Goal: Task Accomplishment & Management: Complete application form

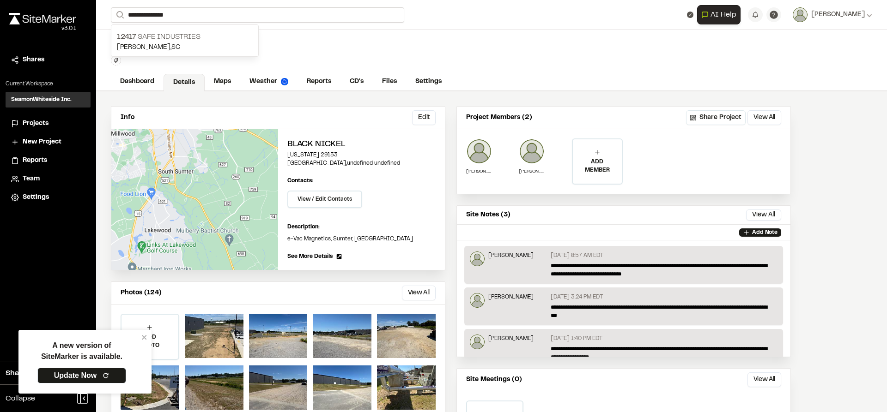
click at [236, 13] on input "**********" at bounding box center [257, 14] width 293 height 15
type input "*********"
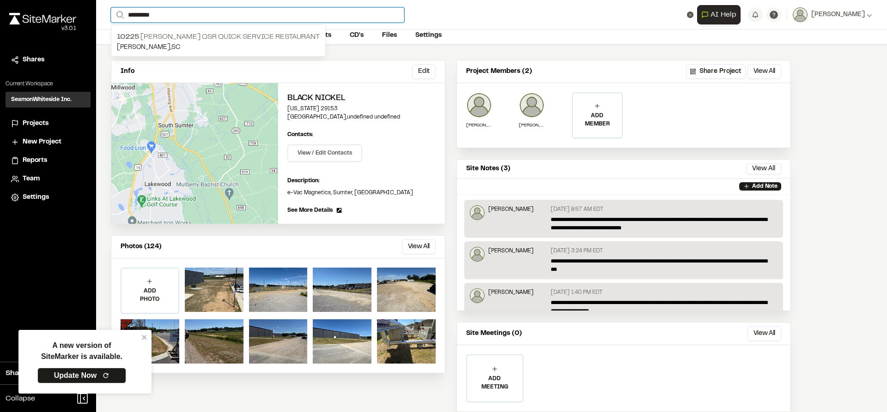
scroll to position [72, 0]
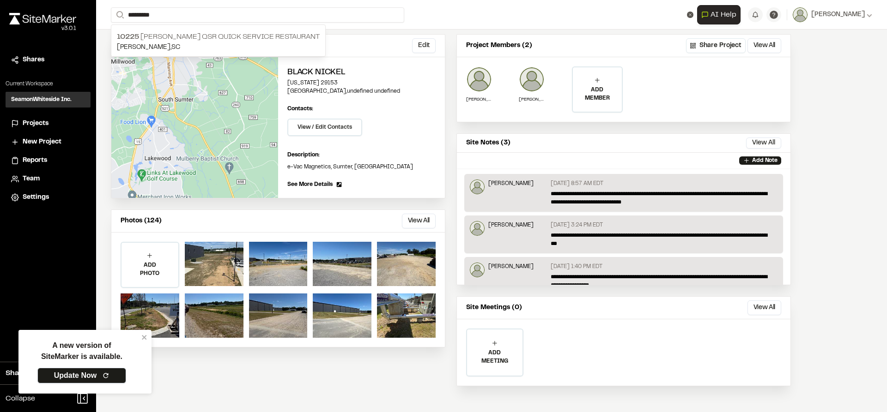
click at [111, 378] on link "Update Now" at bounding box center [81, 376] width 89 height 16
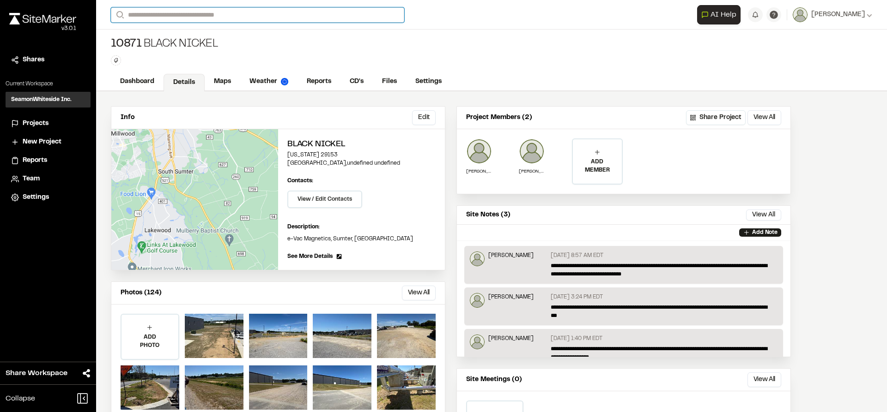
click at [196, 15] on input "Search" at bounding box center [257, 14] width 293 height 15
type input "**********"
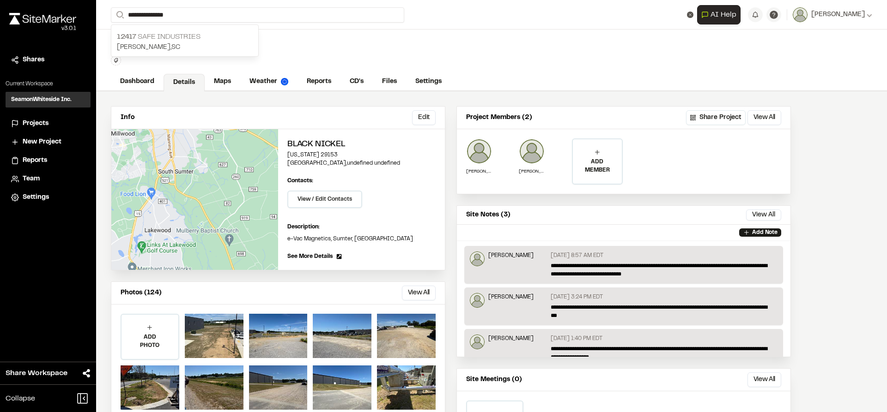
click at [190, 41] on p "12417 Safe Industries" at bounding box center [185, 36] width 136 height 11
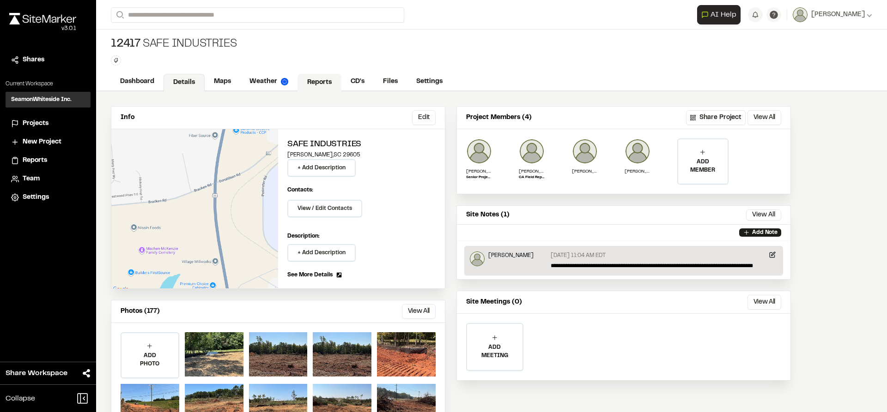
click at [317, 84] on link "Reports" at bounding box center [319, 83] width 44 height 18
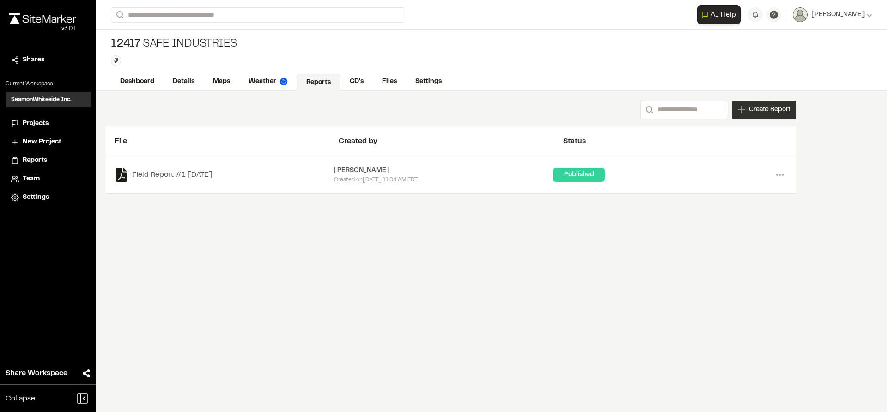
click at [763, 107] on span "Create Report" at bounding box center [770, 110] width 42 height 10
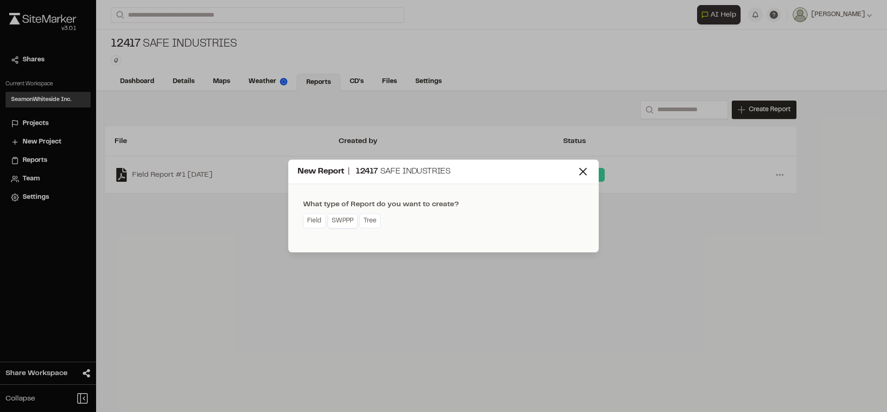
click at [347, 224] on link "SWPPP" at bounding box center [342, 221] width 30 height 15
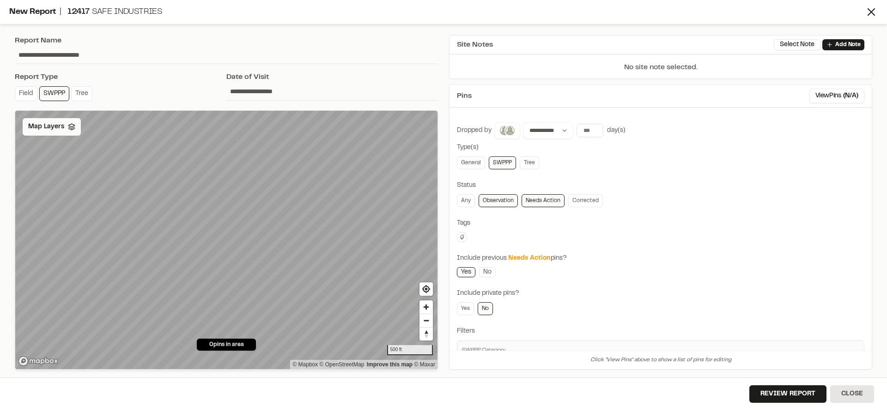
click at [44, 134] on div "Map Layers" at bounding box center [52, 127] width 58 height 18
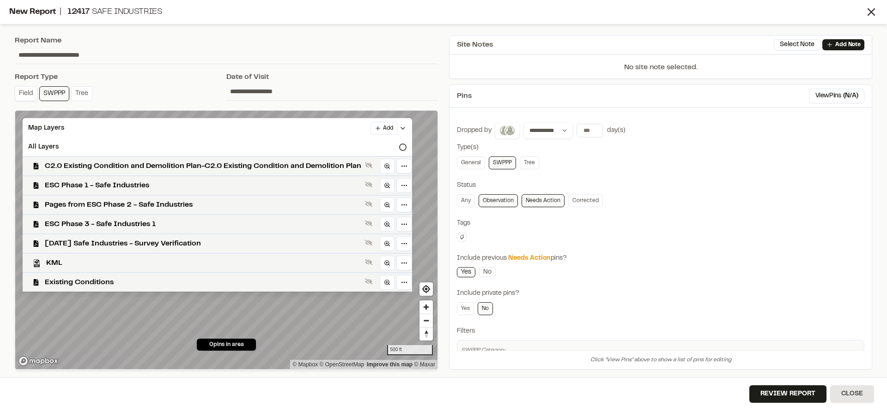
click at [30, 92] on link "Field" at bounding box center [26, 93] width 23 height 15
type input "**********"
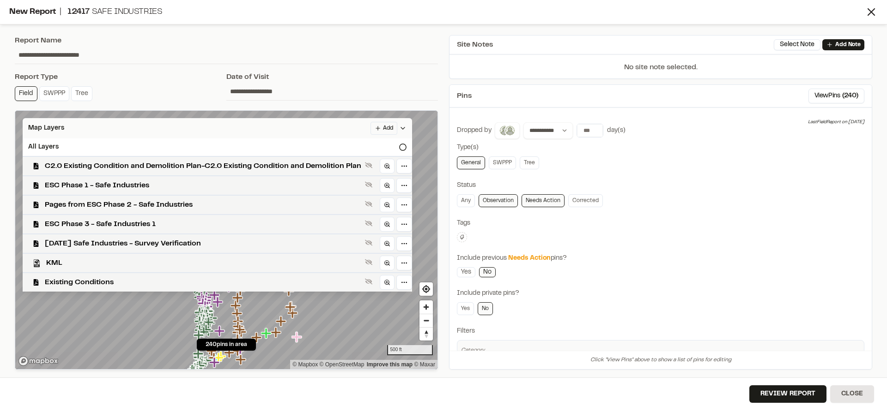
click at [400, 128] on icon at bounding box center [402, 128] width 7 height 7
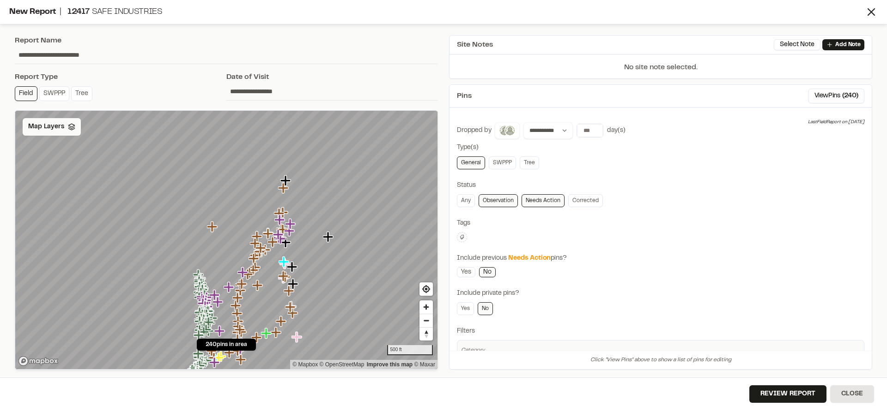
click at [60, 127] on span "Map Layers" at bounding box center [46, 127] width 36 height 10
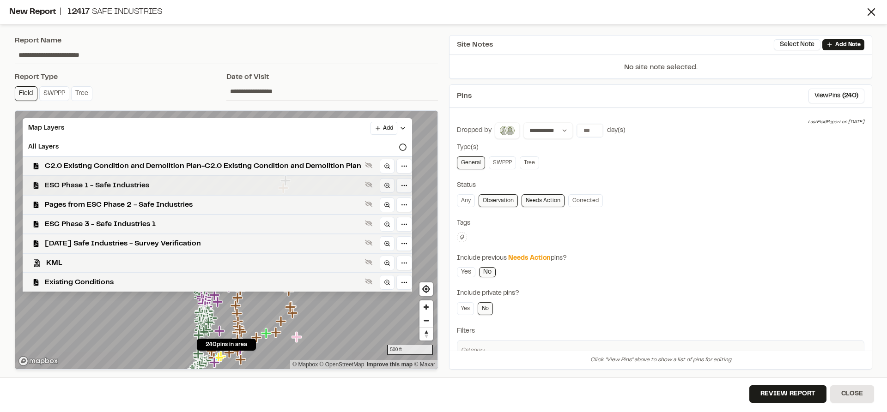
click at [101, 188] on span "ESC Phase 1 - Safe Industries" at bounding box center [203, 185] width 316 height 11
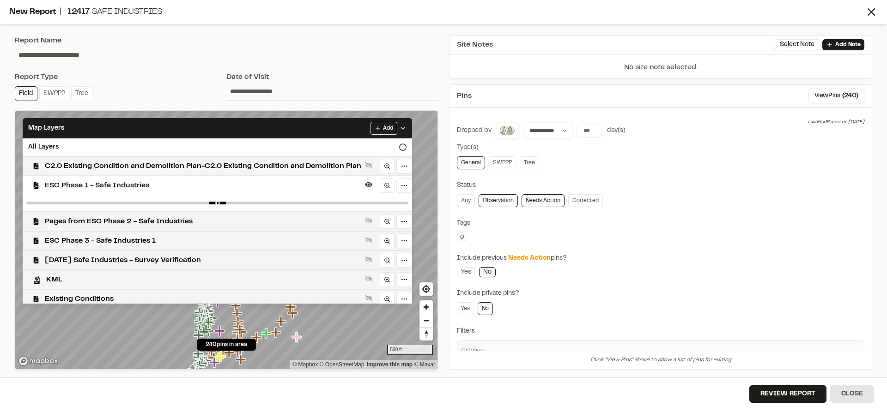
click at [405, 128] on polyline at bounding box center [403, 128] width 4 height 2
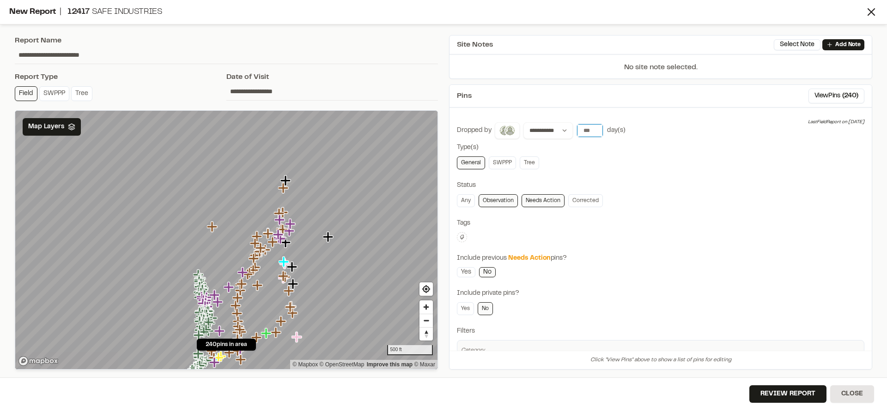
click at [590, 130] on input "number" at bounding box center [590, 130] width 26 height 13
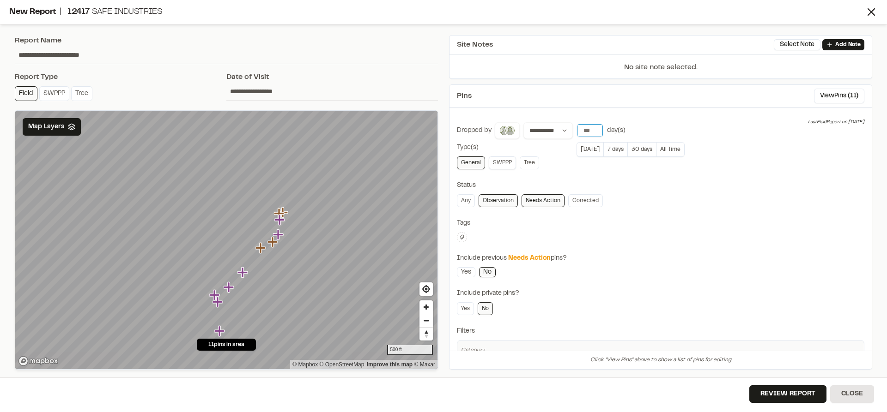
type input "*"
click at [501, 165] on link "SWPPP" at bounding box center [502, 163] width 27 height 13
click at [475, 163] on link "General" at bounding box center [471, 163] width 28 height 13
click at [504, 164] on link "SWPPP" at bounding box center [502, 163] width 27 height 13
click at [502, 163] on link "SWPPP" at bounding box center [502, 163] width 27 height 13
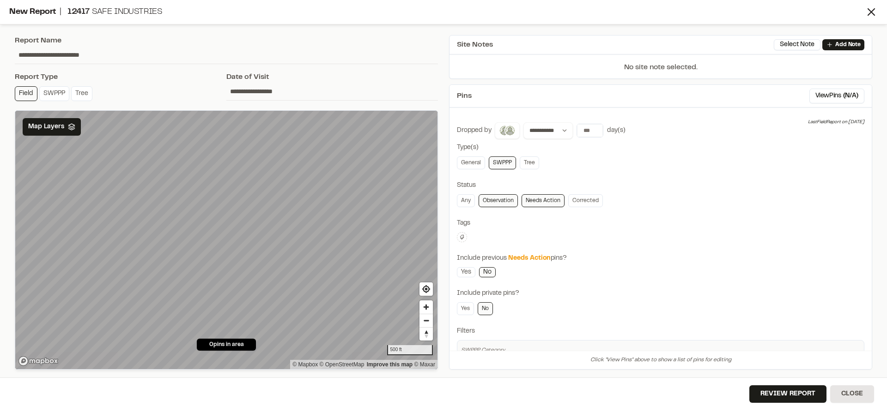
click at [502, 163] on link "SWPPP" at bounding box center [502, 163] width 27 height 13
click at [473, 166] on link "General" at bounding box center [471, 163] width 28 height 13
click at [510, 197] on link "Observation" at bounding box center [497, 200] width 39 height 13
click at [492, 200] on link "Observation" at bounding box center [497, 200] width 39 height 13
click at [872, 15] on icon at bounding box center [871, 12] width 13 height 13
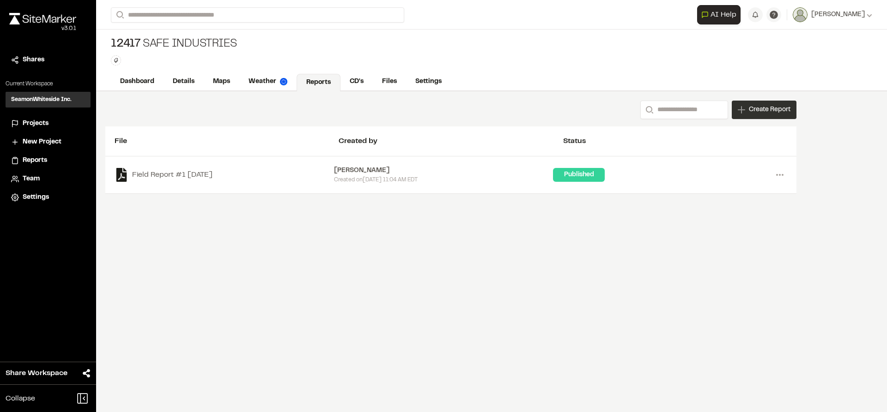
click at [756, 115] on span "Create Report" at bounding box center [770, 110] width 42 height 10
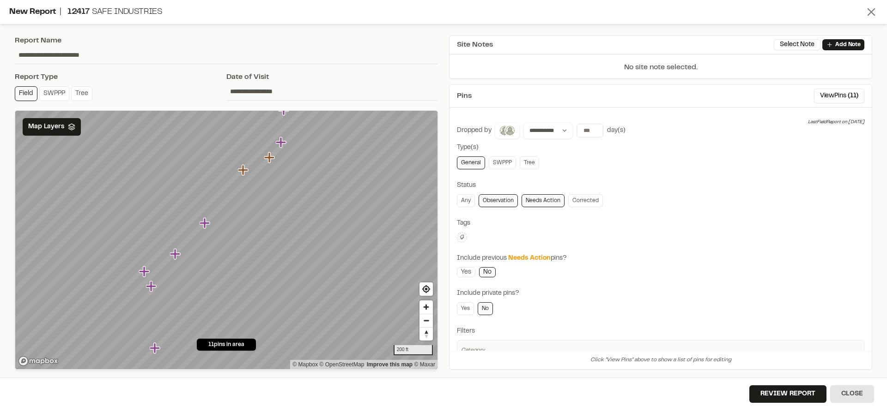
click at [867, 13] on icon at bounding box center [871, 12] width 13 height 13
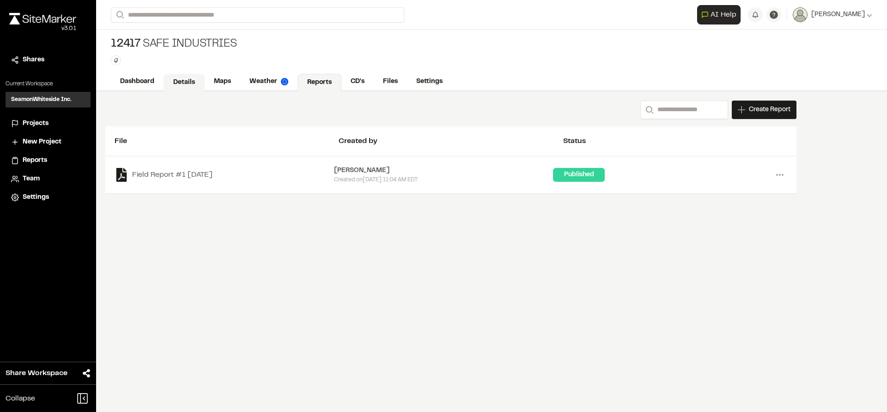
click at [170, 85] on link "Details" at bounding box center [183, 83] width 41 height 18
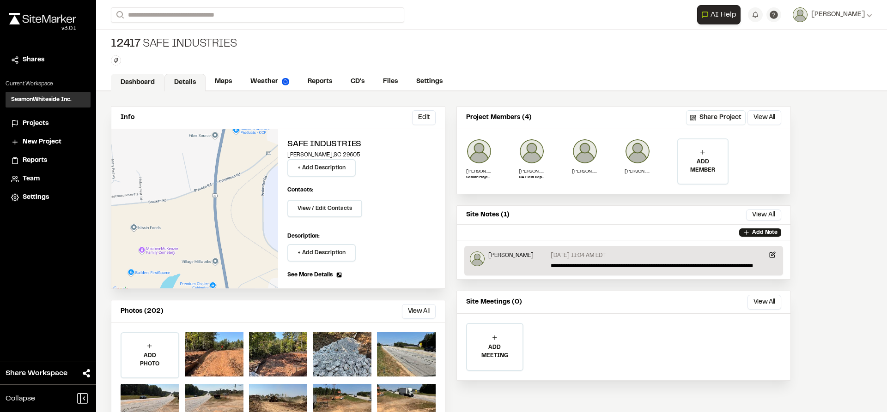
click at [152, 79] on link "Dashboard" at bounding box center [138, 83] width 54 height 18
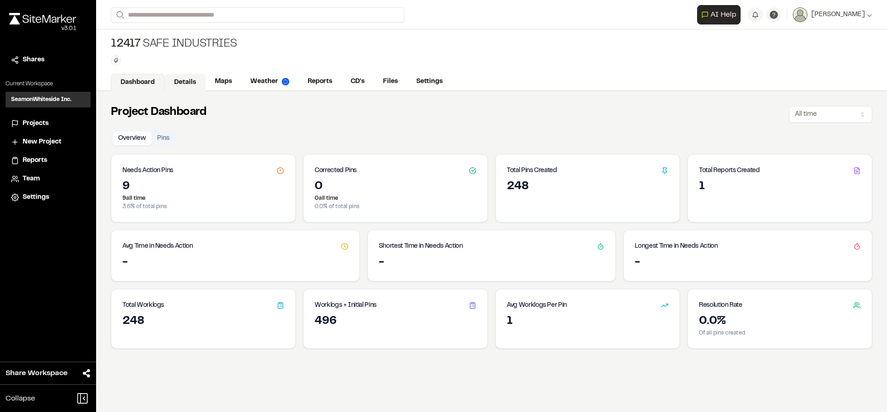
click at [178, 82] on link "Details" at bounding box center [184, 83] width 41 height 18
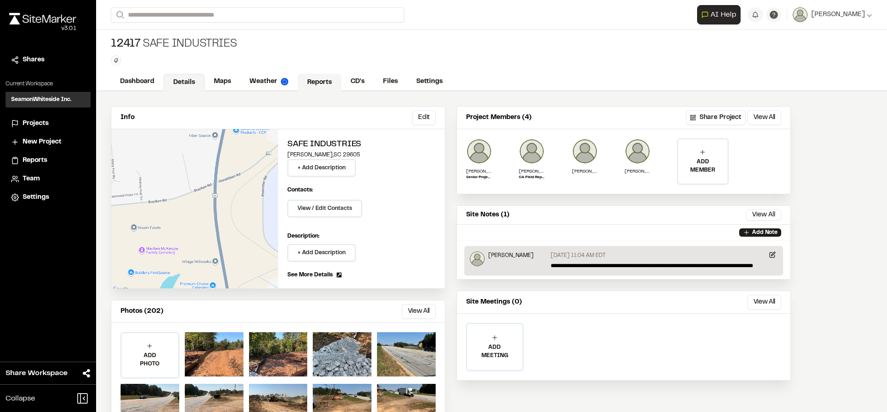
click at [313, 85] on link "Reports" at bounding box center [319, 83] width 44 height 18
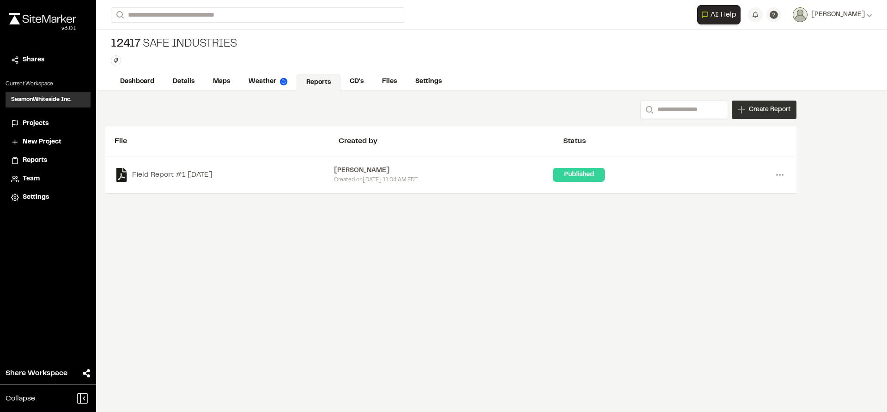
click at [737, 114] on div "Create Report" at bounding box center [764, 110] width 65 height 18
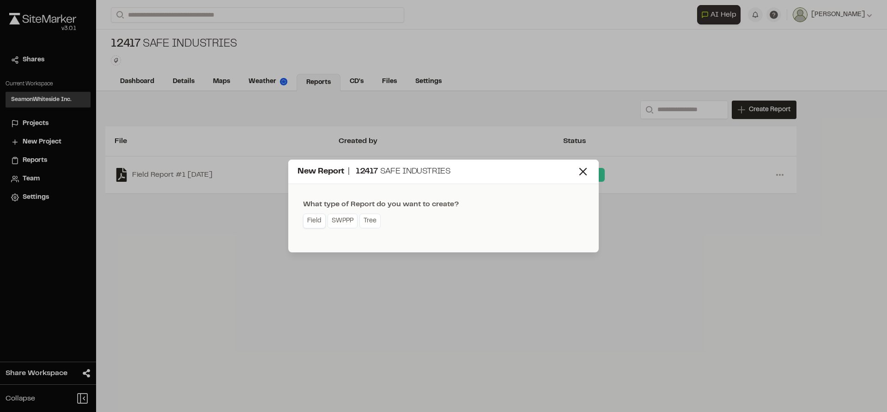
click at [319, 218] on link "Field" at bounding box center [314, 221] width 23 height 15
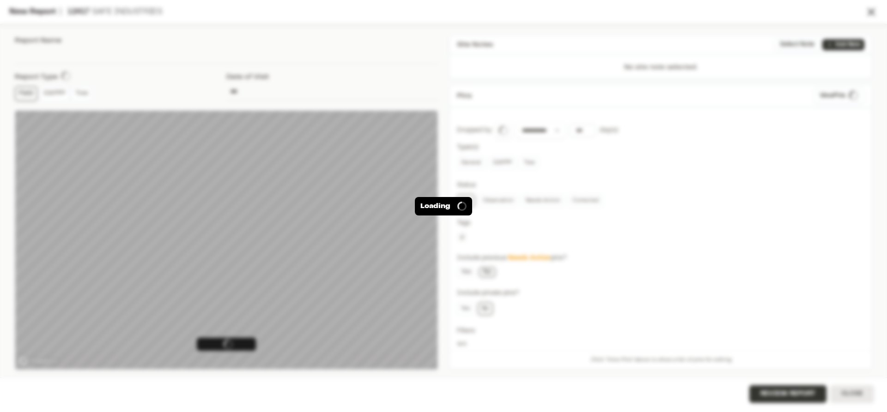
type input "**********"
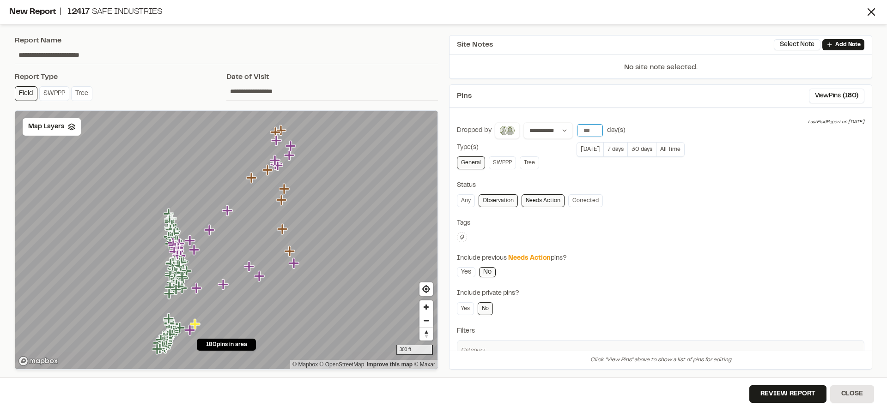
click at [590, 132] on input "number" at bounding box center [590, 130] width 26 height 13
click at [593, 149] on button "Today" at bounding box center [589, 149] width 27 height 15
click at [68, 127] on icon at bounding box center [71, 126] width 7 height 7
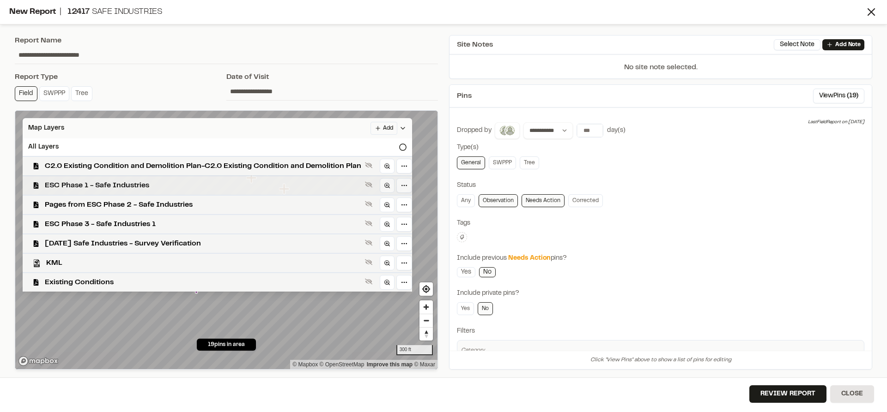
click at [118, 188] on span "ESC Phase 1 - Safe Industries" at bounding box center [203, 185] width 316 height 11
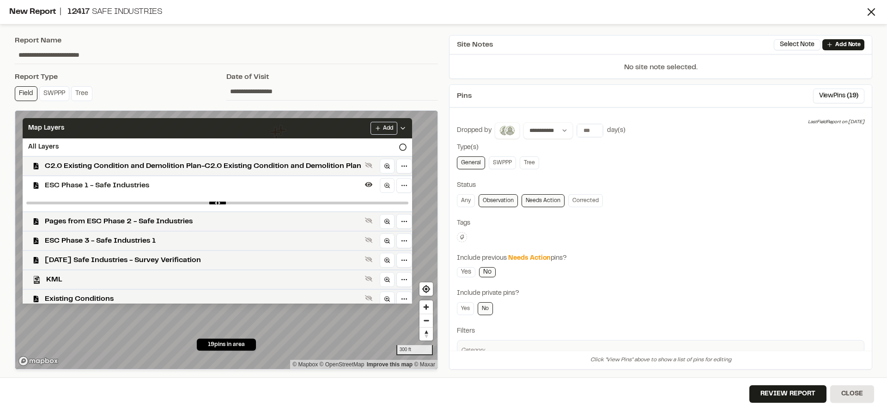
click at [406, 126] on icon at bounding box center [402, 128] width 7 height 7
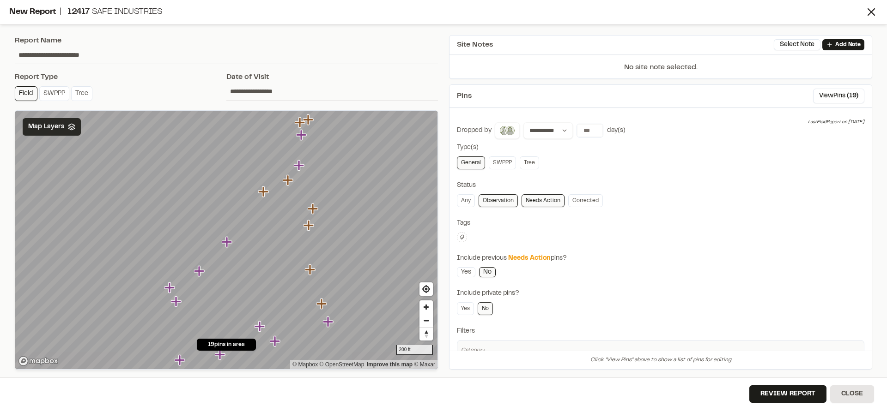
click at [497, 202] on link "Observation" at bounding box center [497, 200] width 39 height 13
click at [845, 46] on p "Add Note" at bounding box center [847, 45] width 25 height 8
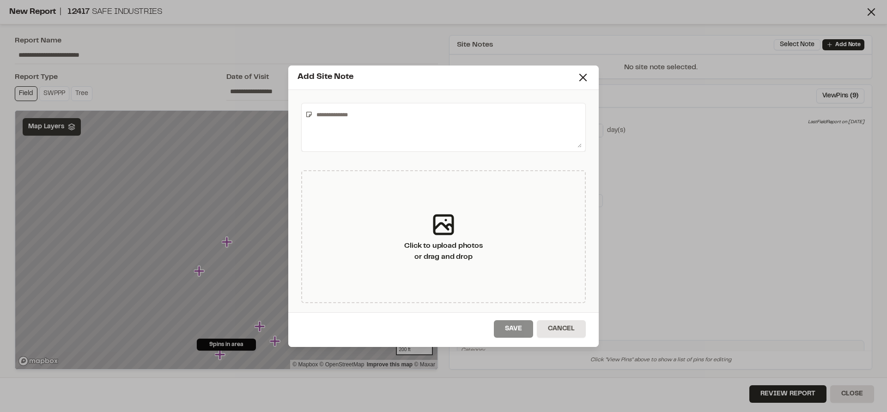
click at [487, 116] on textarea at bounding box center [447, 127] width 269 height 41
click at [581, 79] on line at bounding box center [583, 77] width 6 height 6
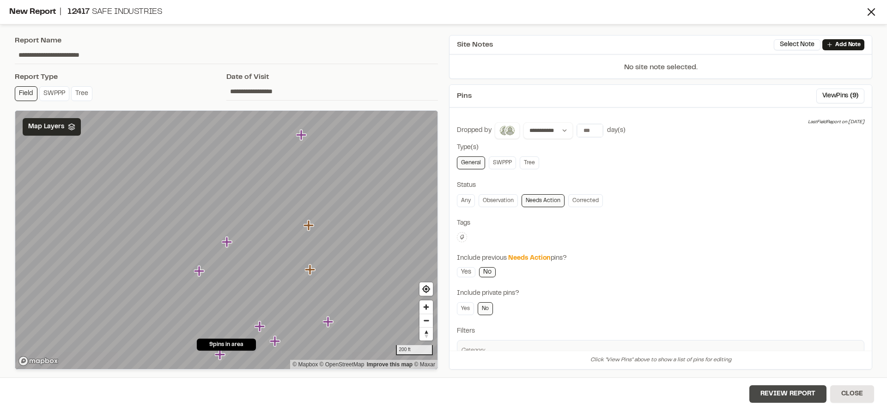
click at [781, 394] on button "Review Report" at bounding box center [787, 395] width 77 height 18
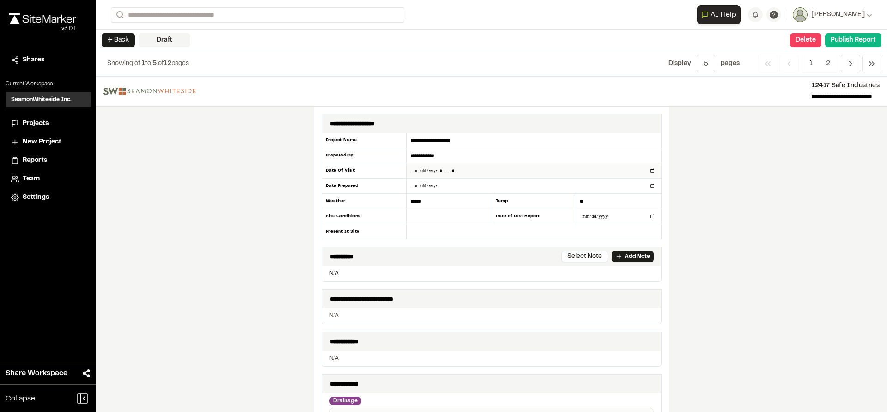
click at [463, 171] on input "datetime-local" at bounding box center [533, 170] width 254 height 15
click at [443, 169] on input "datetime-local" at bounding box center [533, 170] width 254 height 15
click at [649, 170] on input "datetime-local" at bounding box center [533, 170] width 254 height 15
click at [708, 244] on div "**********" at bounding box center [491, 245] width 791 height 336
click at [574, 167] on input "datetime-local" at bounding box center [533, 170] width 254 height 15
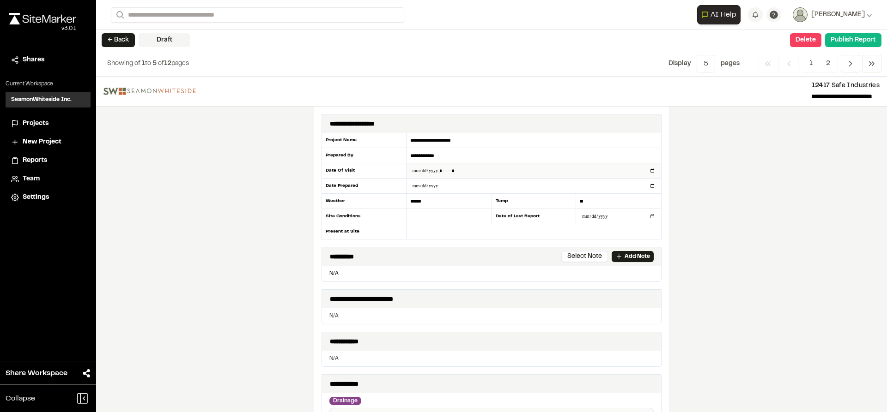
click at [646, 171] on input "datetime-local" at bounding box center [533, 170] width 254 height 15
type input "**********"
click at [699, 191] on div "**********" at bounding box center [491, 245] width 791 height 336
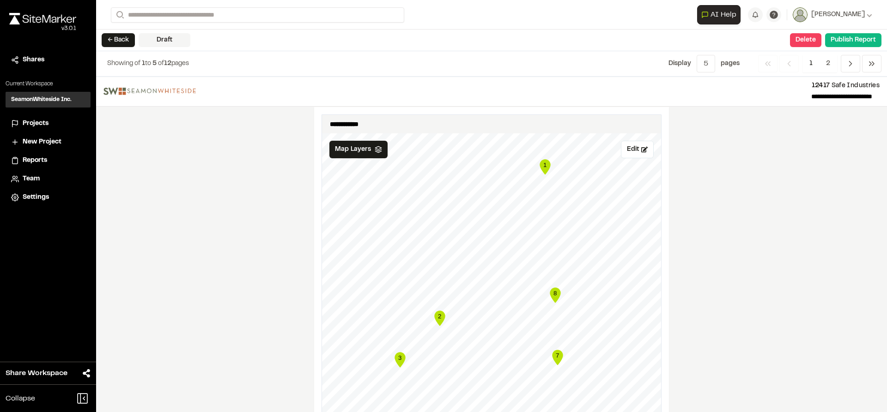
scroll to position [600, 0]
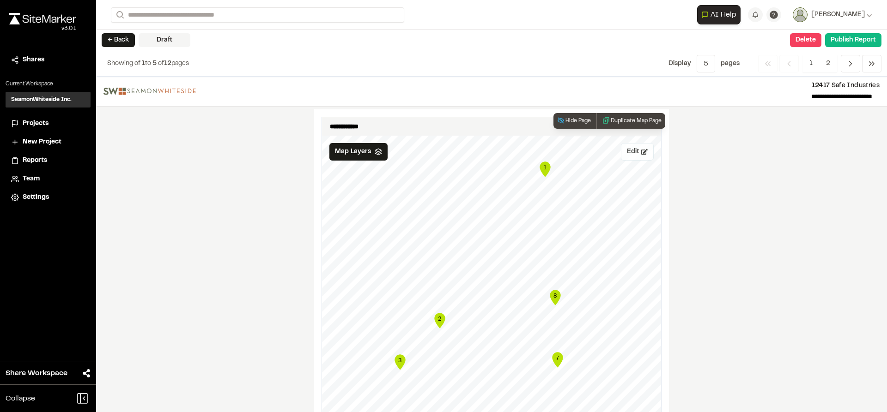
click at [632, 151] on button "Edit" at bounding box center [637, 152] width 33 height 18
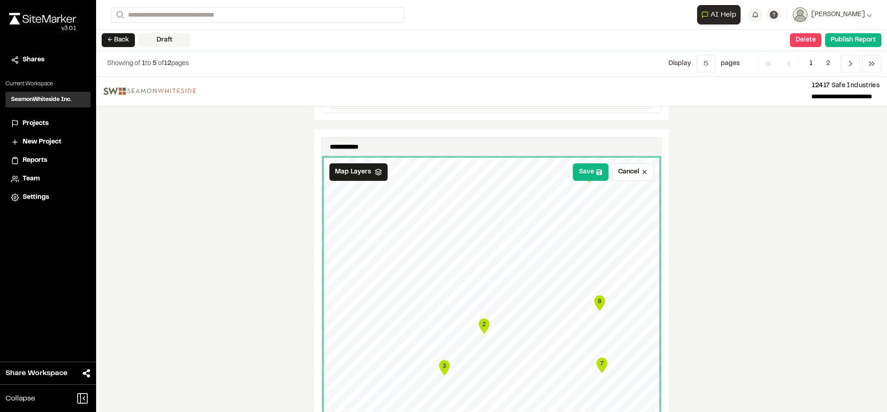
scroll to position [554, 0]
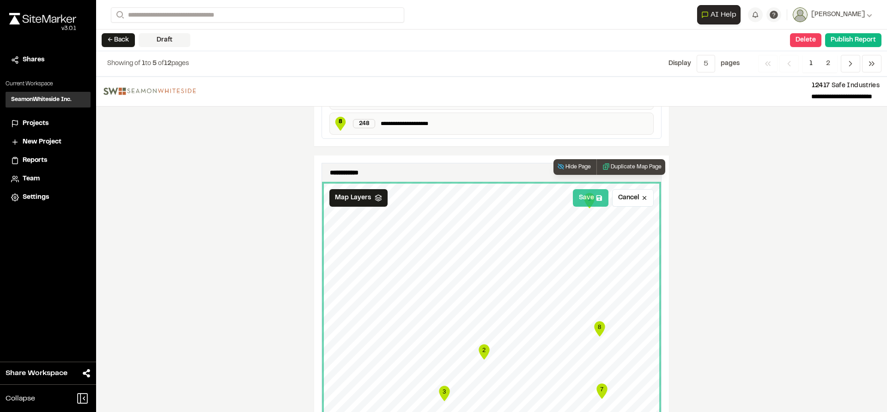
click at [596, 203] on button "Save" at bounding box center [591, 198] width 36 height 18
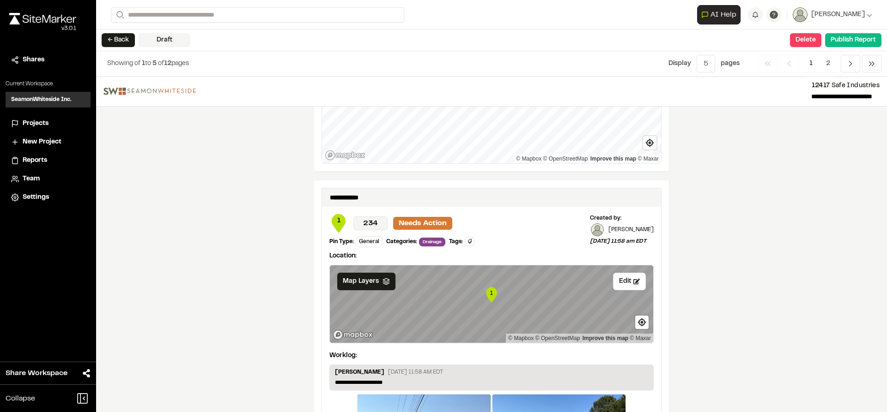
scroll to position [1016, 0]
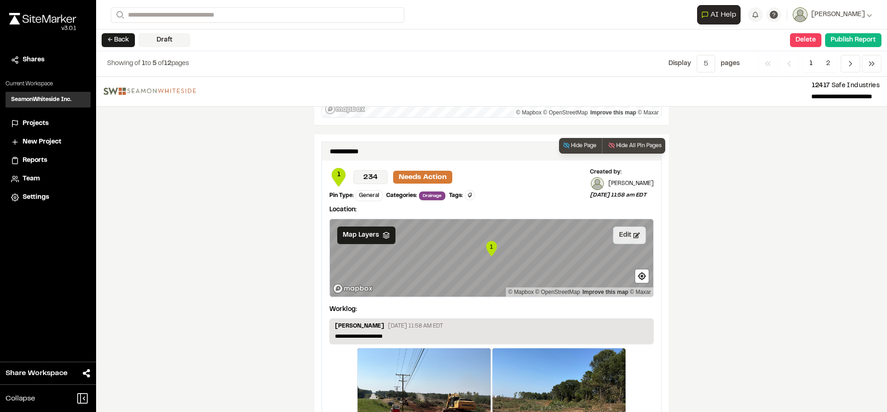
click at [629, 232] on button "Edit" at bounding box center [629, 236] width 33 height 18
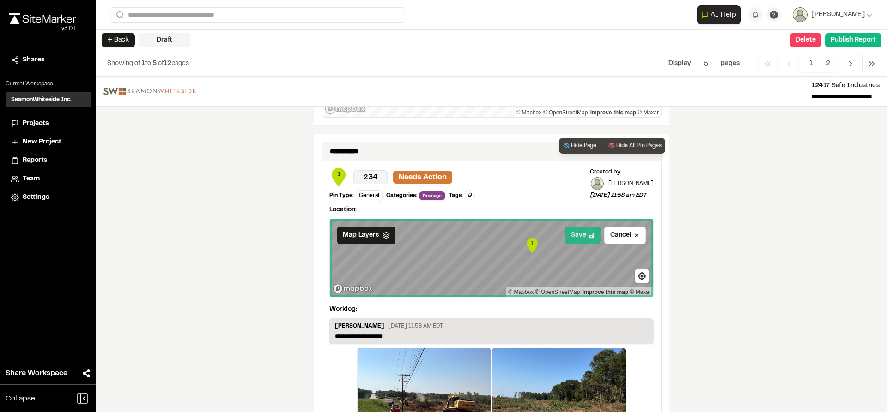
click at [579, 235] on button "Save" at bounding box center [583, 236] width 36 height 18
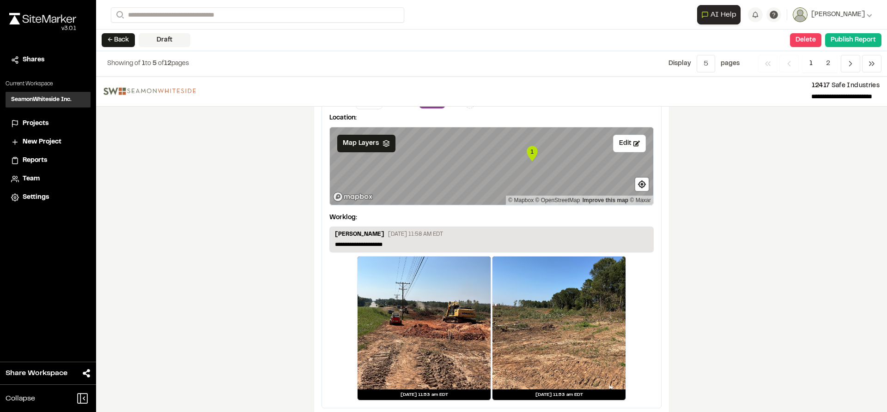
scroll to position [1108, 0]
click at [392, 246] on p "**********" at bounding box center [491, 244] width 313 height 8
click at [391, 246] on p "**********" at bounding box center [491, 244] width 313 height 8
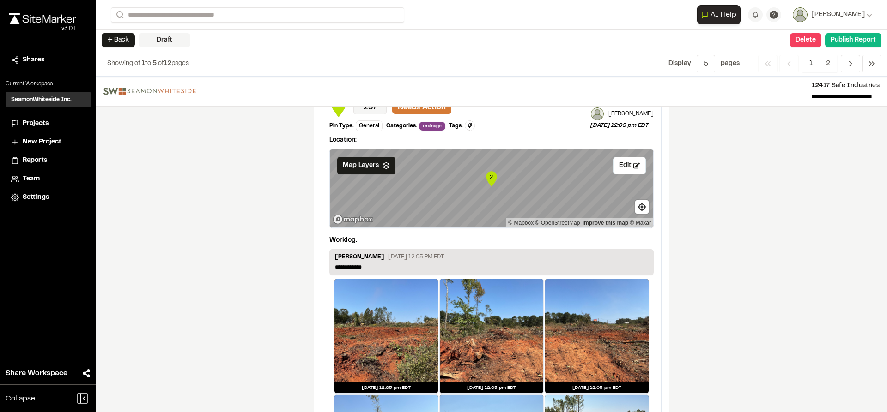
scroll to position [1479, 0]
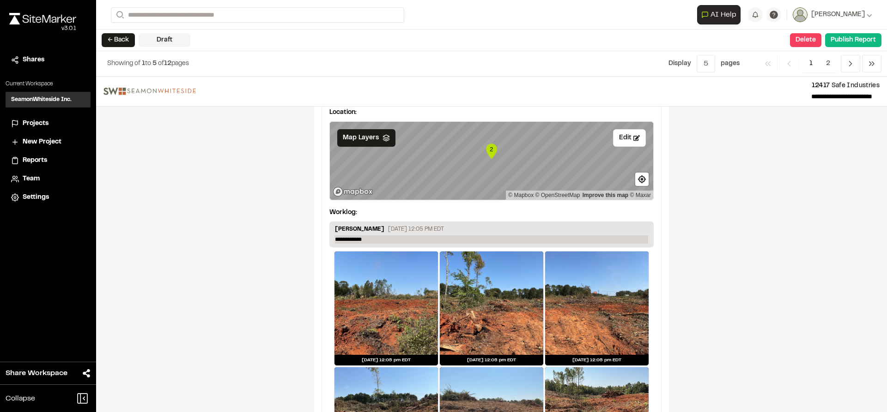
click at [370, 240] on p "**********" at bounding box center [491, 240] width 313 height 8
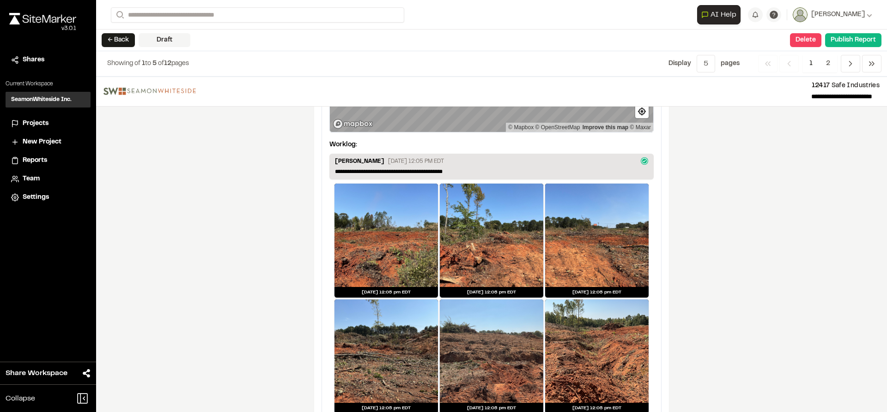
scroll to position [1573, 0]
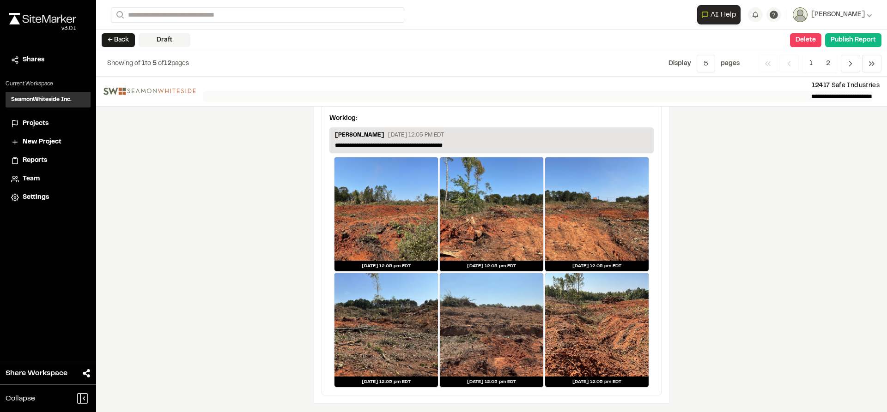
drag, startPoint x: 825, startPoint y: 67, endPoint x: 829, endPoint y: 91, distance: 24.4
click at [825, 67] on span "2" at bounding box center [828, 64] width 18 height 18
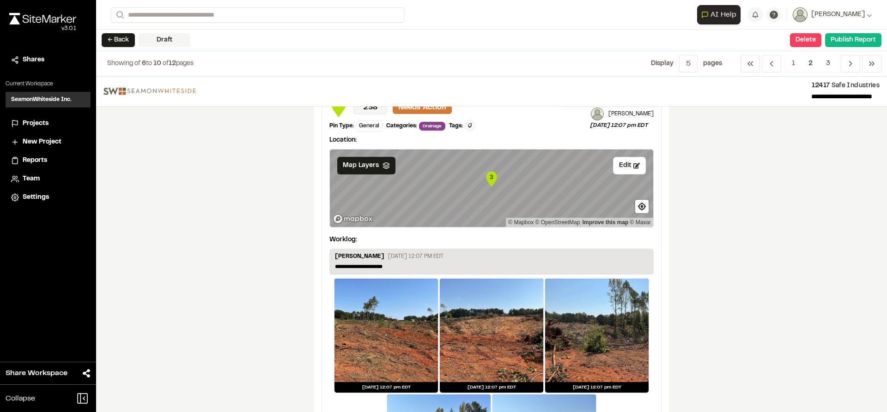
scroll to position [46, 0]
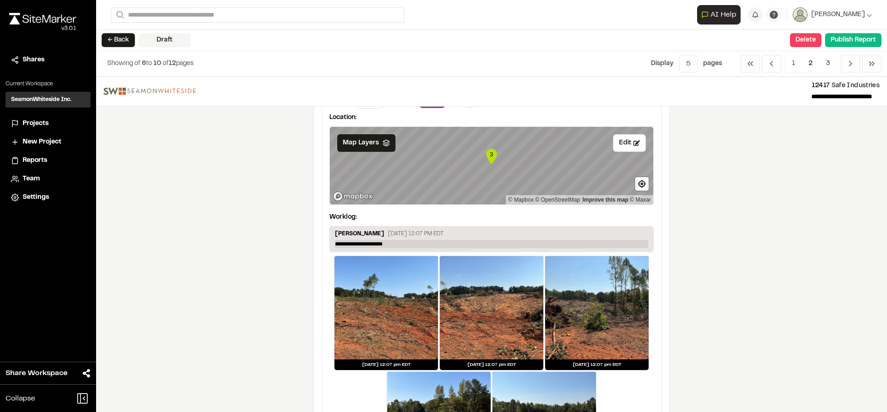
click at [393, 246] on p "**********" at bounding box center [491, 244] width 313 height 8
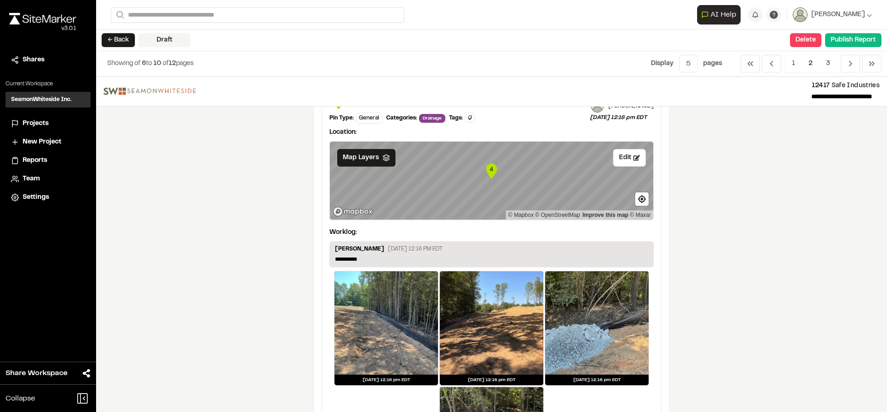
scroll to position [462, 0]
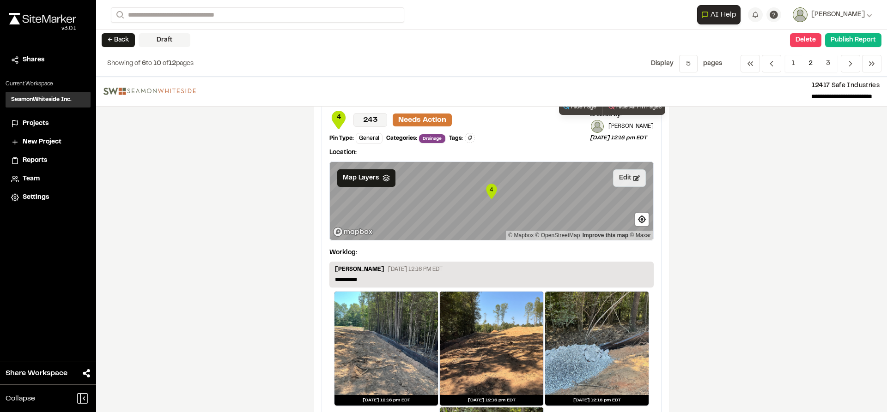
click at [634, 179] on icon at bounding box center [636, 178] width 6 height 6
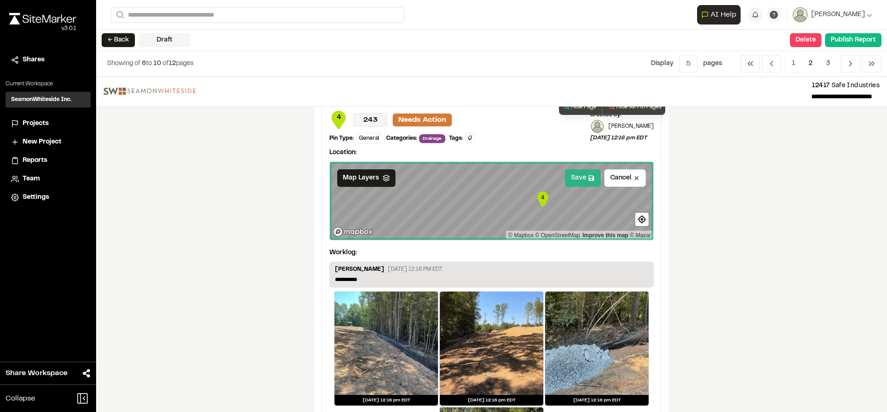
click at [576, 185] on button "Save" at bounding box center [583, 178] width 36 height 18
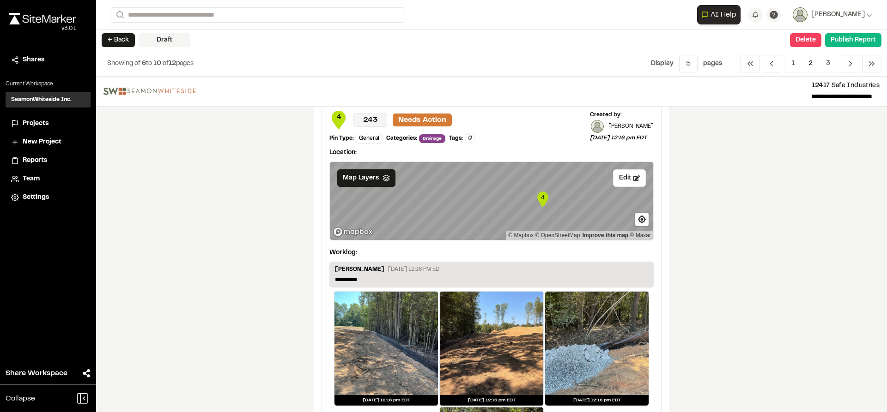
scroll to position [508, 0]
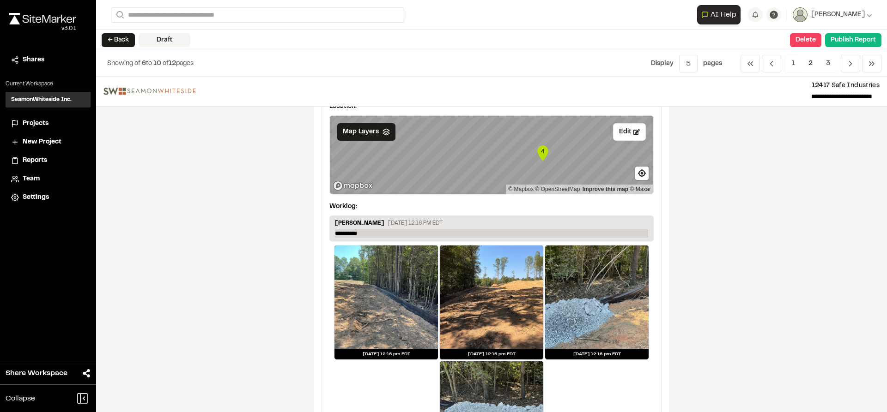
click at [377, 230] on p "**********" at bounding box center [491, 234] width 313 height 8
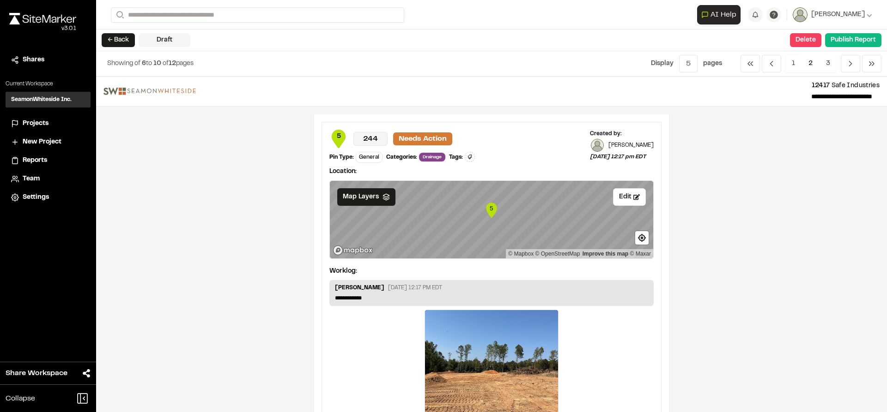
scroll to position [924, 0]
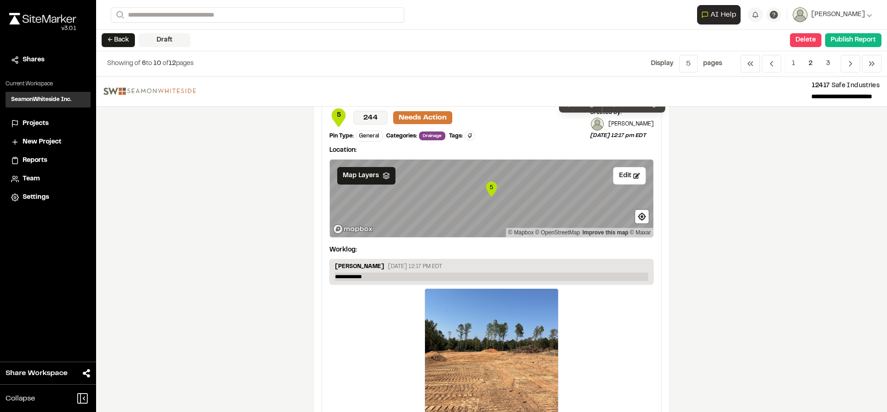
click at [386, 277] on p "**********" at bounding box center [491, 277] width 313 height 8
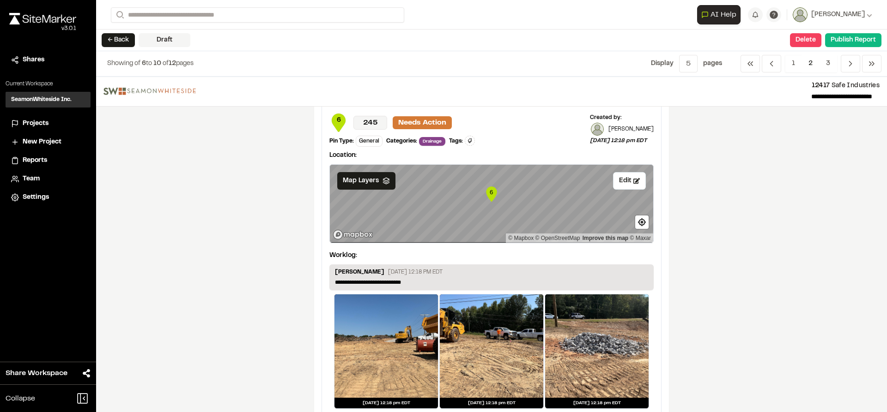
scroll to position [1293, 0]
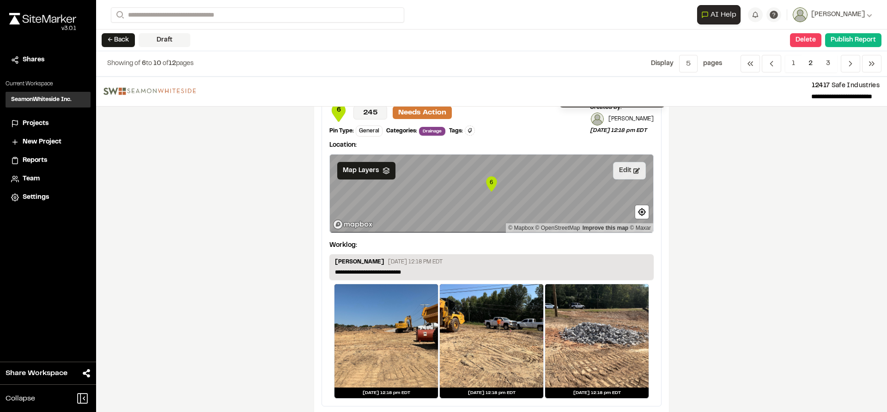
click at [626, 176] on button "Edit" at bounding box center [629, 171] width 33 height 18
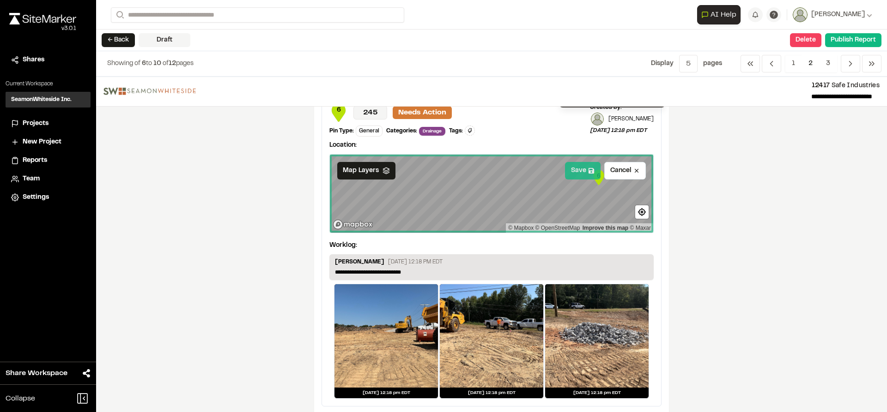
click at [580, 172] on button "Save" at bounding box center [583, 171] width 36 height 18
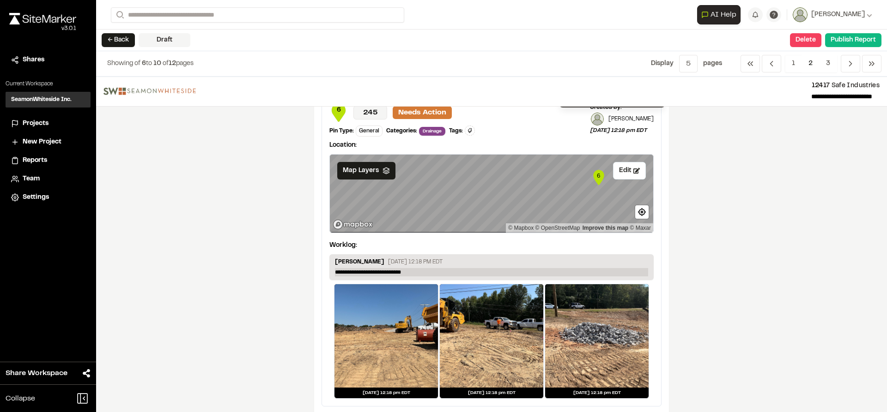
click at [440, 272] on p "**********" at bounding box center [491, 272] width 313 height 8
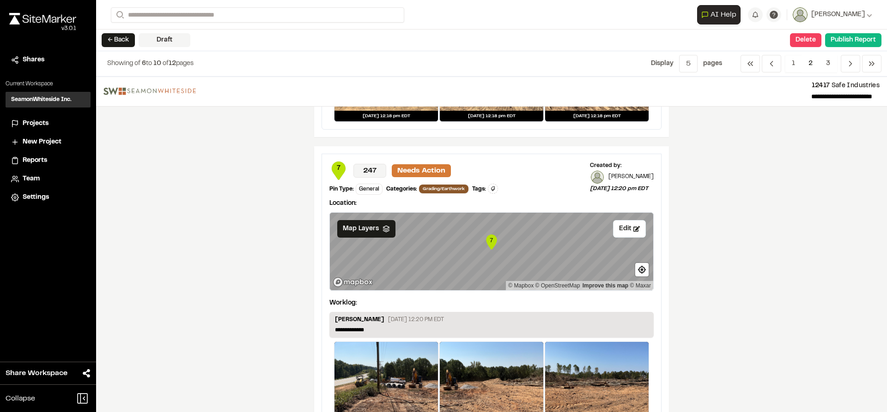
scroll to position [1616, 0]
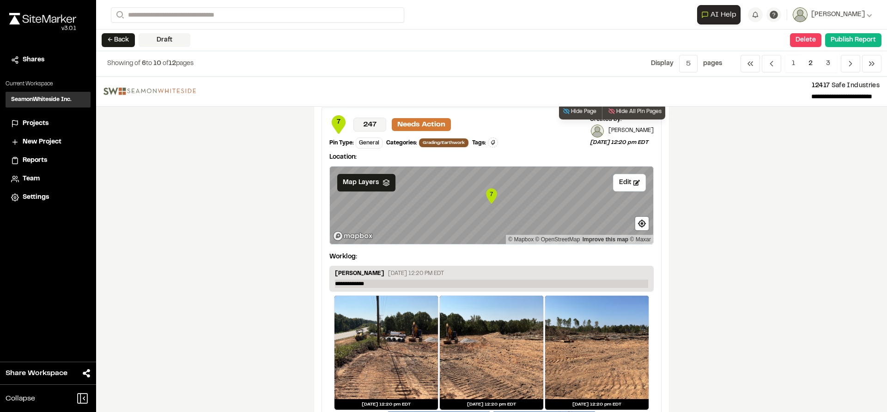
click at [389, 285] on p "**********" at bounding box center [491, 284] width 313 height 8
click at [624, 181] on button "Edit" at bounding box center [629, 183] width 33 height 18
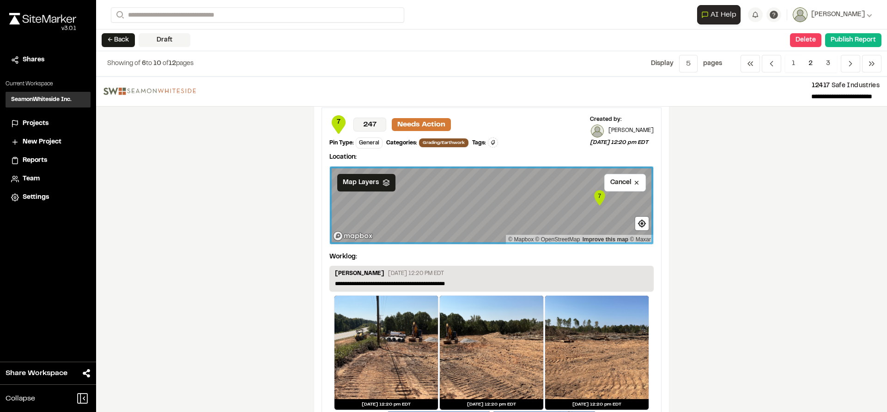
click at [671, 198] on div "**********" at bounding box center [491, 245] width 791 height 336
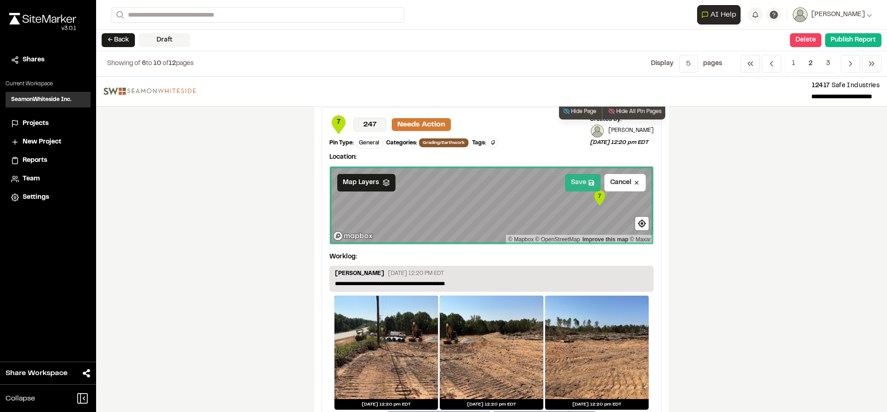
click at [581, 181] on button "Save" at bounding box center [583, 183] width 36 height 18
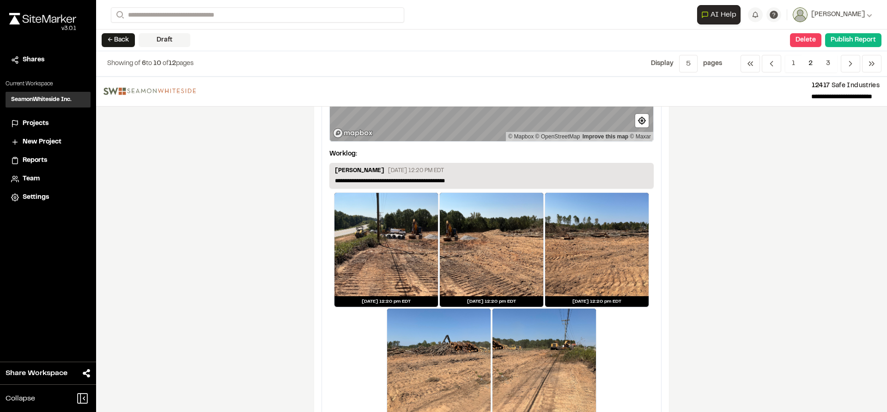
scroll to position [1755, 0]
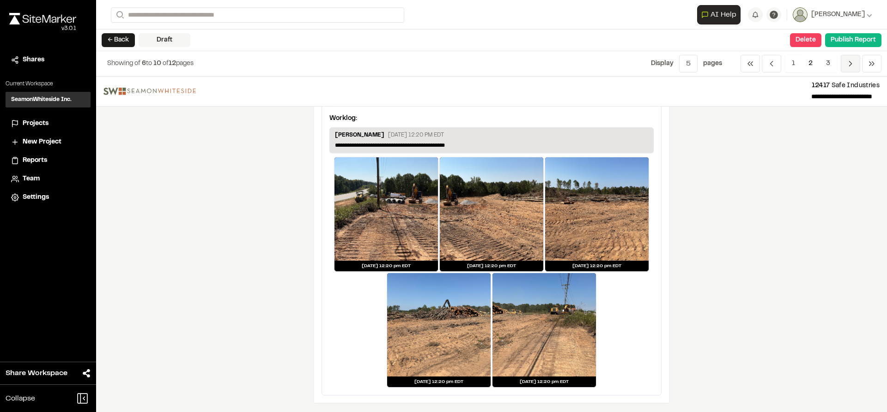
click at [846, 63] on icon "Navigation" at bounding box center [850, 63] width 9 height 9
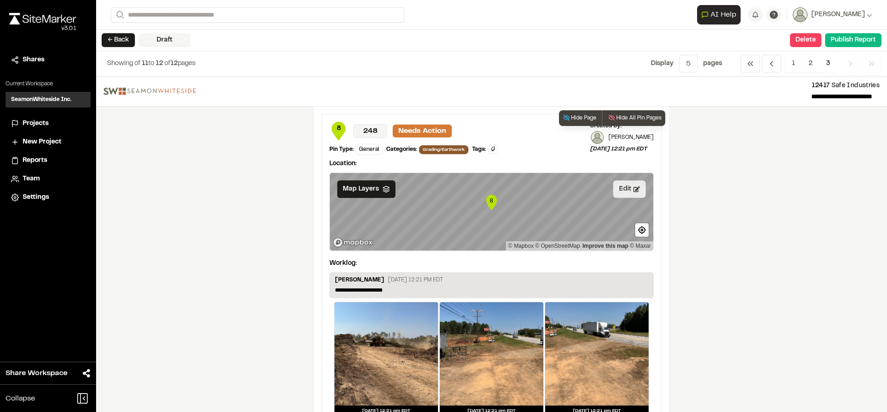
click at [622, 192] on button "Edit" at bounding box center [629, 190] width 33 height 18
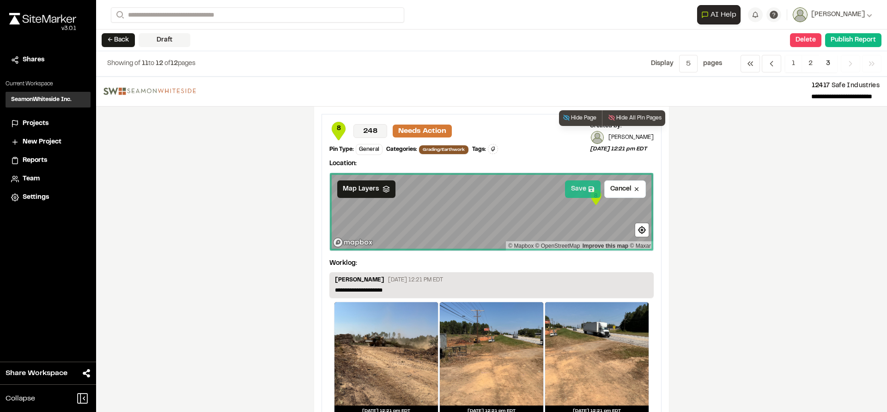
click at [582, 189] on button "Save" at bounding box center [583, 190] width 36 height 18
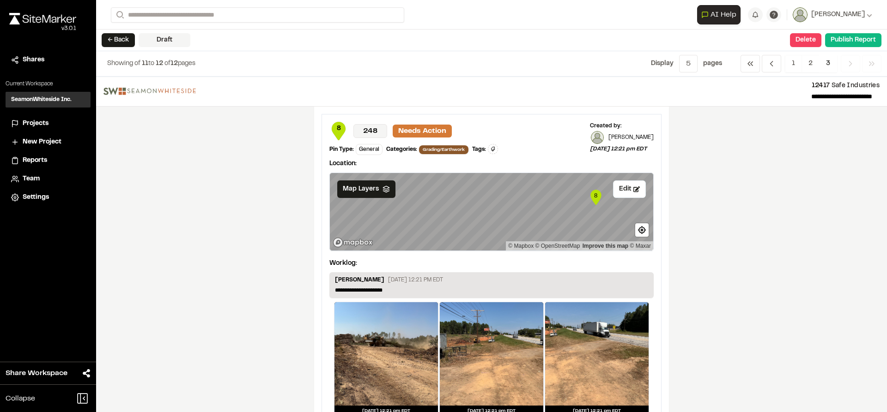
scroll to position [46, 0]
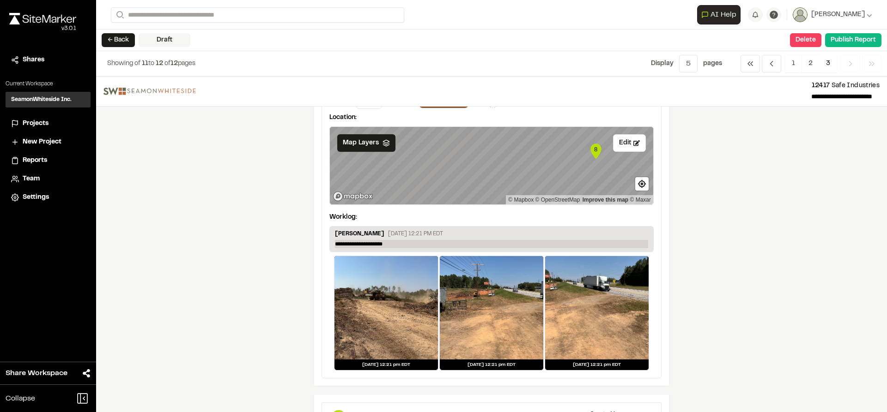
click at [335, 243] on p "**********" at bounding box center [491, 244] width 313 height 8
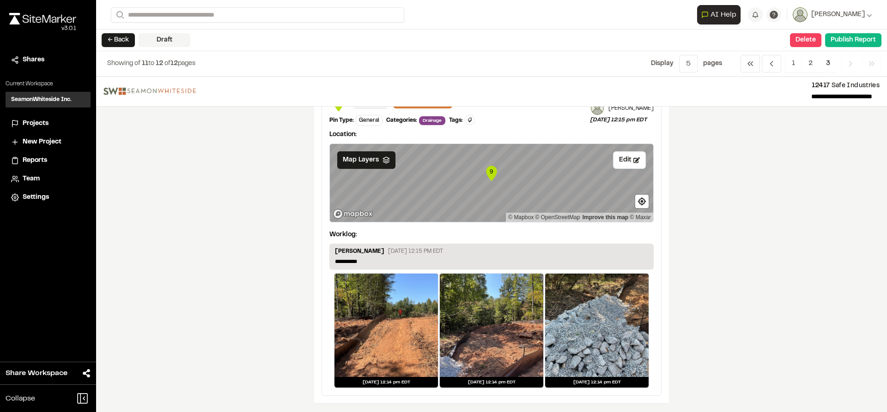
scroll to position [373, 0]
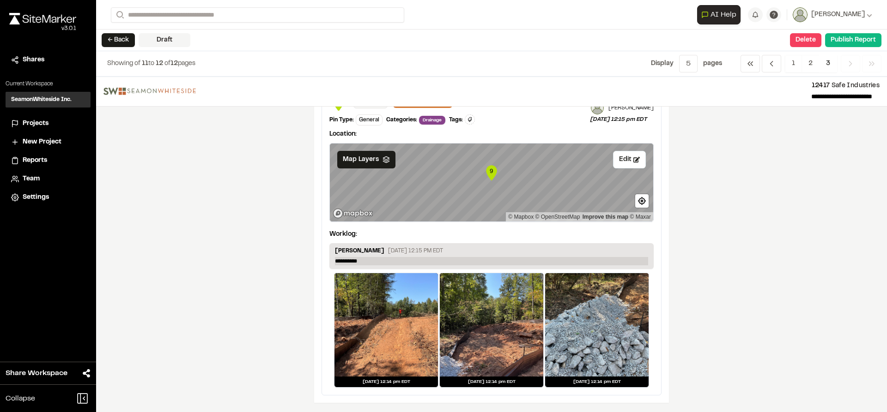
click at [419, 259] on p "**********" at bounding box center [491, 261] width 313 height 8
click at [831, 60] on span "3" at bounding box center [828, 64] width 18 height 18
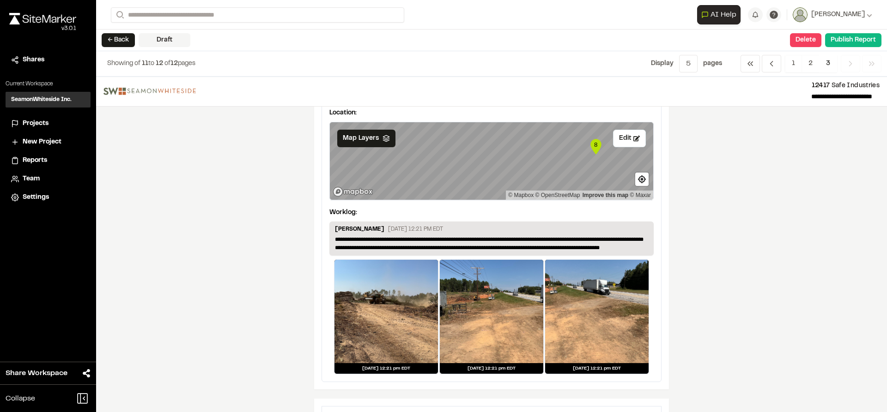
scroll to position [0, 0]
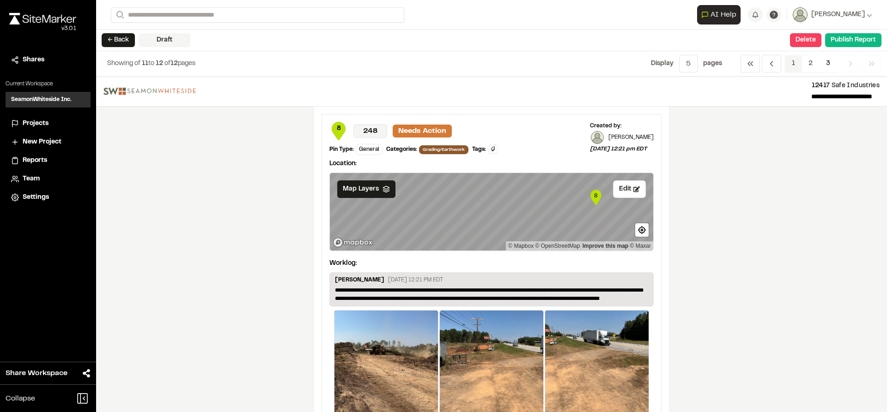
click at [792, 65] on span "1" at bounding box center [793, 64] width 17 height 18
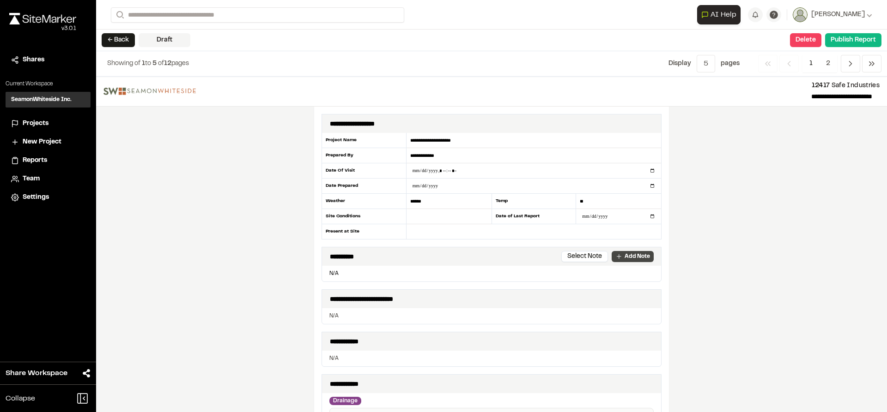
click at [630, 259] on p "Add Note" at bounding box center [636, 257] width 25 height 8
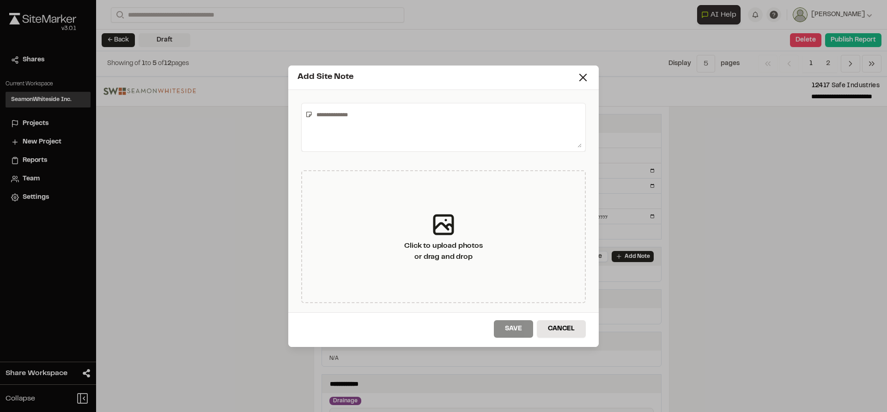
click at [404, 120] on textarea at bounding box center [447, 127] width 269 height 41
type textarea "*"
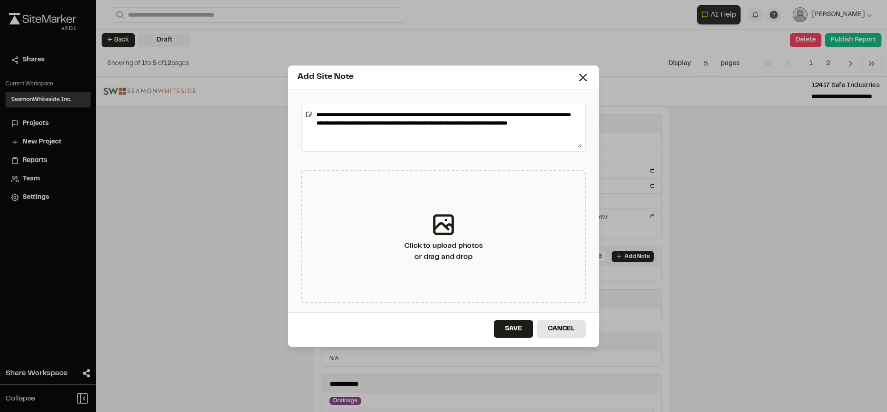
click at [564, 122] on textarea "**********" at bounding box center [447, 127] width 269 height 41
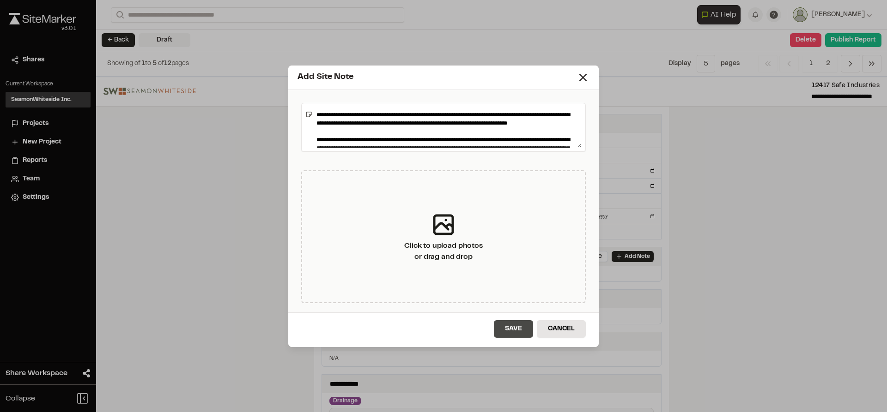
type textarea "**********"
click at [514, 325] on button "Save" at bounding box center [513, 329] width 39 height 18
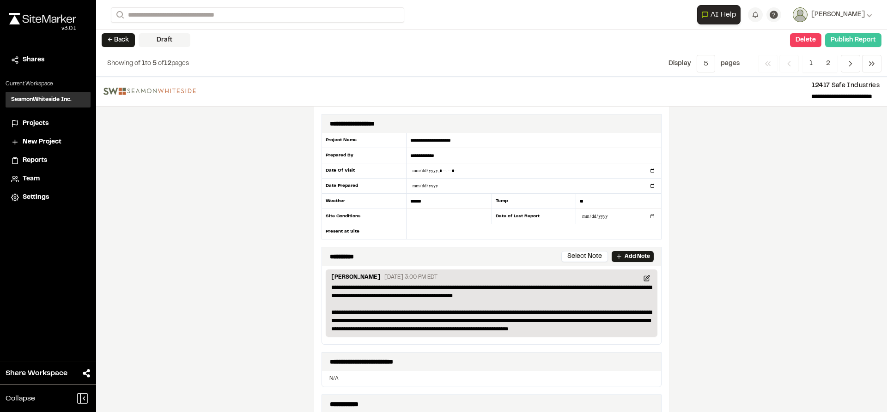
click at [842, 43] on button "Publish Report" at bounding box center [853, 40] width 56 height 14
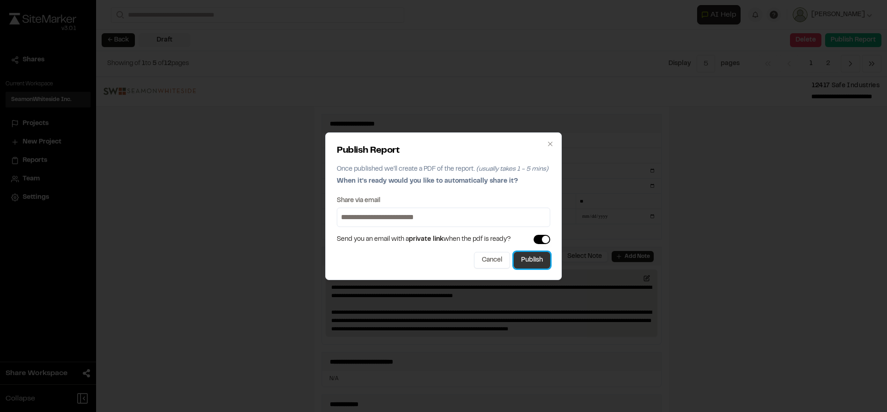
click at [539, 260] on button "Publish" at bounding box center [532, 260] width 36 height 17
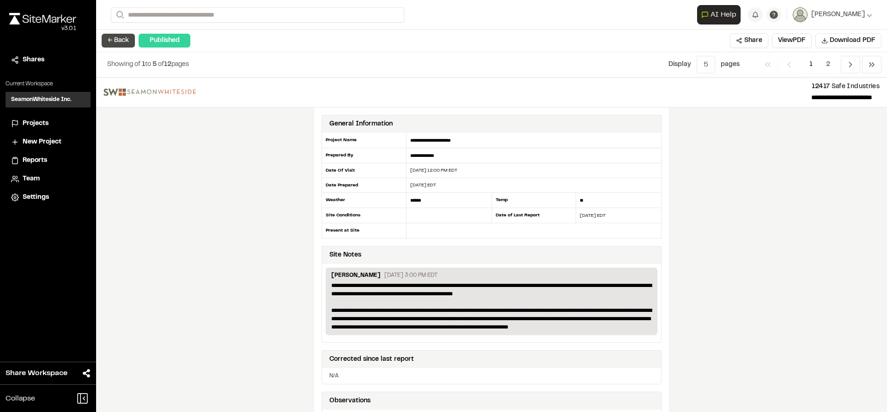
click at [117, 40] on button "← Back" at bounding box center [118, 41] width 33 height 14
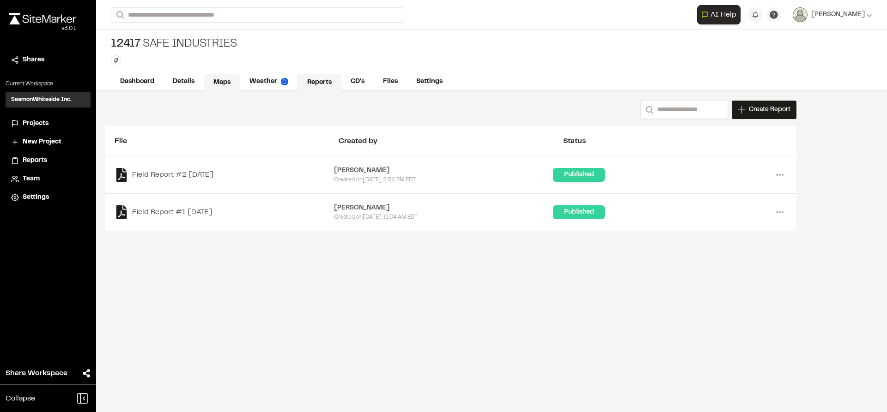
click at [215, 85] on link "Maps" at bounding box center [222, 83] width 36 height 18
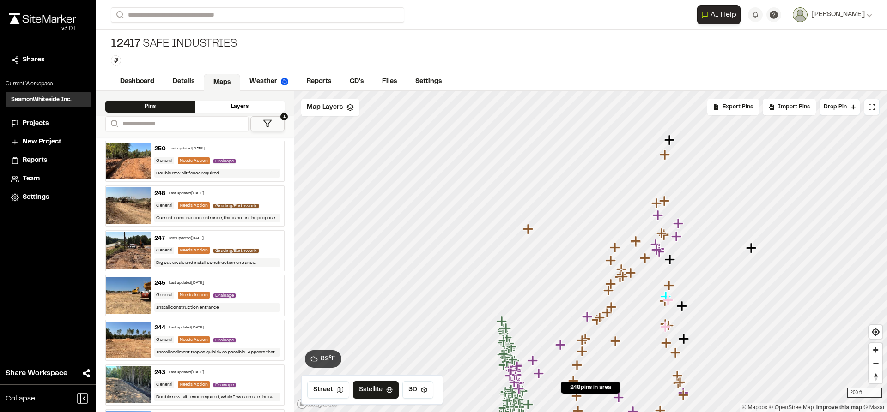
click at [272, 126] on button "1" at bounding box center [267, 123] width 34 height 15
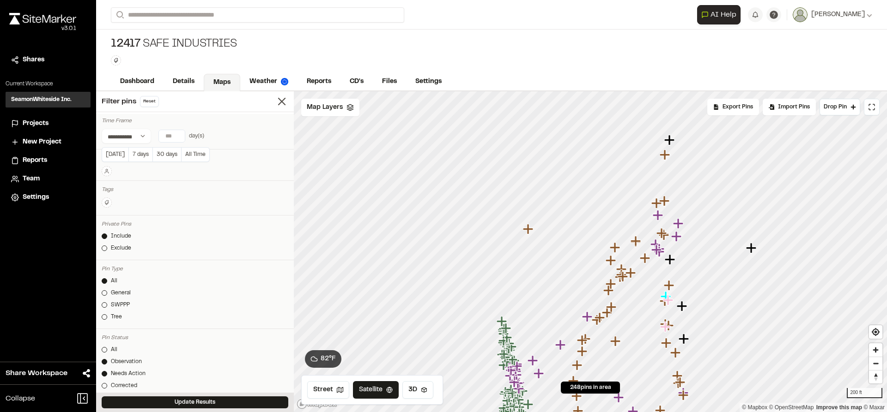
type input "*"
click at [179, 136] on input "*" at bounding box center [172, 136] width 26 height 12
click at [120, 156] on button "Today" at bounding box center [115, 154] width 27 height 15
click at [193, 399] on button "Update Results" at bounding box center [195, 403] width 187 height 12
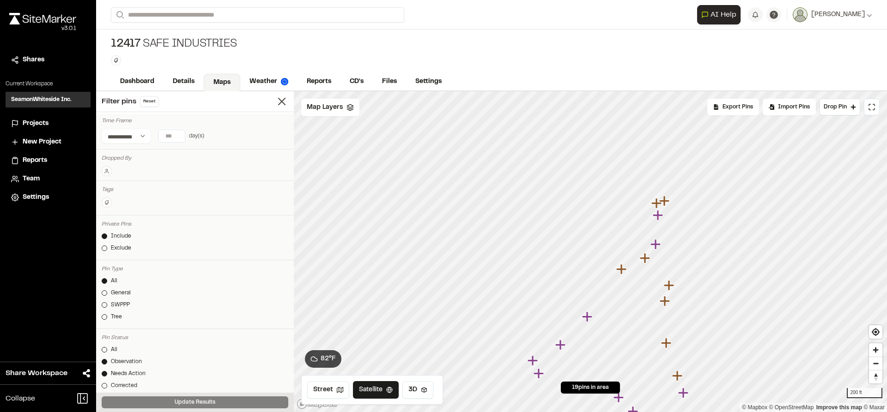
scroll to position [46, 0]
click at [104, 314] on div at bounding box center [105, 316] width 6 height 6
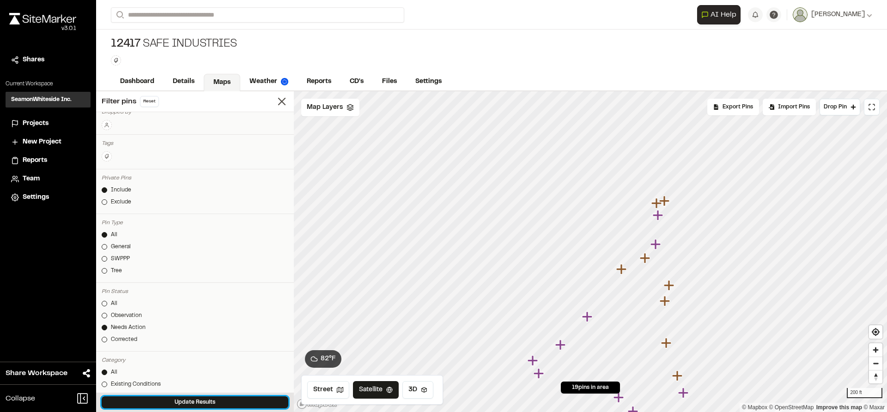
click at [178, 399] on button "Update Results" at bounding box center [195, 403] width 187 height 12
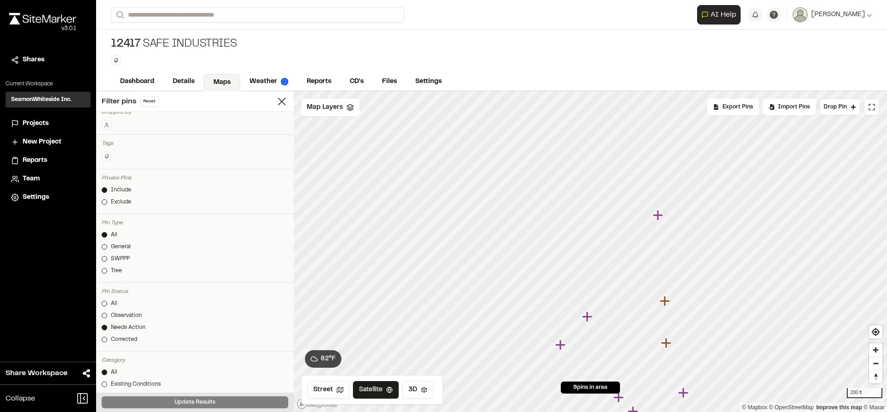
click at [657, 216] on icon "Map marker" at bounding box center [658, 215] width 10 height 10
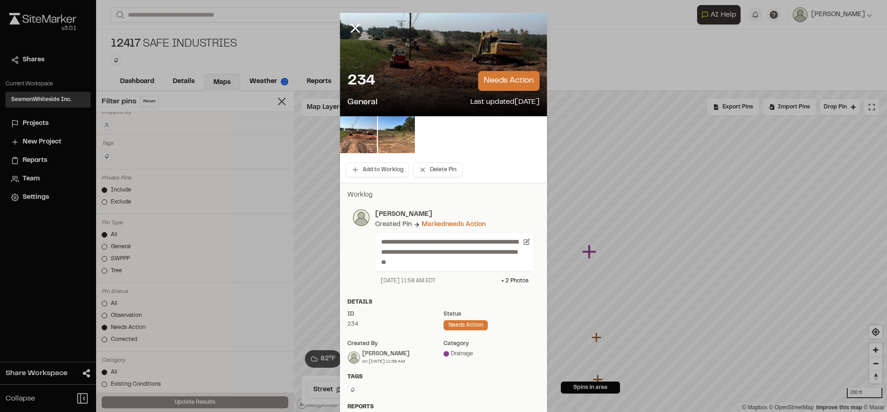
scroll to position [0, 0]
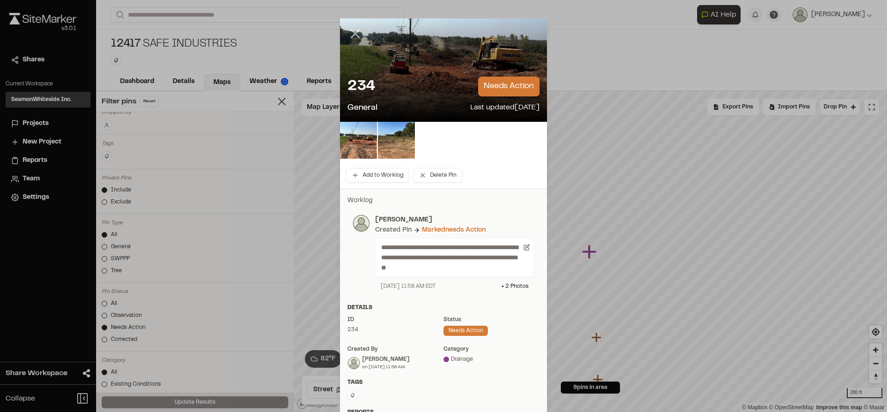
click at [355, 38] on icon at bounding box center [355, 34] width 16 height 16
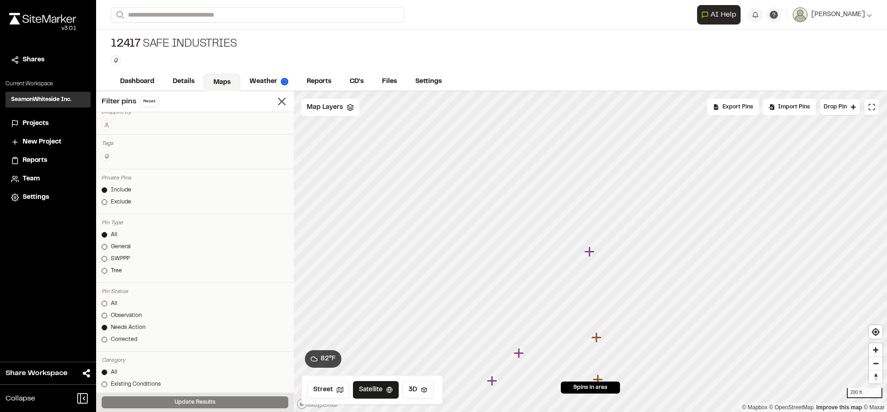
click at [591, 255] on icon "Map marker" at bounding box center [589, 252] width 10 height 10
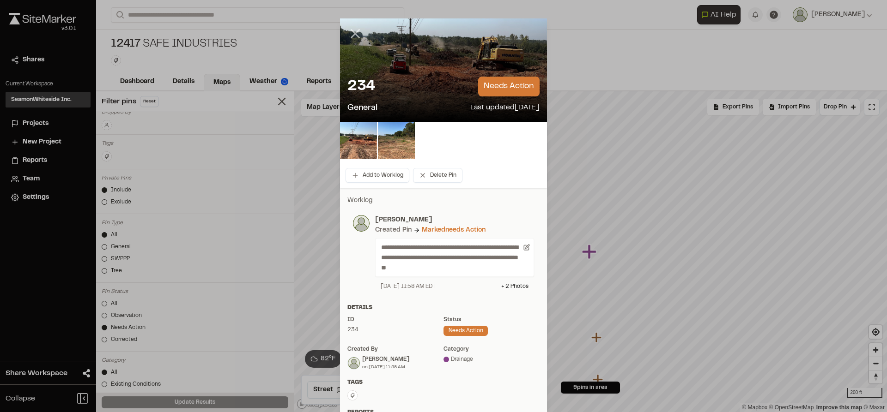
click at [351, 31] on line at bounding box center [355, 34] width 8 height 8
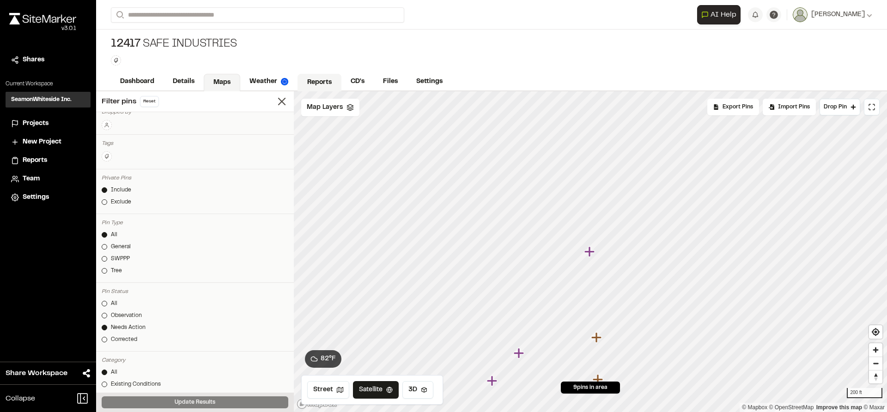
click at [314, 73] on div "Dashboard Details Maps Weather Reports CD's Files Settings" at bounding box center [491, 82] width 791 height 18
click at [326, 84] on link "Reports" at bounding box center [319, 83] width 44 height 18
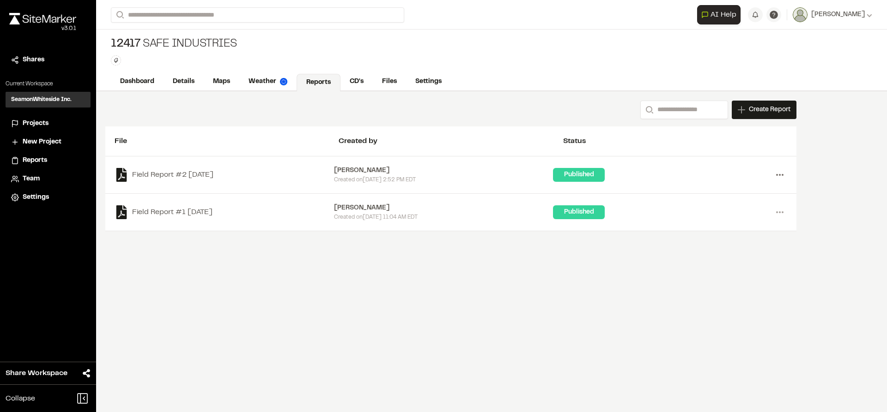
click at [778, 176] on icon at bounding box center [779, 175] width 15 height 15
click at [722, 236] on link "Delete" at bounding box center [746, 236] width 80 height 14
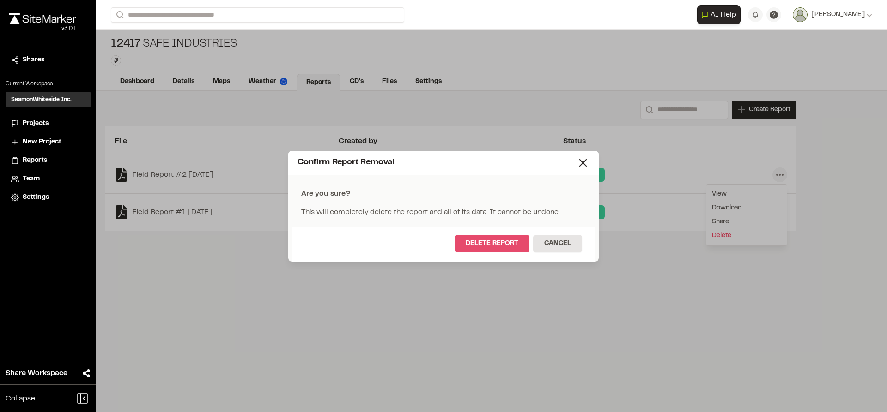
click at [513, 245] on button "Delete Report" at bounding box center [491, 244] width 75 height 18
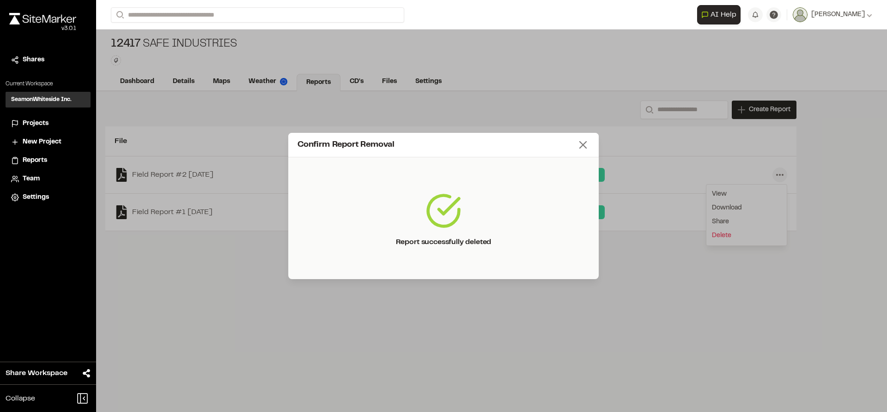
click at [582, 146] on line at bounding box center [583, 145] width 6 height 6
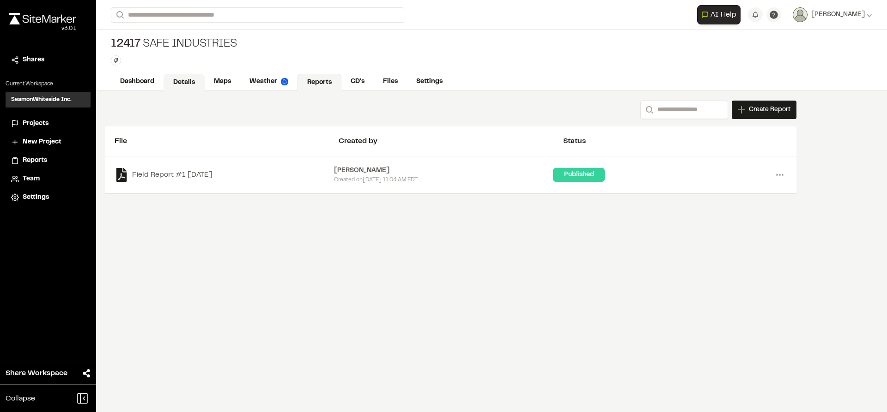
click at [177, 78] on link "Details" at bounding box center [183, 83] width 41 height 18
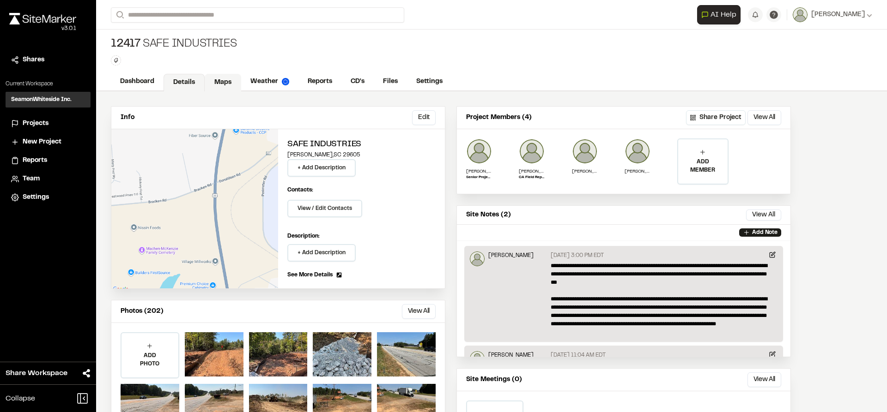
click at [224, 83] on link "Maps" at bounding box center [223, 83] width 36 height 18
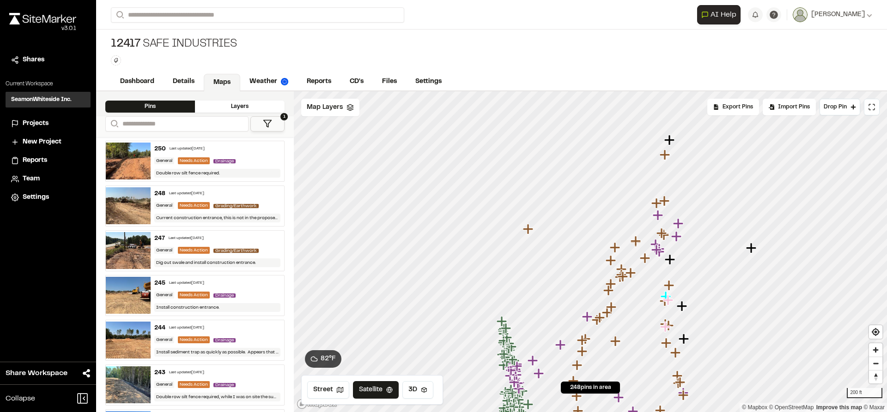
click at [269, 124] on icon at bounding box center [267, 123] width 9 height 9
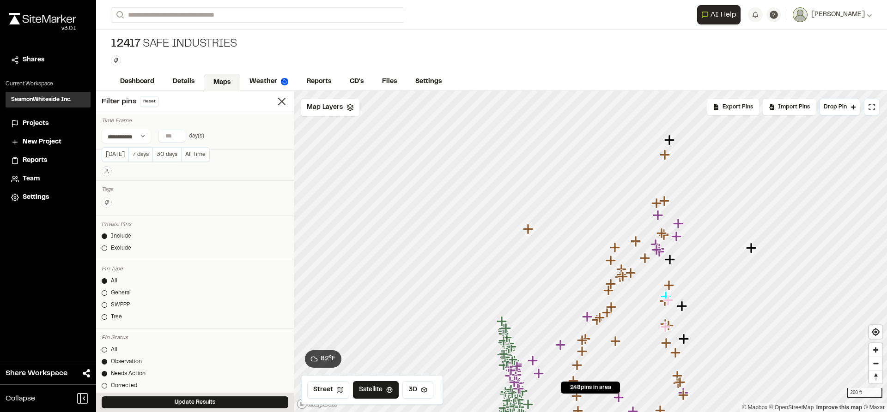
click at [170, 136] on input "number" at bounding box center [172, 136] width 26 height 12
click at [136, 151] on button "7 days" at bounding box center [140, 154] width 24 height 15
click at [167, 139] on input "*" at bounding box center [172, 136] width 26 height 12
click at [124, 150] on button "Today" at bounding box center [115, 154] width 27 height 15
type input "*"
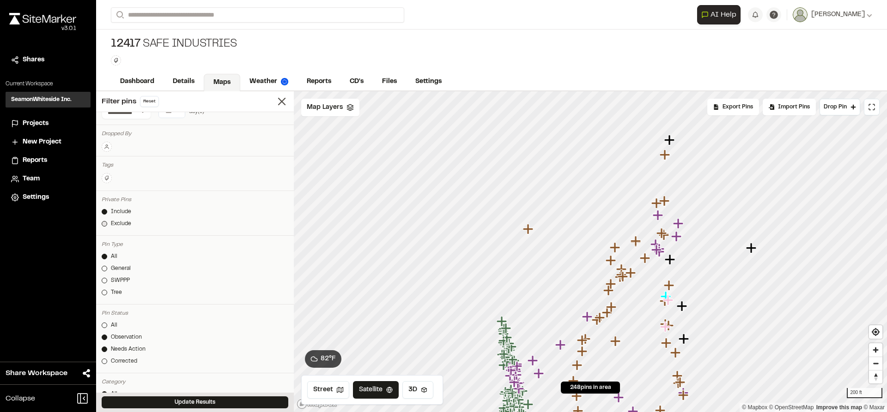
scroll to position [46, 0]
click at [106, 314] on div at bounding box center [105, 316] width 6 height 6
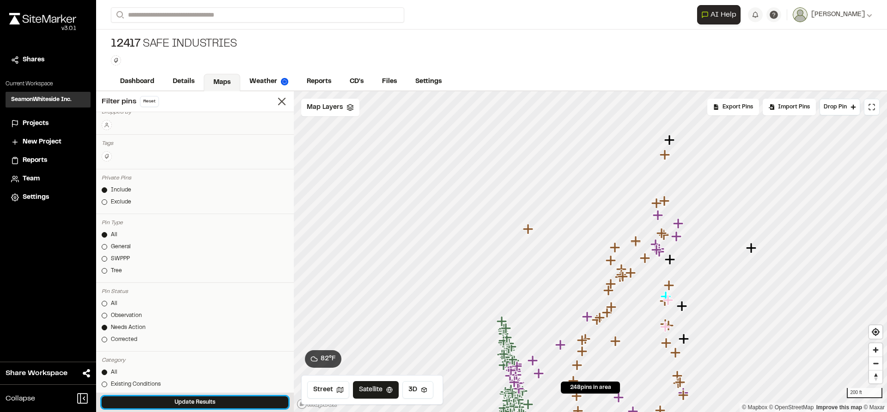
click at [184, 400] on button "Update Results" at bounding box center [195, 403] width 187 height 12
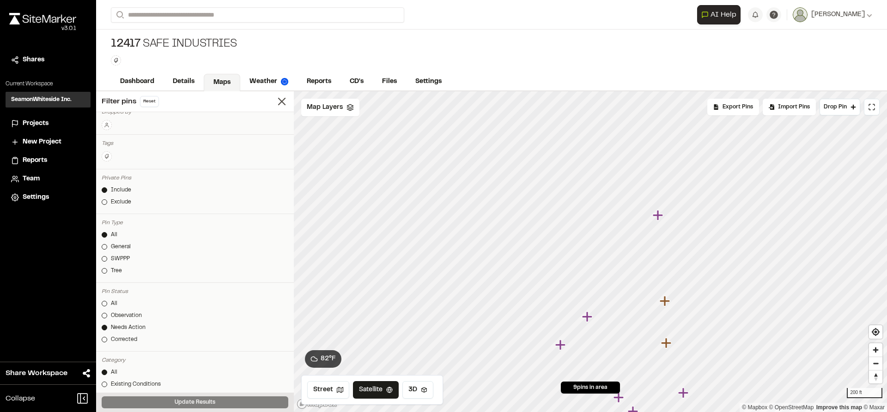
click at [660, 217] on icon "Map marker" at bounding box center [659, 216] width 12 height 12
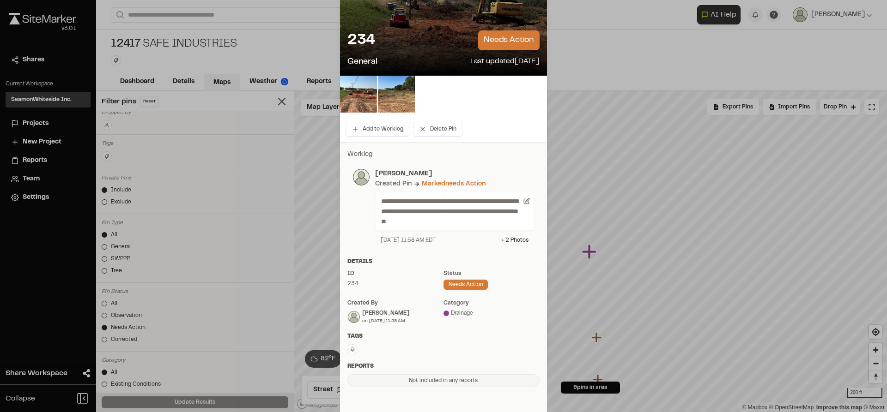
scroll to position [0, 0]
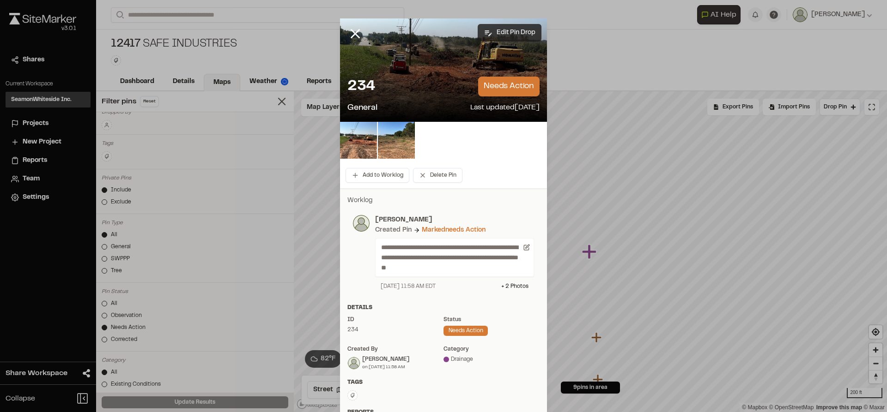
click at [505, 30] on button "Edit Pin Drop" at bounding box center [510, 33] width 64 height 18
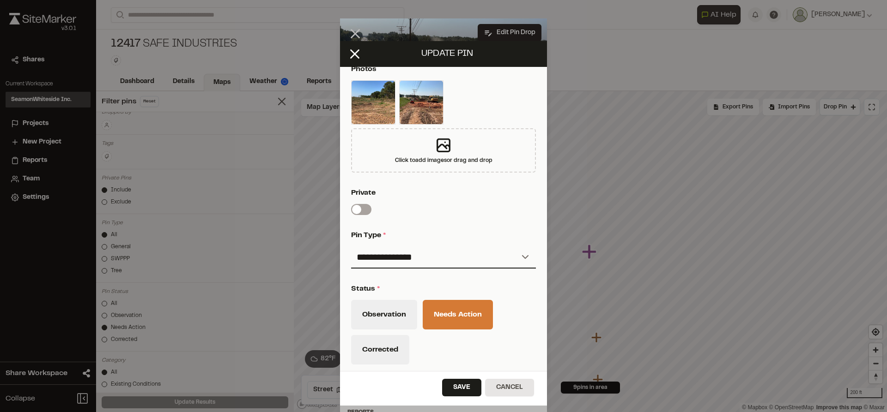
scroll to position [277, 0]
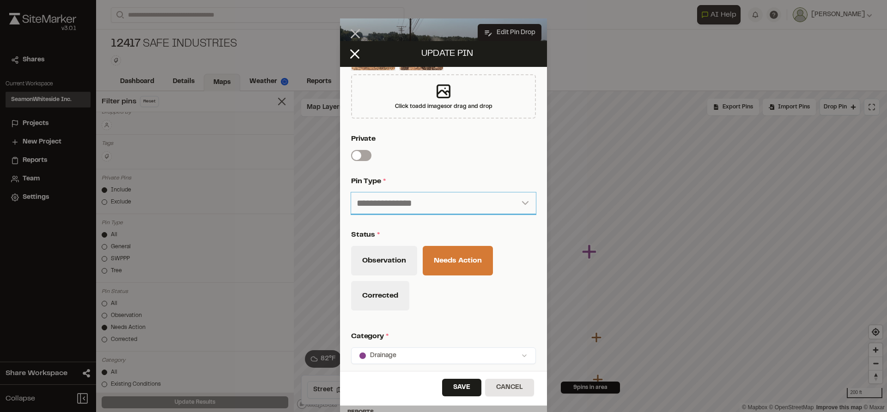
click at [523, 202] on select "**********" at bounding box center [443, 204] width 185 height 22
select select "*"
click at [351, 193] on select "**********" at bounding box center [443, 204] width 185 height 22
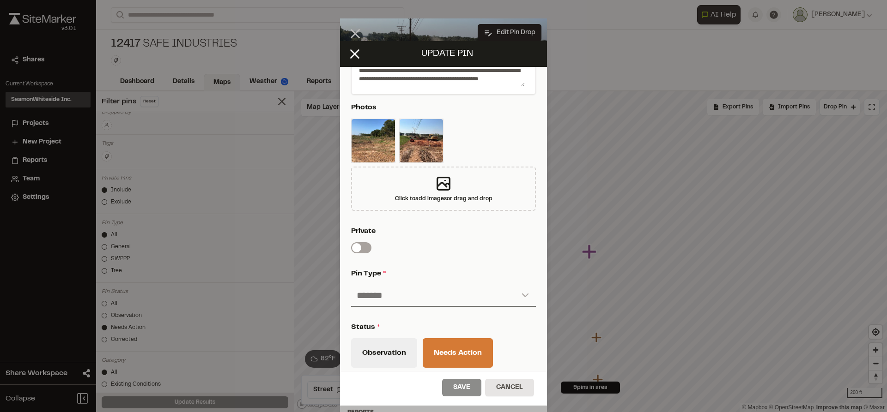
scroll to position [0, 0]
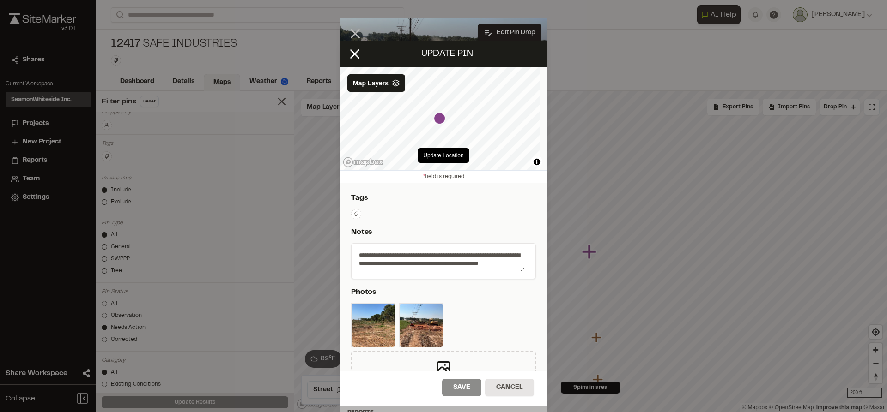
drag, startPoint x: 358, startPoint y: 55, endPoint x: 366, endPoint y: 60, distance: 9.7
click at [357, 55] on icon at bounding box center [355, 54] width 16 height 16
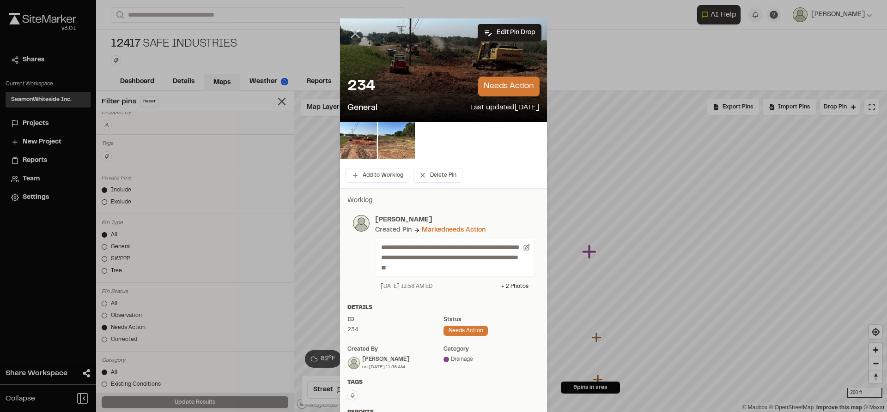
click at [351, 33] on line at bounding box center [355, 34] width 8 height 8
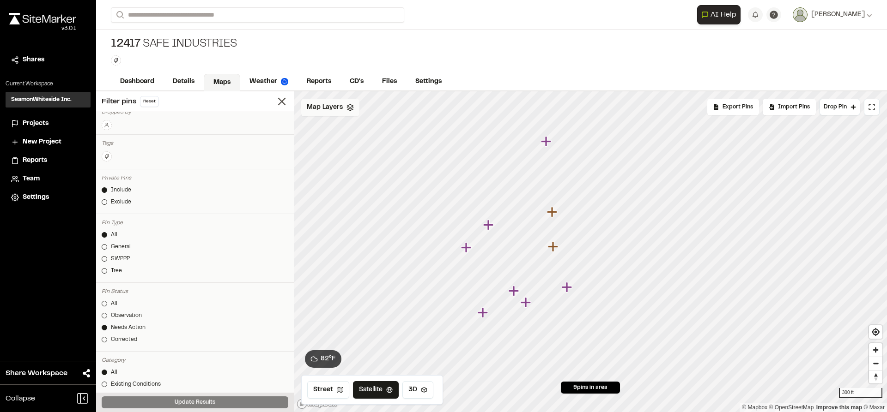
click at [347, 111] on icon at bounding box center [349, 107] width 7 height 7
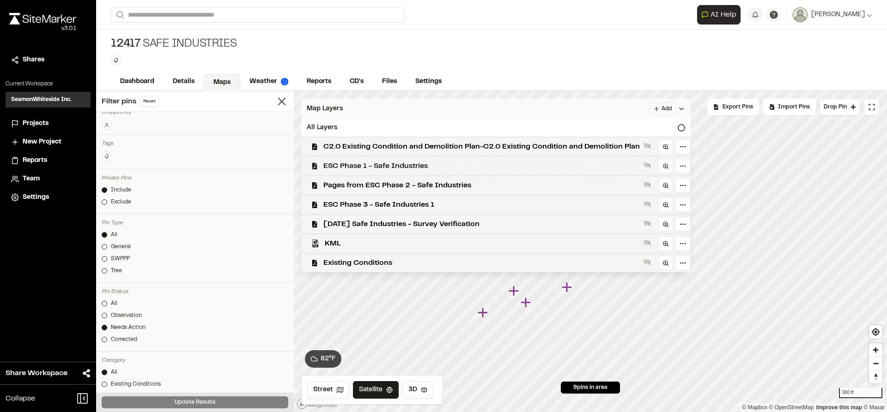
click at [374, 166] on span "ESC Phase 1 - Safe Industries" at bounding box center [481, 166] width 316 height 11
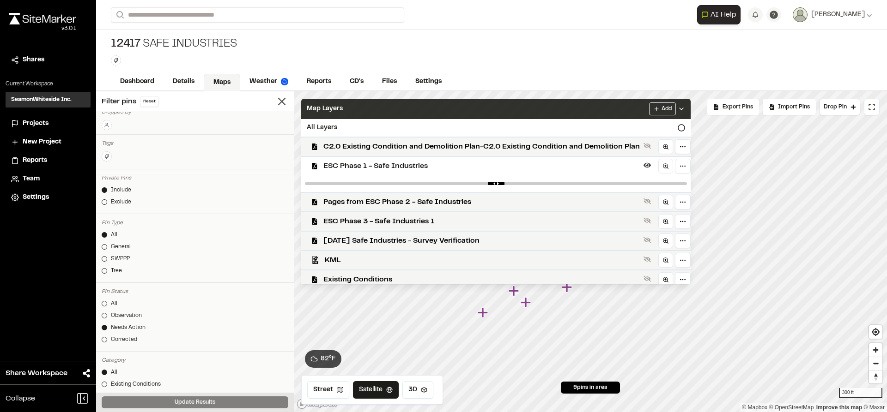
click at [685, 110] on icon at bounding box center [680, 108] width 7 height 7
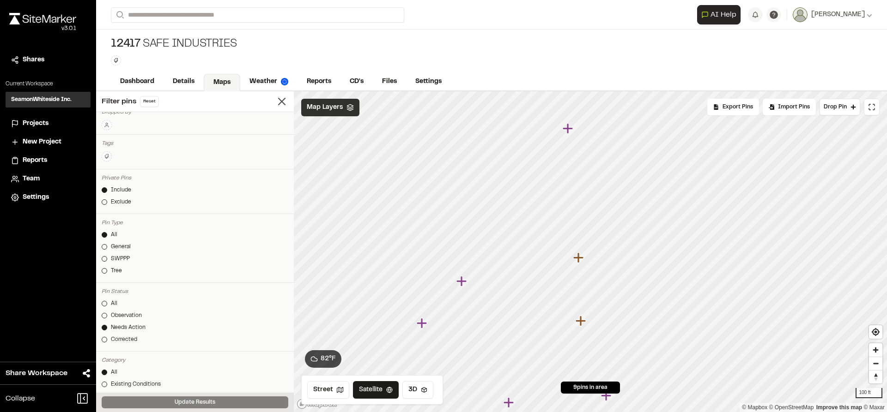
click at [569, 128] on icon "Map marker" at bounding box center [567, 128] width 10 height 10
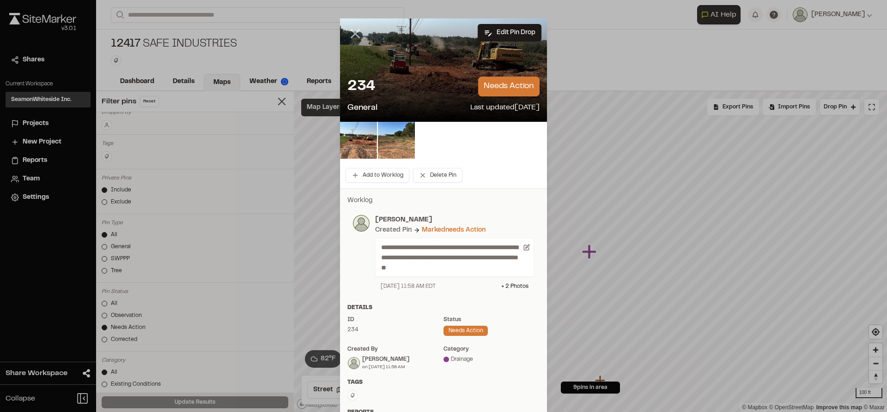
click at [354, 35] on icon at bounding box center [355, 34] width 16 height 16
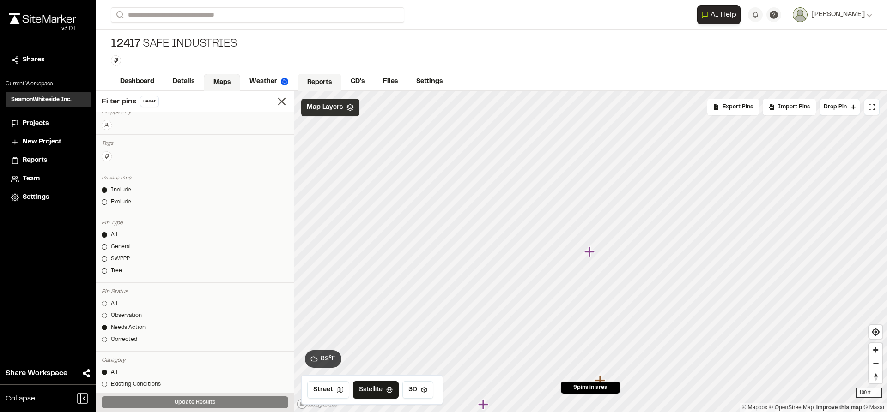
click at [315, 79] on link "Reports" at bounding box center [319, 83] width 44 height 18
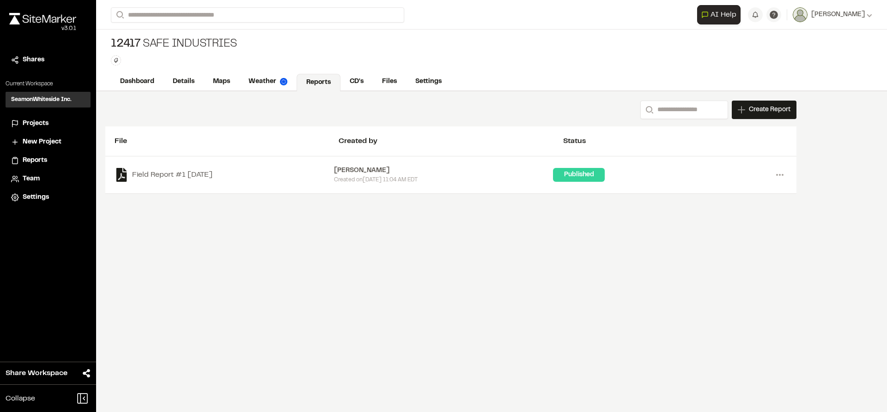
click at [739, 112] on icon at bounding box center [741, 109] width 7 height 7
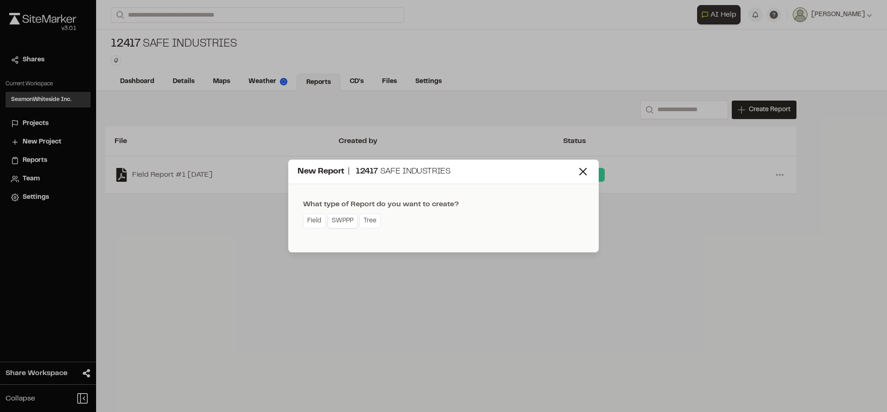
click at [347, 223] on link "SWPPP" at bounding box center [342, 221] width 30 height 15
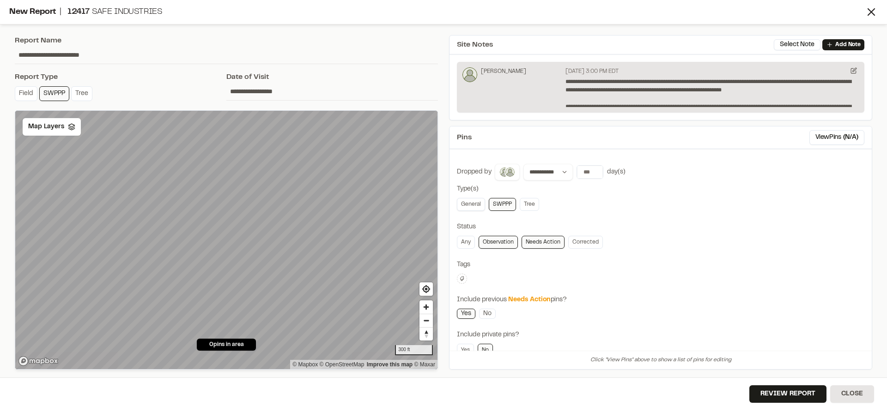
click at [474, 203] on link "General" at bounding box center [471, 204] width 28 height 13
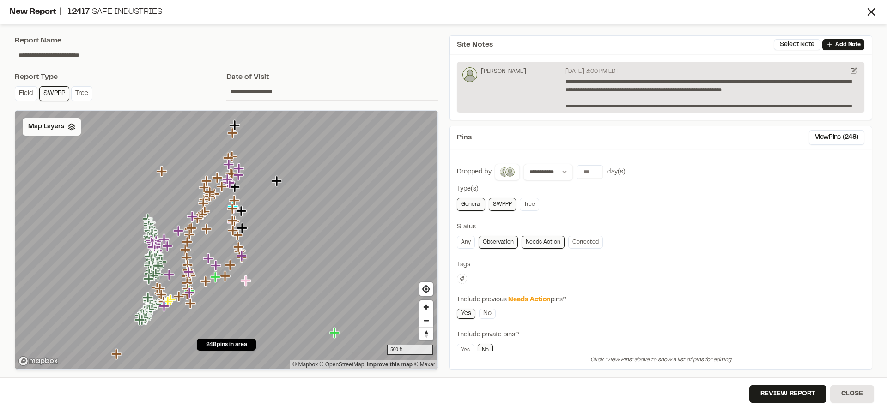
click at [58, 129] on span "Map Layers" at bounding box center [46, 127] width 36 height 10
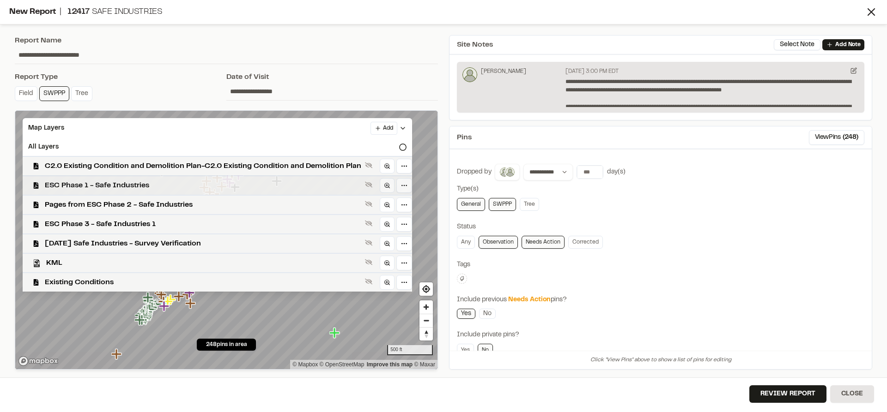
click at [80, 188] on span "ESC Phase 1 - Safe Industries" at bounding box center [203, 185] width 316 height 11
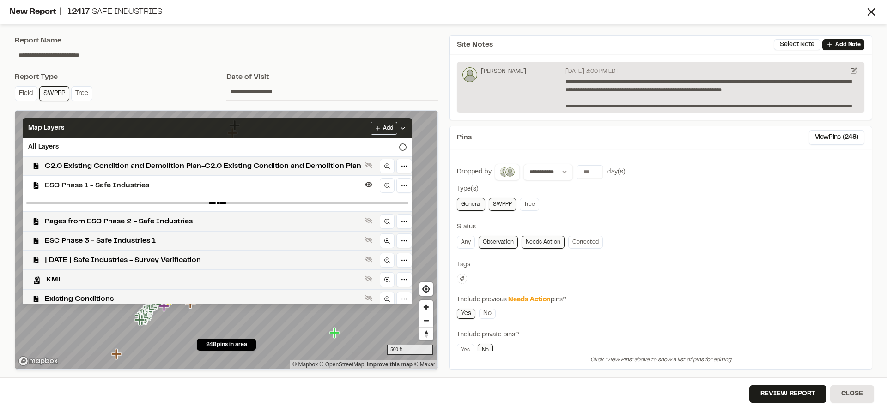
click at [406, 130] on icon at bounding box center [402, 128] width 7 height 7
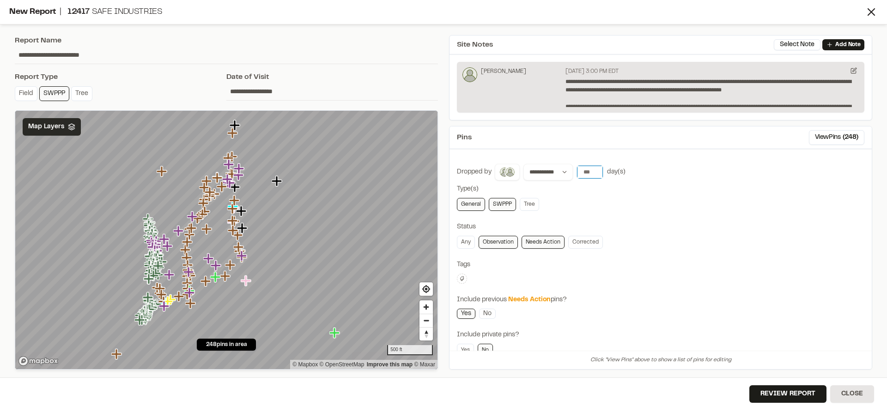
click at [591, 173] on input "***" at bounding box center [590, 172] width 26 height 13
click at [583, 188] on button "Today" at bounding box center [589, 191] width 27 height 15
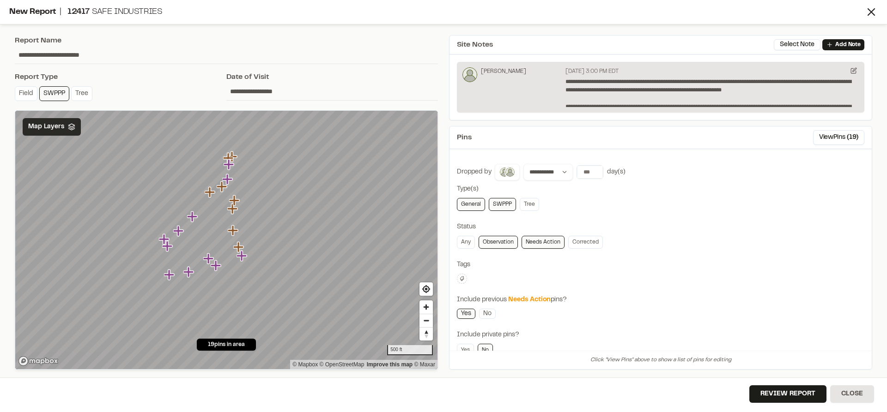
click at [495, 242] on link "Observation" at bounding box center [497, 242] width 39 height 13
click at [769, 393] on button "Review Report" at bounding box center [787, 395] width 77 height 18
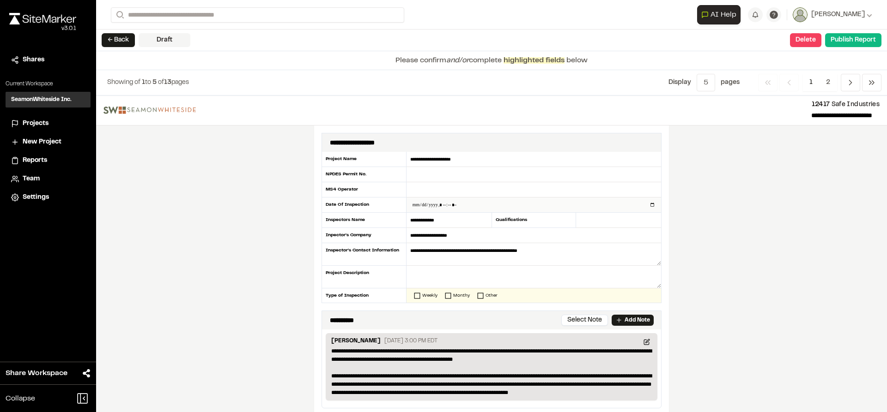
click at [502, 208] on input "datetime-local" at bounding box center [533, 205] width 254 height 15
click at [650, 204] on input "datetime-local" at bounding box center [533, 205] width 254 height 15
type input "**********"
click at [736, 233] on div "**********" at bounding box center [491, 254] width 791 height 317
click at [611, 223] on input "text" at bounding box center [618, 220] width 85 height 15
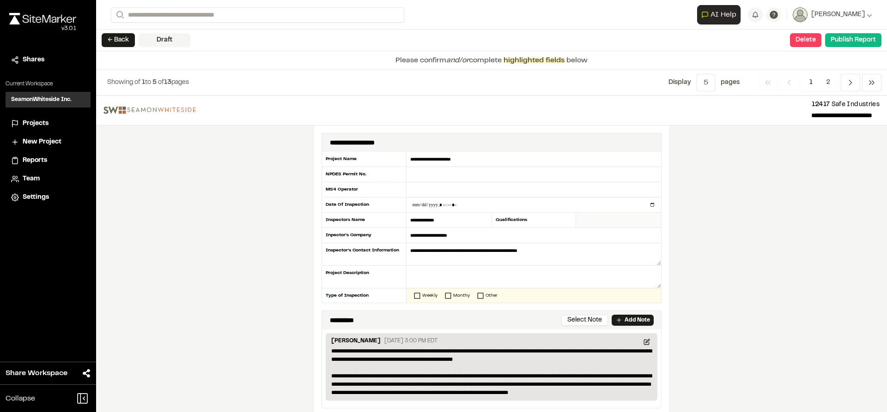
click at [582, 220] on input "text" at bounding box center [618, 220] width 85 height 15
type input "*****"
click at [568, 249] on textarea "**********" at bounding box center [533, 254] width 254 height 23
drag, startPoint x: 539, startPoint y: 252, endPoint x: 419, endPoint y: 255, distance: 120.1
click at [419, 255] on textarea "**********" at bounding box center [533, 254] width 254 height 23
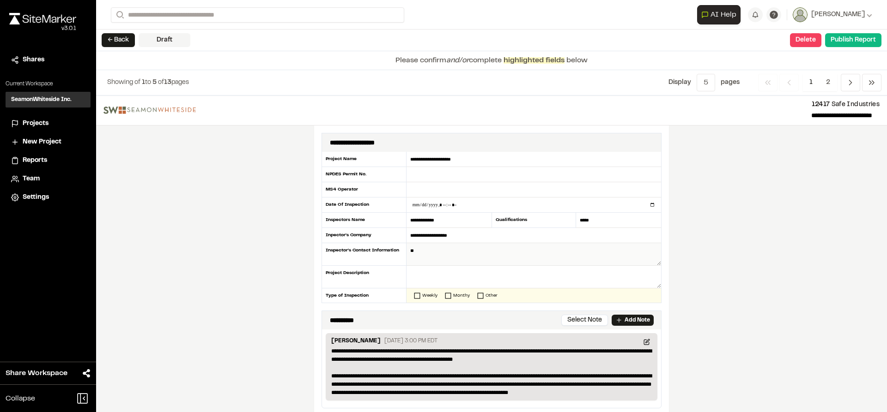
type textarea "*"
click at [407, 250] on textarea "**********" at bounding box center [533, 254] width 254 height 23
type textarea "**********"
click at [508, 278] on textarea at bounding box center [533, 277] width 254 height 23
type textarea "**********"
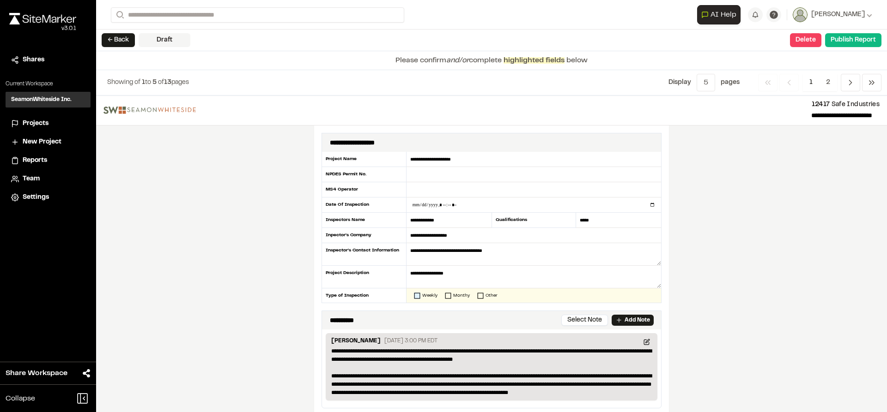
click at [414, 295] on icon at bounding box center [417, 296] width 6 height 6
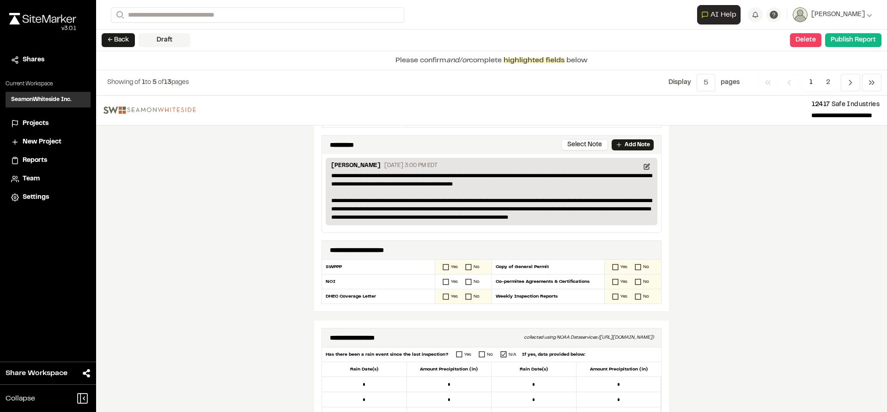
scroll to position [185, 0]
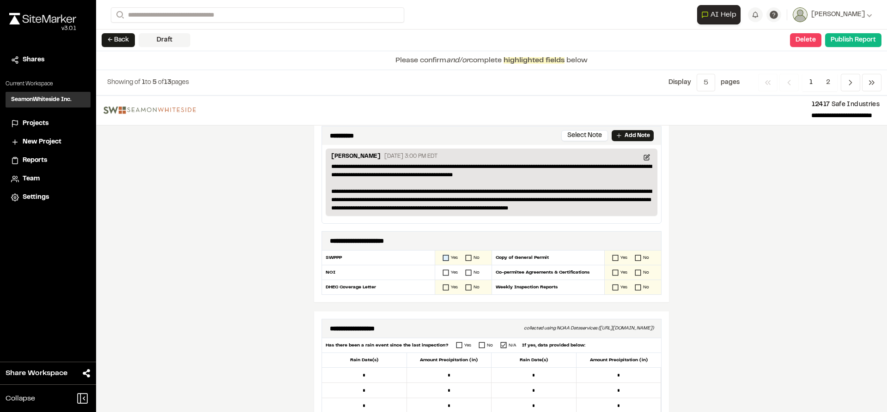
click at [443, 259] on icon at bounding box center [445, 258] width 6 height 6
click at [443, 270] on rect at bounding box center [446, 273] width 6 height 6
click at [612, 258] on icon at bounding box center [615, 258] width 6 height 6
click at [612, 272] on icon at bounding box center [615, 273] width 6 height 6
click at [612, 286] on icon at bounding box center [615, 287] width 6 height 6
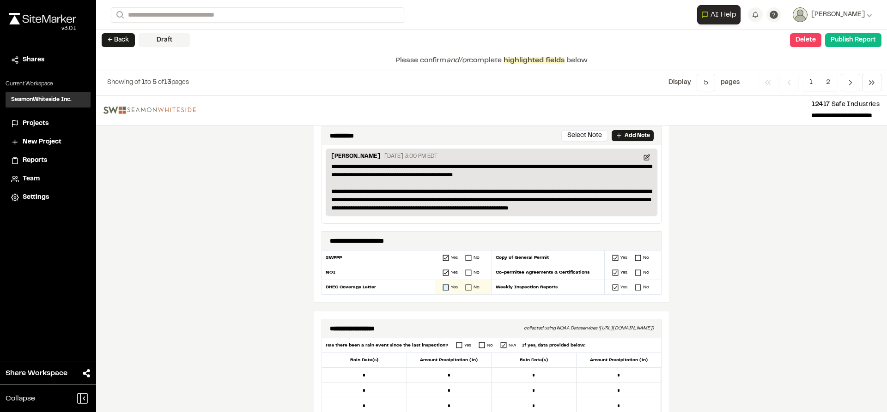
click at [443, 289] on icon at bounding box center [445, 287] width 6 height 6
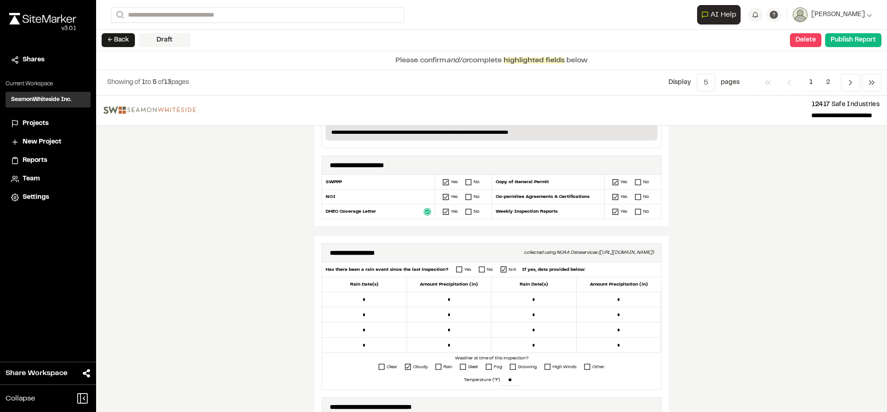
scroll to position [277, 0]
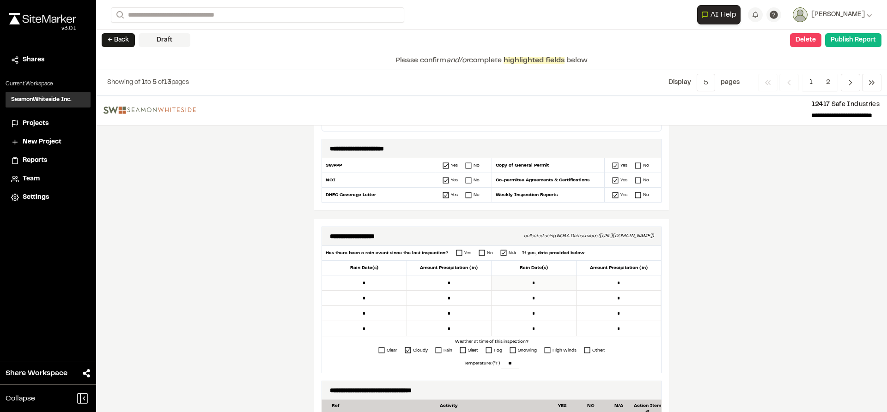
click at [552, 286] on input "*" at bounding box center [533, 283] width 85 height 15
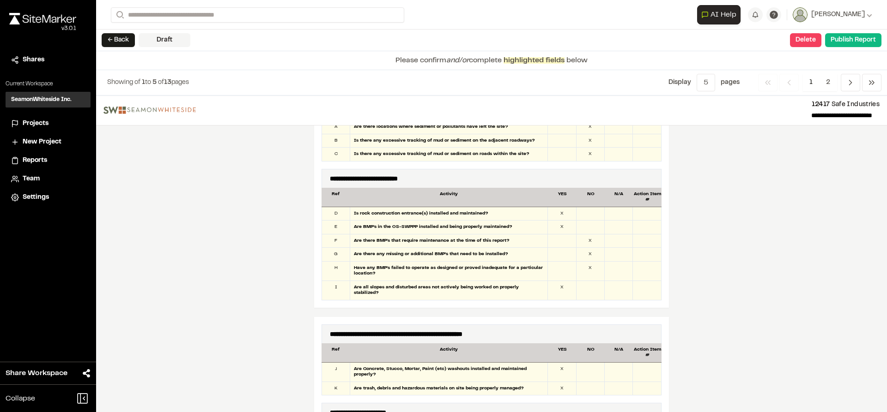
scroll to position [600, 0]
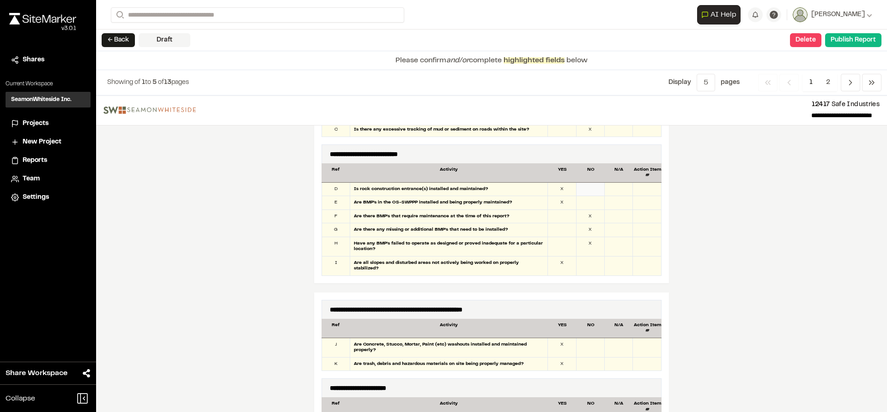
click at [588, 191] on div at bounding box center [590, 189] width 28 height 13
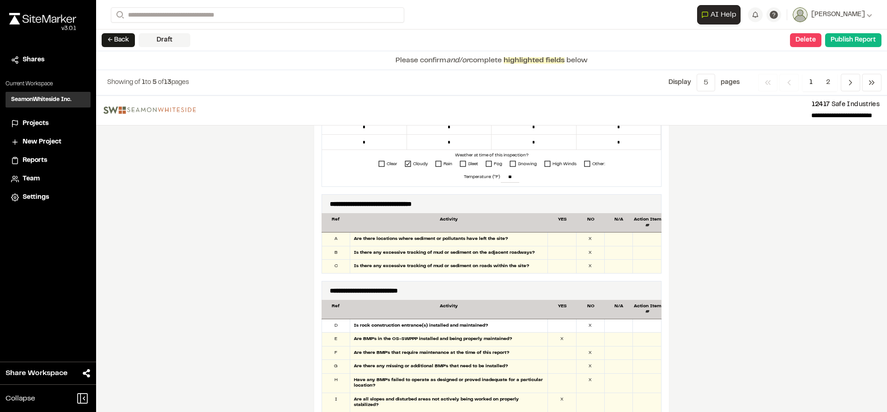
scroll to position [462, 0]
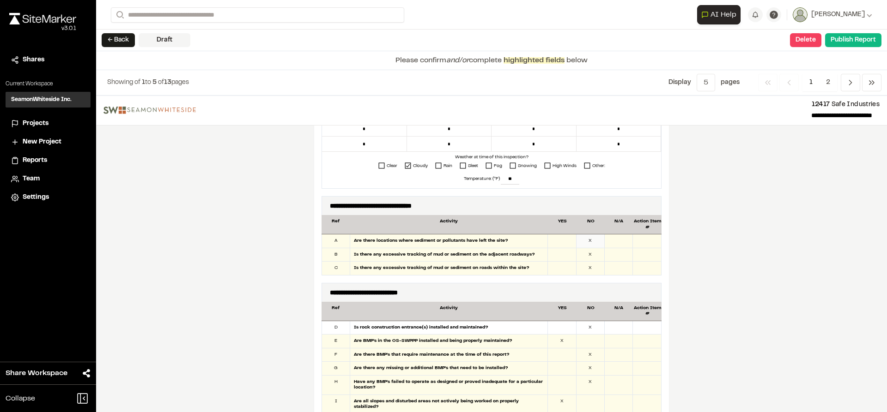
click at [581, 241] on div "X" at bounding box center [590, 241] width 28 height 13
click at [585, 255] on div "X" at bounding box center [590, 254] width 28 height 13
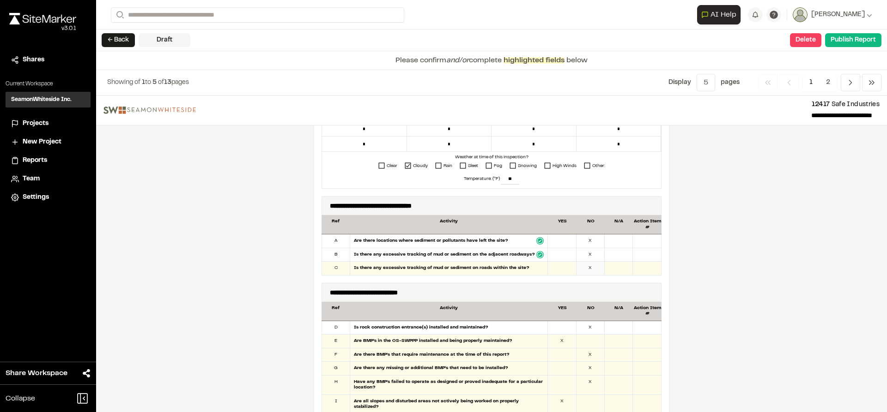
click at [587, 268] on div "X" at bounding box center [590, 268] width 28 height 13
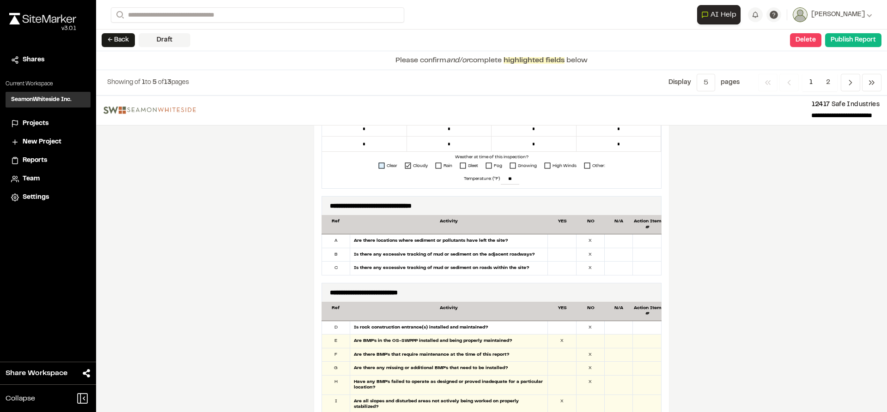
click at [378, 167] on icon at bounding box center [381, 166] width 6 height 6
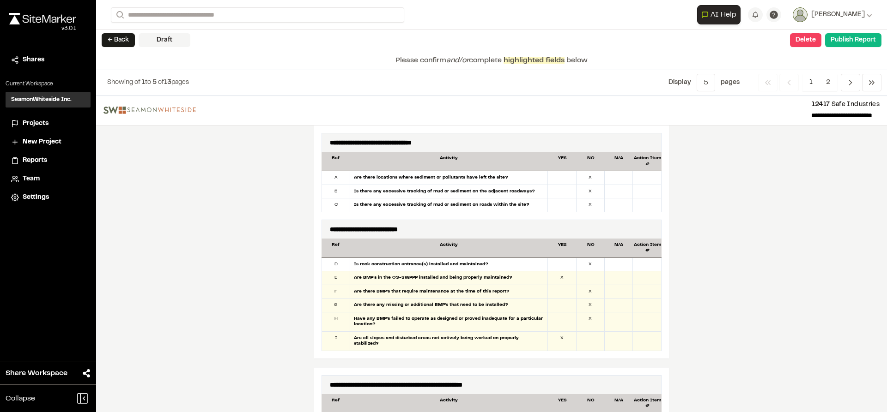
scroll to position [554, 0]
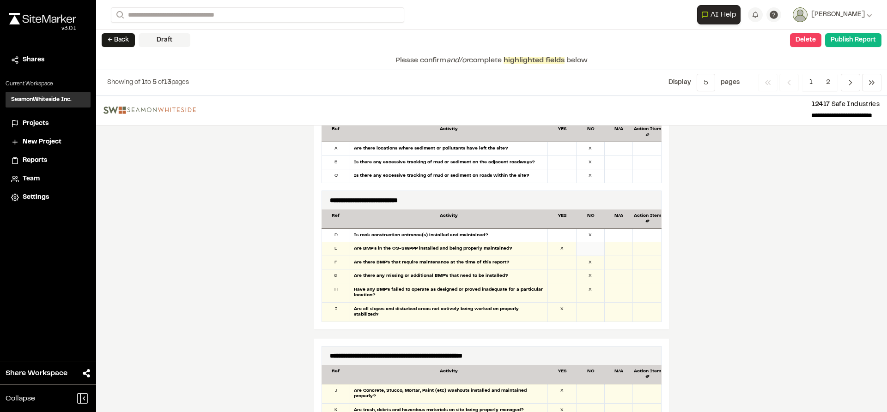
click at [587, 247] on div at bounding box center [590, 248] width 28 height 13
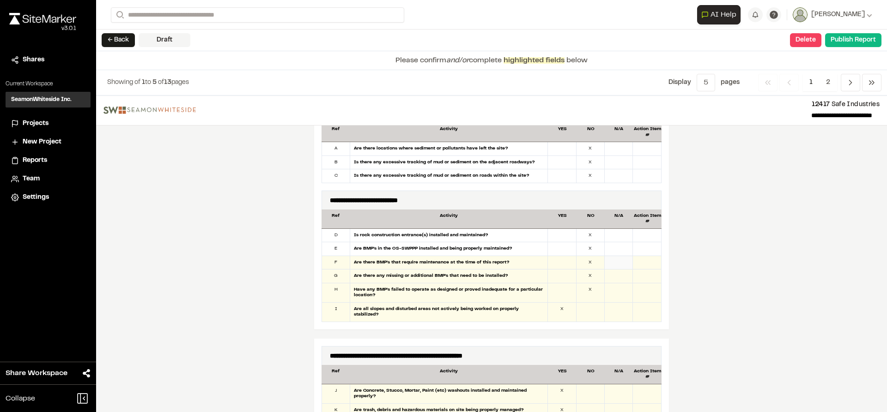
click at [612, 264] on div at bounding box center [619, 262] width 28 height 13
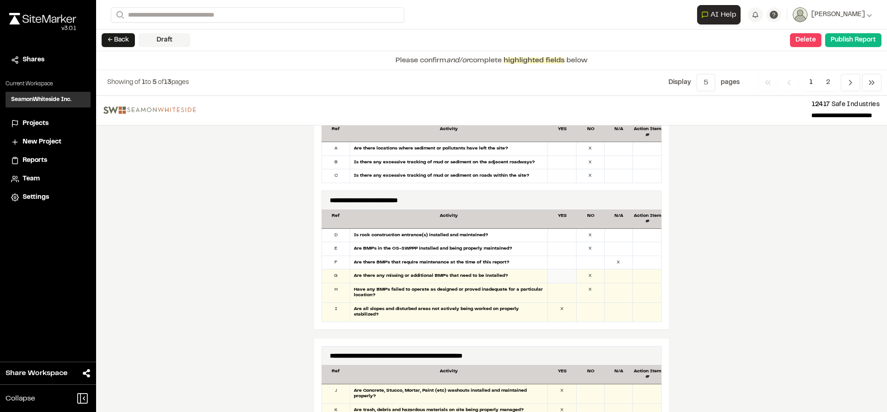
click at [557, 276] on div at bounding box center [562, 276] width 28 height 13
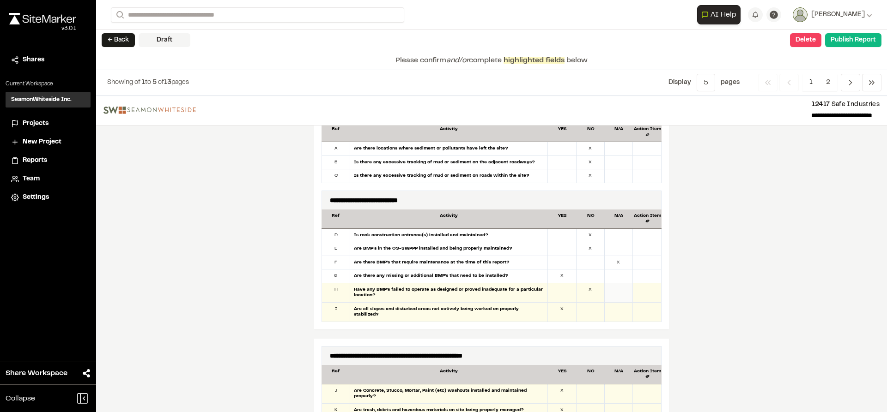
click at [605, 290] on div at bounding box center [619, 293] width 28 height 19
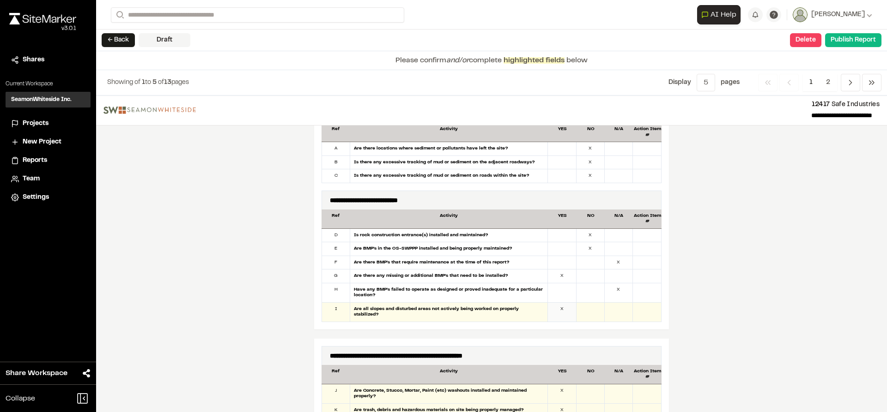
click at [560, 309] on div "X" at bounding box center [562, 312] width 28 height 19
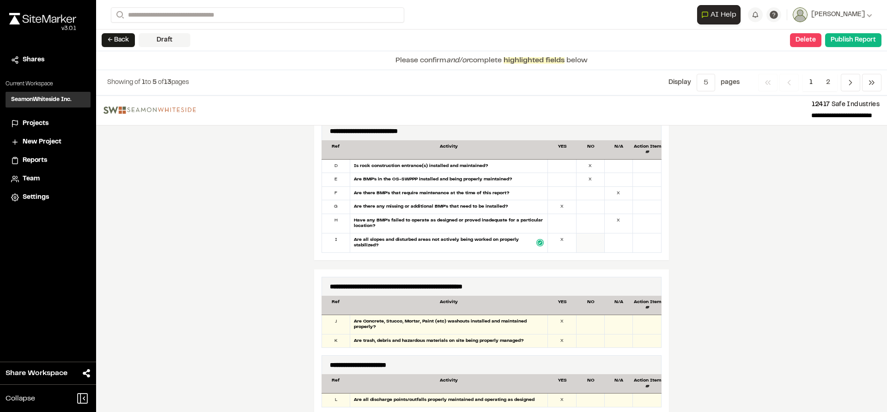
scroll to position [647, 0]
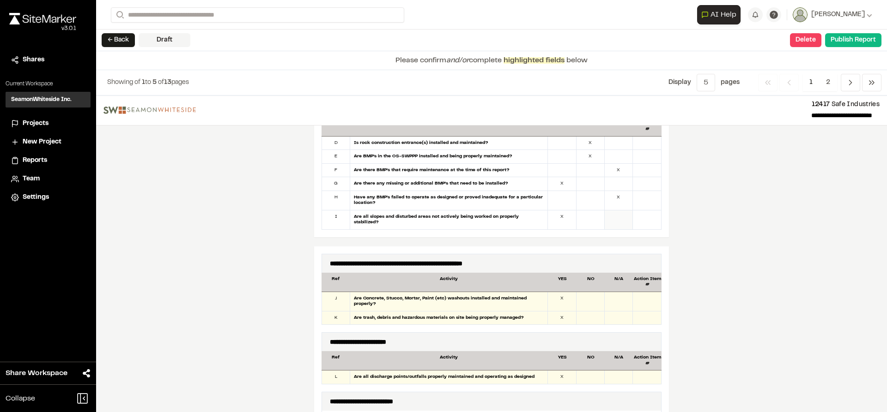
click at [609, 219] on div at bounding box center [619, 220] width 28 height 19
click at [614, 296] on div at bounding box center [619, 301] width 28 height 19
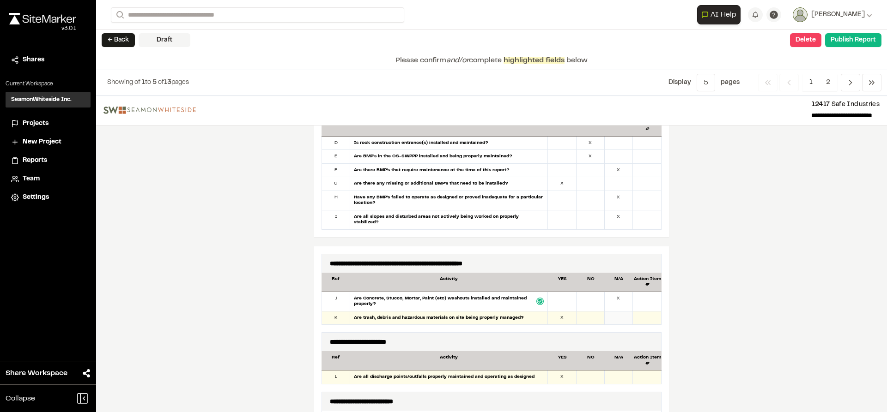
click at [614, 318] on div at bounding box center [619, 318] width 28 height 13
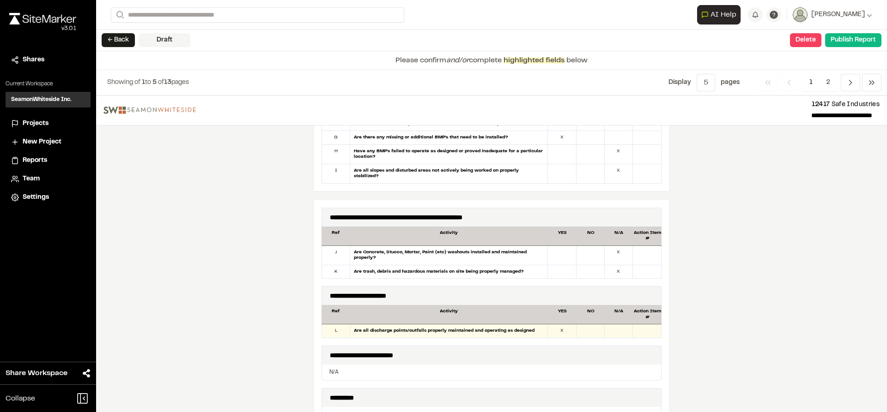
scroll to position [739, 0]
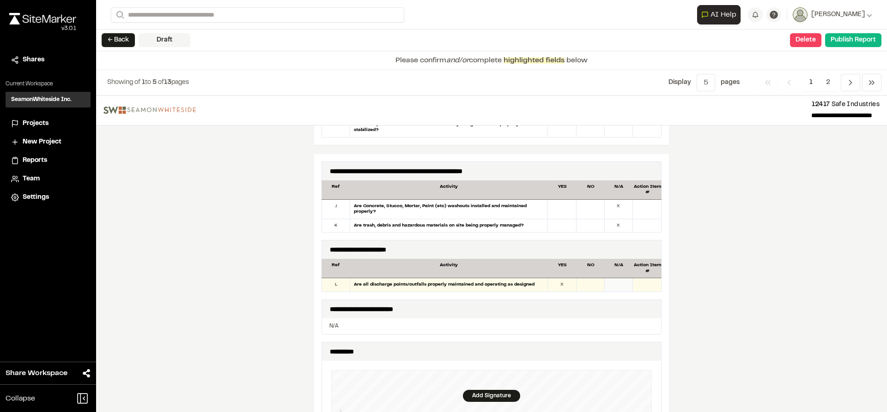
click at [606, 282] on div at bounding box center [619, 284] width 28 height 13
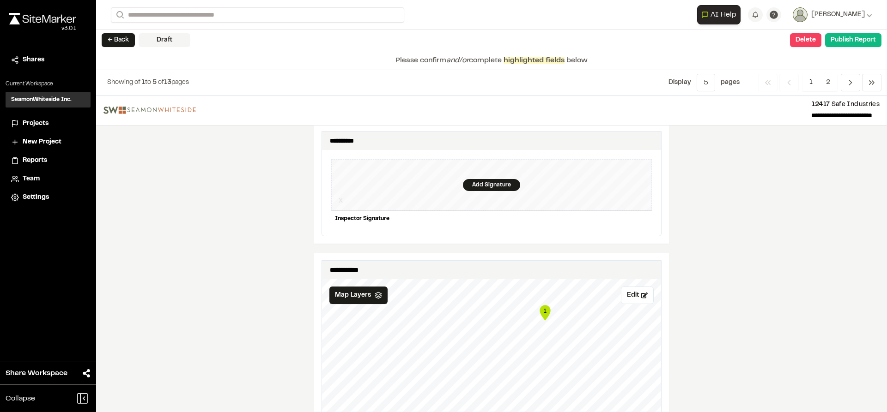
scroll to position [970, 0]
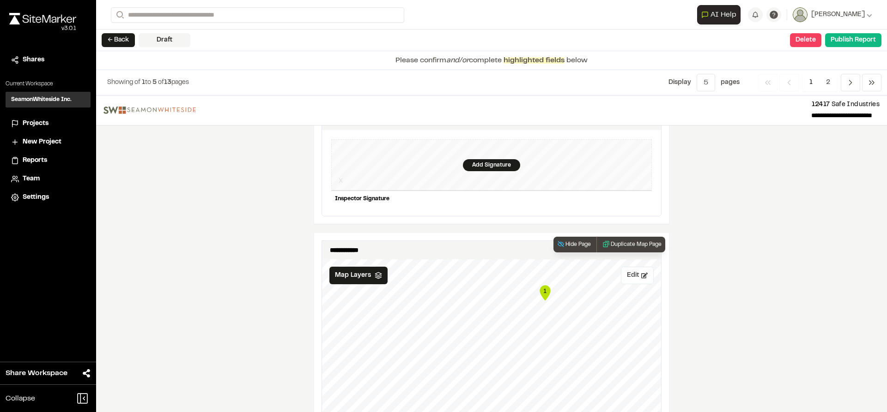
click at [630, 272] on button "Edit" at bounding box center [637, 276] width 33 height 18
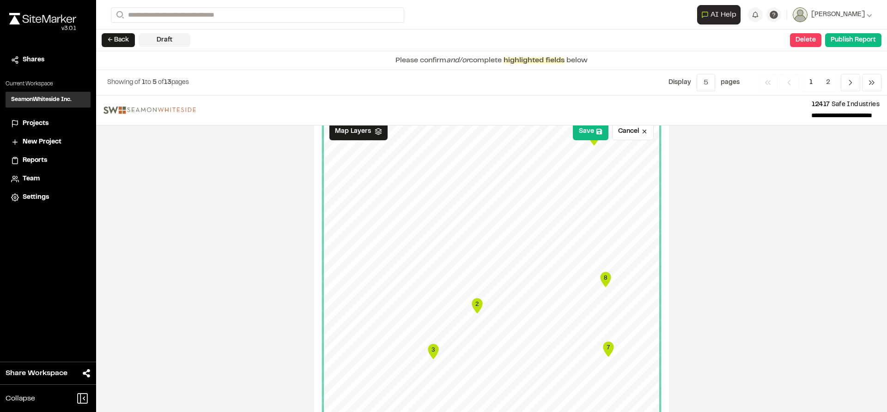
scroll to position [1108, 0]
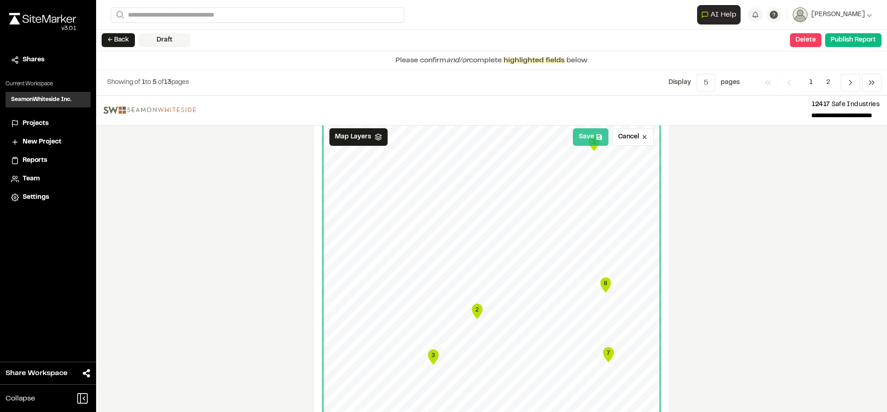
click at [587, 136] on button "Save" at bounding box center [591, 137] width 36 height 18
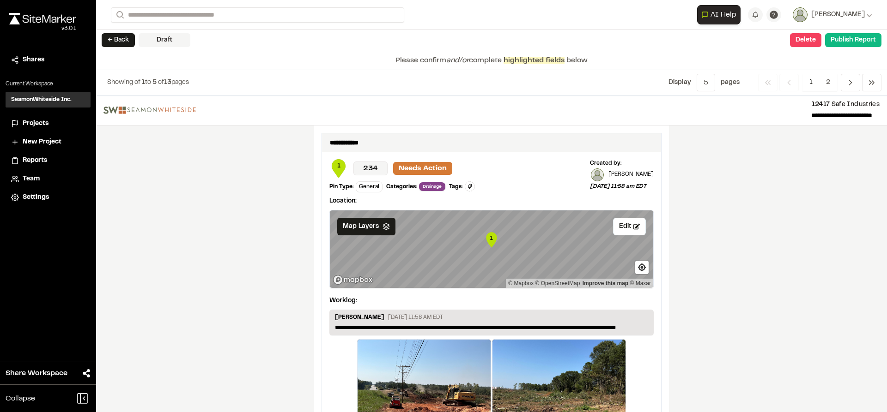
scroll to position [1524, 0]
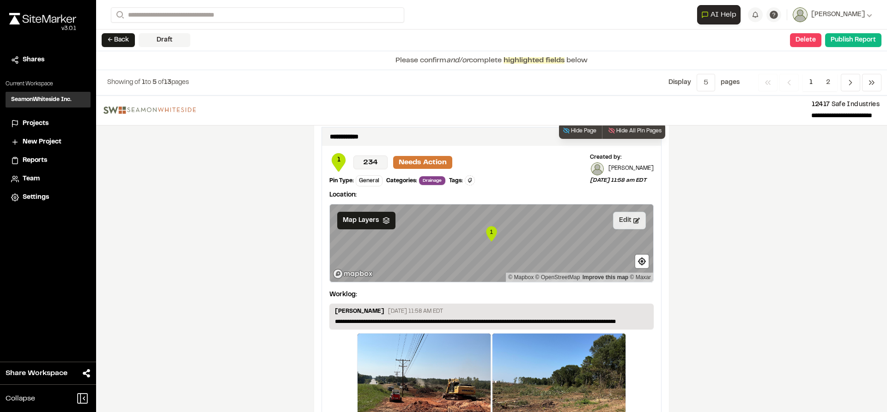
click at [633, 218] on icon at bounding box center [636, 221] width 6 height 6
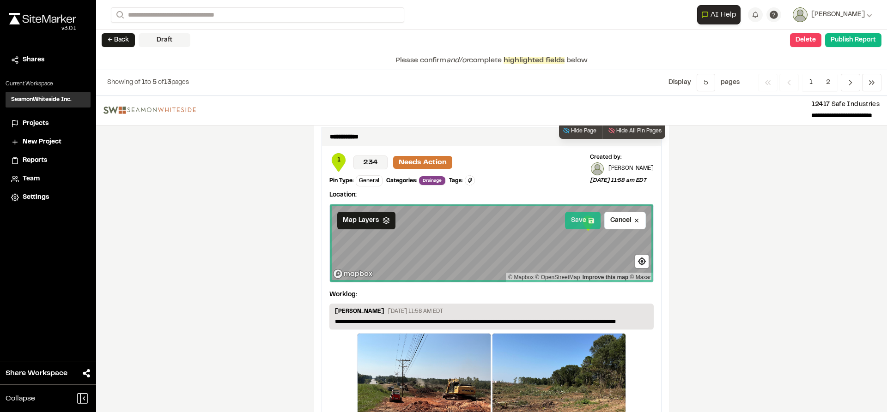
click at [584, 217] on button "Save" at bounding box center [583, 221] width 36 height 18
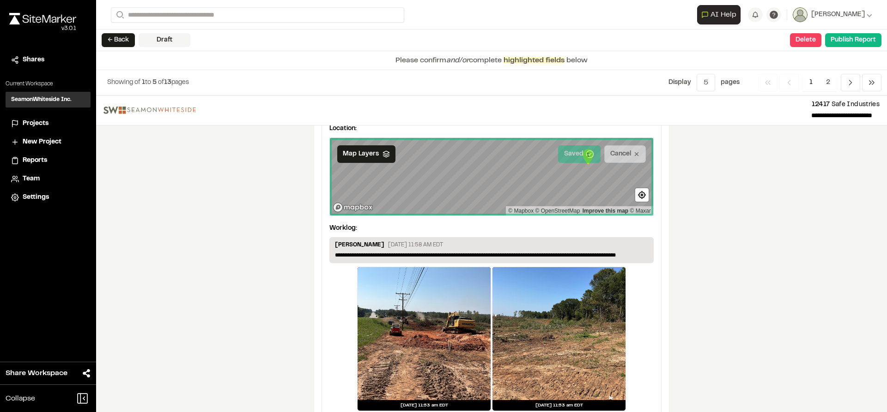
scroll to position [1608, 0]
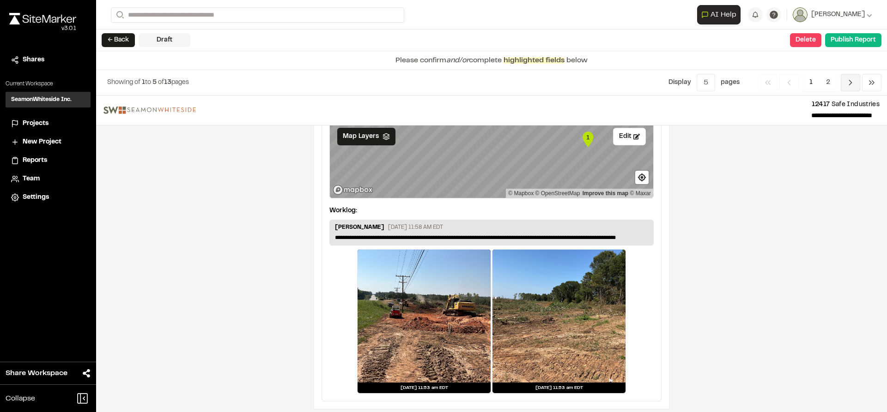
click at [853, 78] on icon "Navigation" at bounding box center [850, 82] width 9 height 9
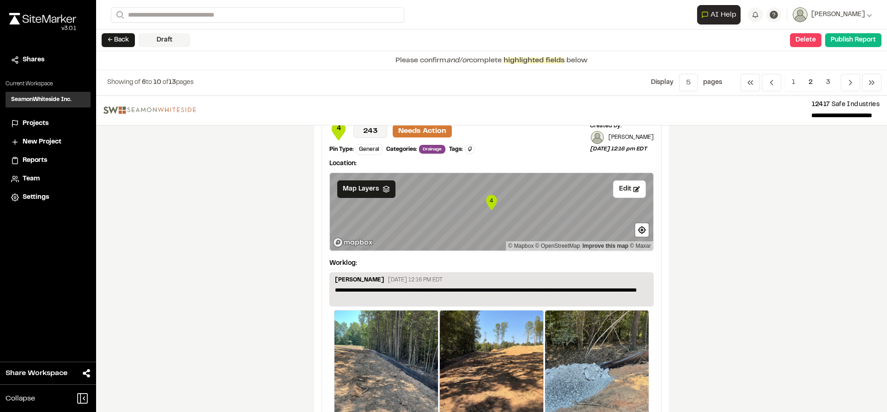
scroll to position [924, 0]
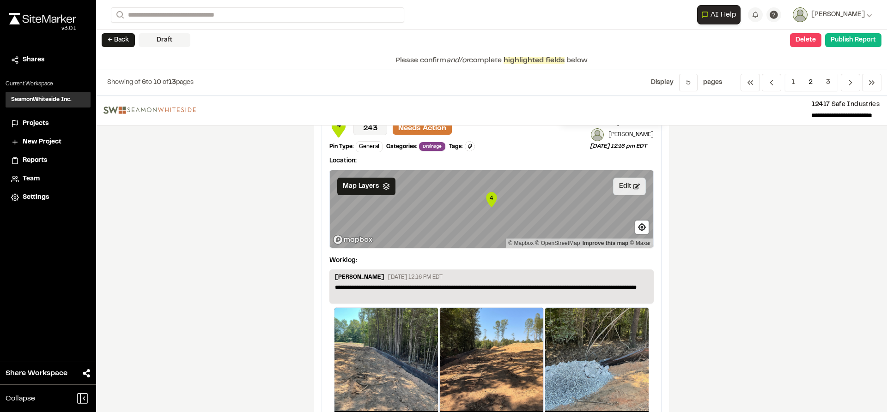
click at [629, 191] on button "Edit" at bounding box center [629, 187] width 33 height 18
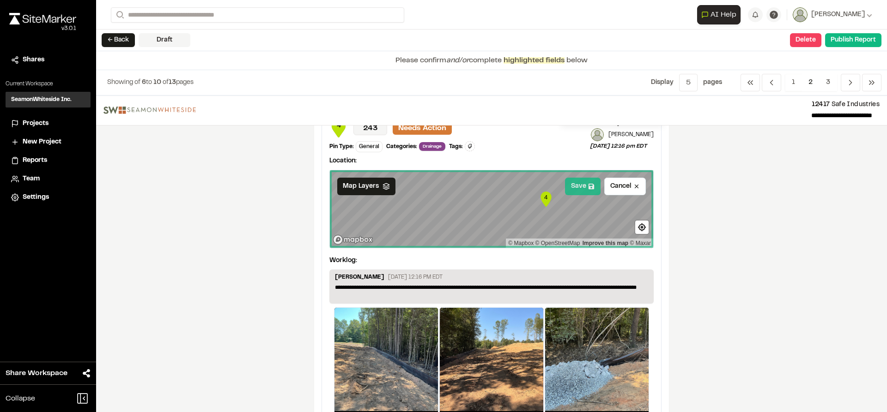
click at [576, 191] on button "Save" at bounding box center [583, 187] width 36 height 18
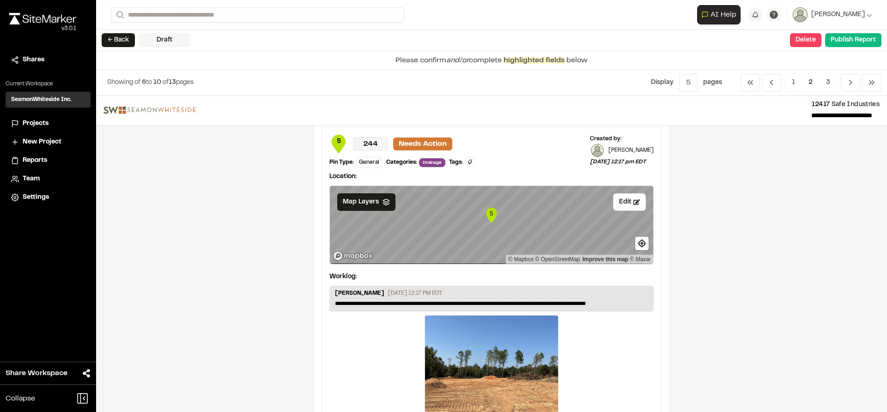
scroll to position [1385, 0]
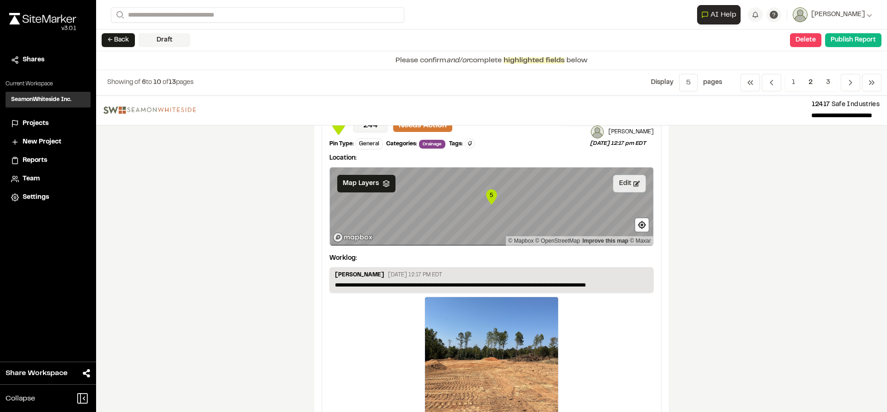
click at [635, 188] on button "Edit" at bounding box center [629, 184] width 33 height 18
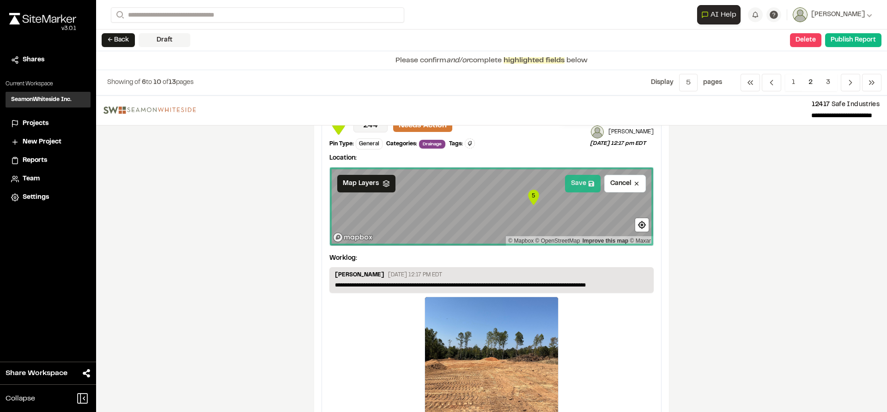
click at [568, 187] on button "Save" at bounding box center [583, 184] width 36 height 18
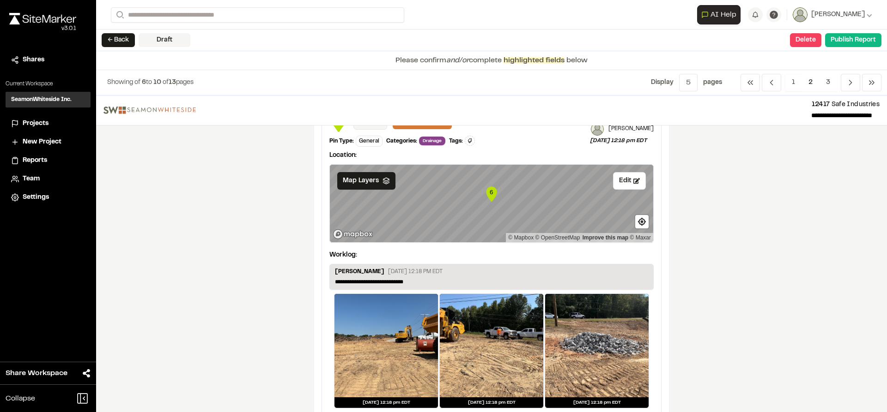
scroll to position [1755, 0]
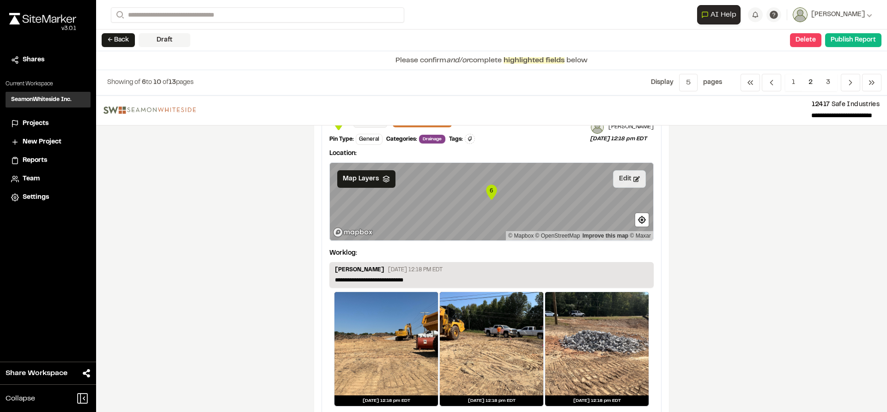
drag, startPoint x: 629, startPoint y: 181, endPoint x: 620, endPoint y: 184, distance: 9.2
click at [629, 181] on button "Edit" at bounding box center [629, 179] width 33 height 18
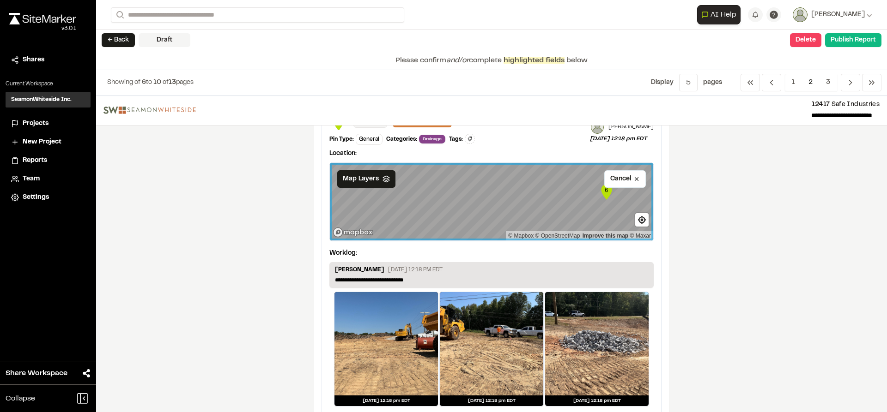
click at [654, 196] on div "**********" at bounding box center [491, 259] width 339 height 310
click at [588, 181] on icon at bounding box center [591, 179] width 6 height 6
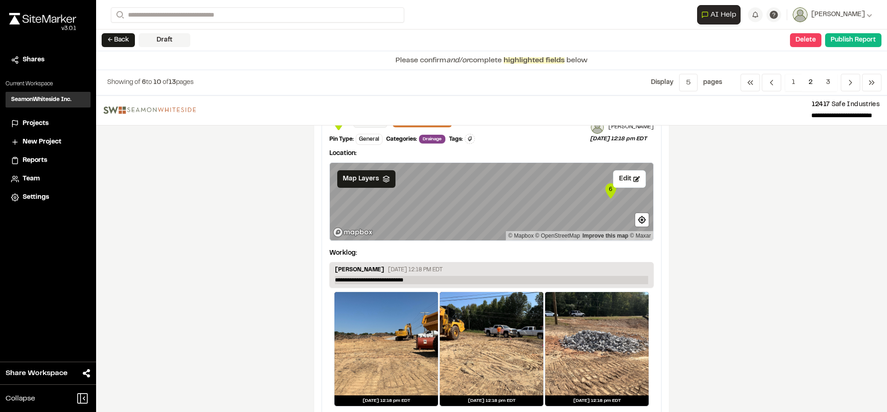
click at [409, 284] on p "**********" at bounding box center [491, 280] width 313 height 8
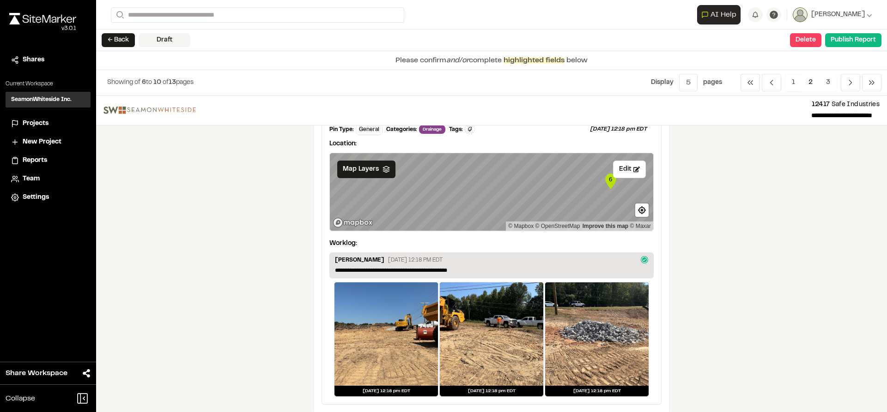
scroll to position [1774, 0]
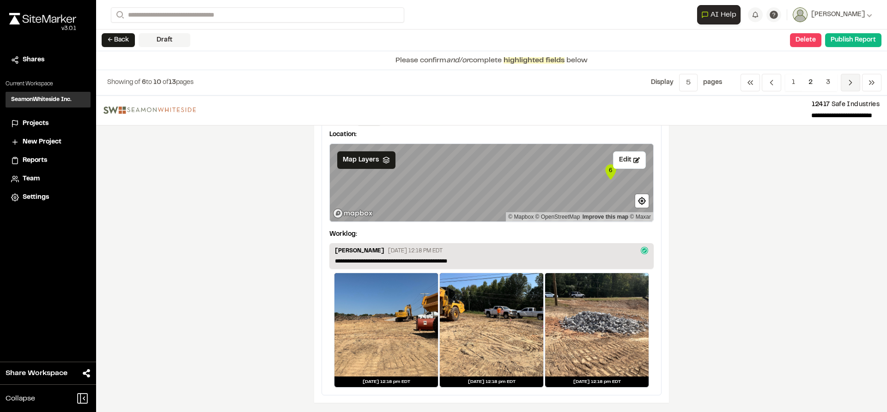
click at [847, 80] on icon "Navigation" at bounding box center [850, 82] width 9 height 9
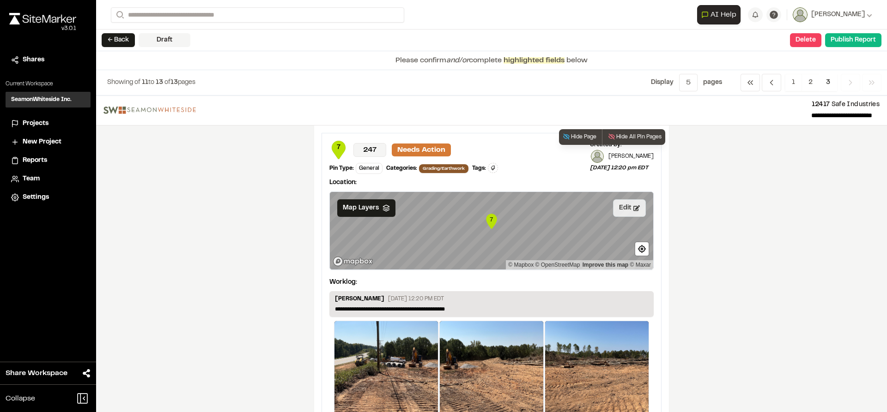
click at [634, 214] on button "Edit" at bounding box center [629, 209] width 33 height 18
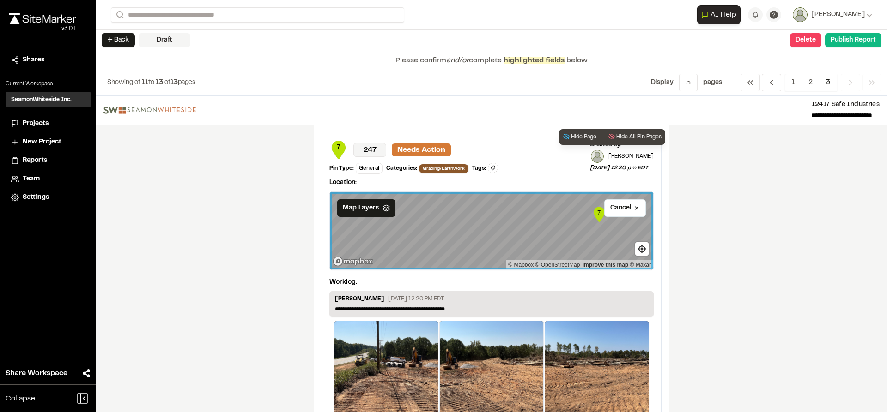
click at [659, 232] on div "**********" at bounding box center [491, 346] width 355 height 441
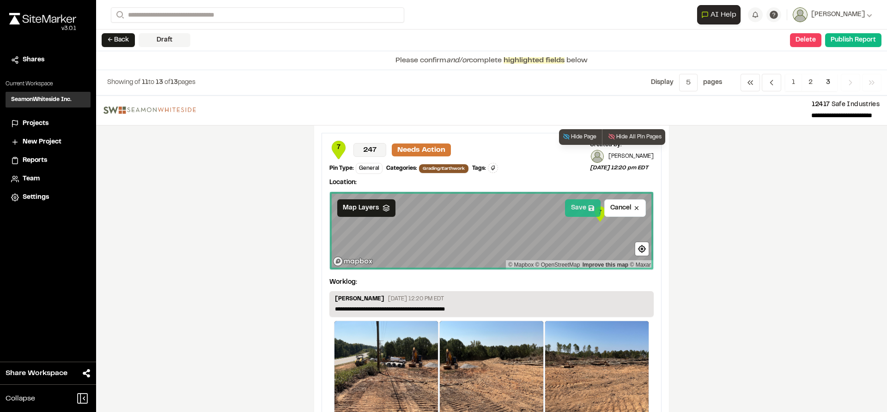
click at [580, 213] on button "Save" at bounding box center [583, 209] width 36 height 18
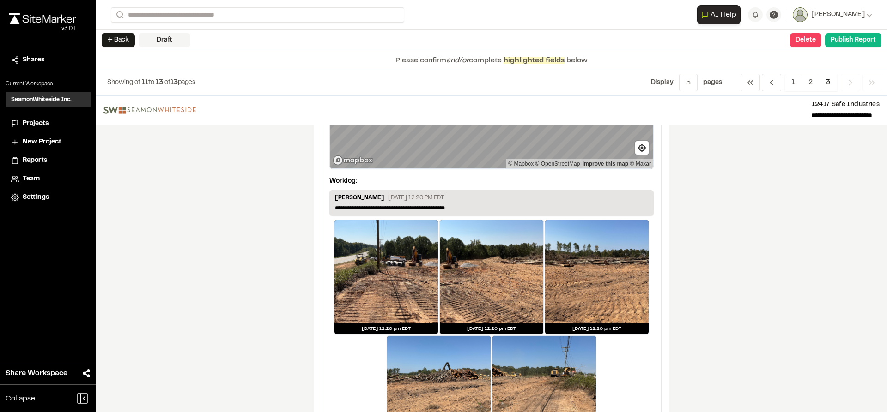
scroll to position [139, 0]
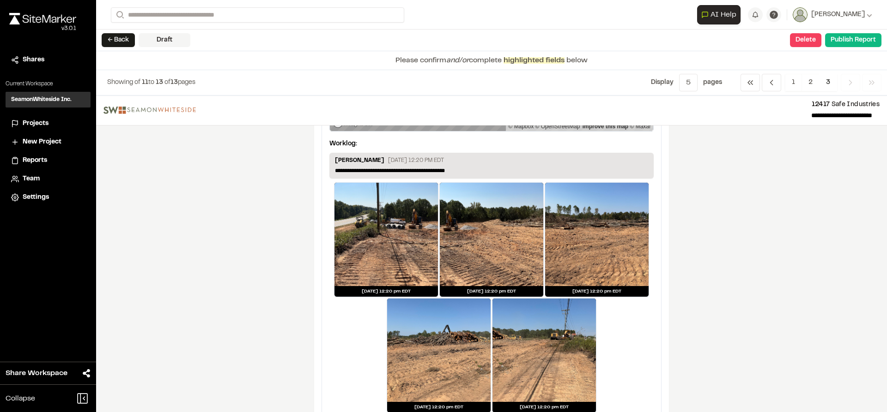
drag, startPoint x: 450, startPoint y: 171, endPoint x: 457, endPoint y: 180, distance: 11.2
click at [450, 171] on p "**********" at bounding box center [491, 171] width 313 height 8
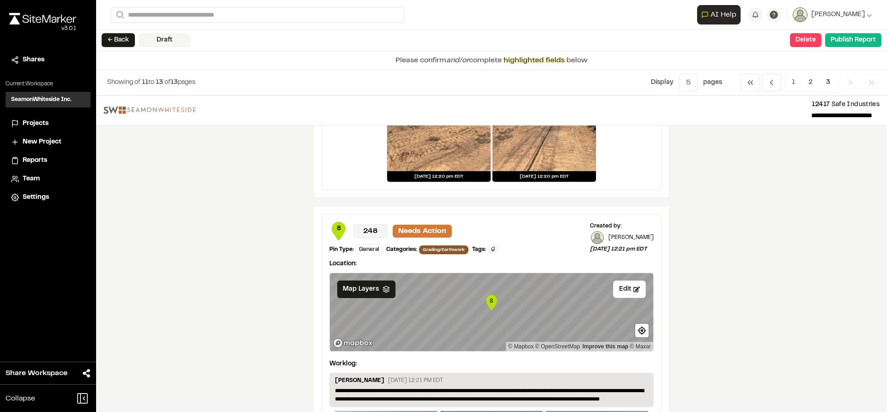
scroll to position [416, 0]
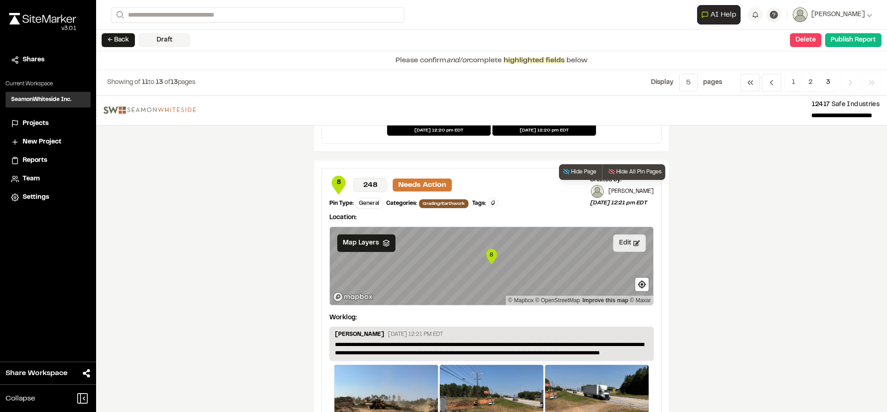
click at [621, 245] on button "Edit" at bounding box center [629, 244] width 33 height 18
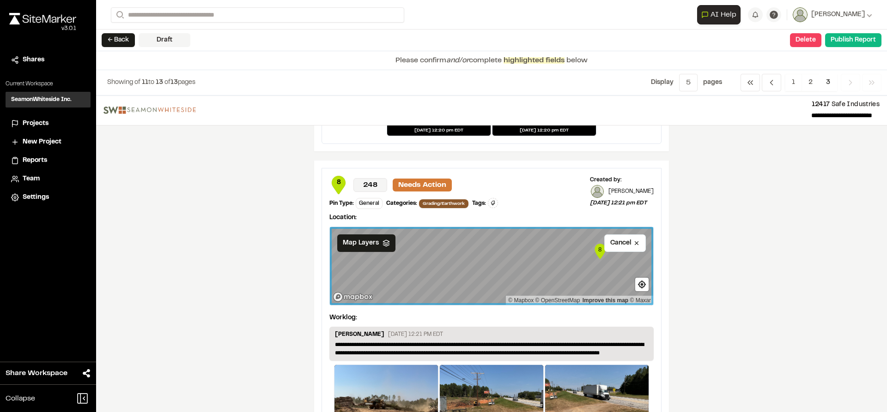
click at [680, 260] on div "**********" at bounding box center [491, 254] width 791 height 317
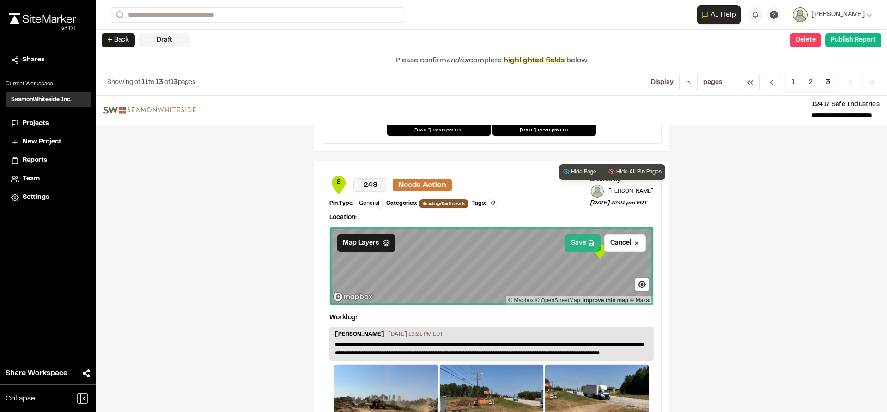
click at [573, 247] on button "Save" at bounding box center [583, 244] width 36 height 18
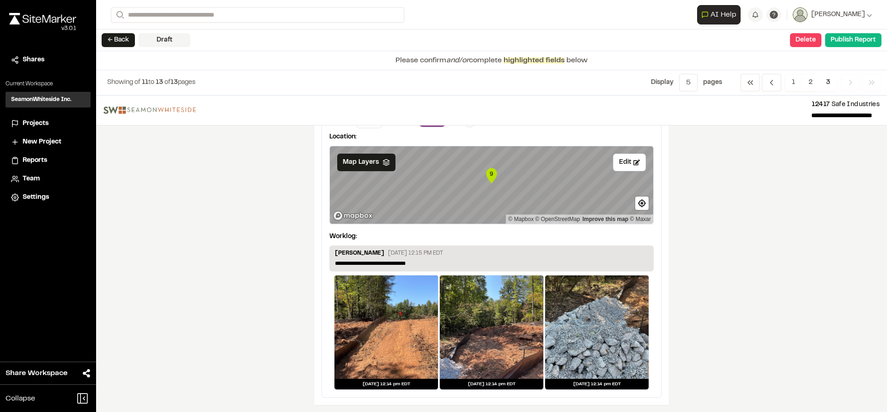
scroll to position [842, 0]
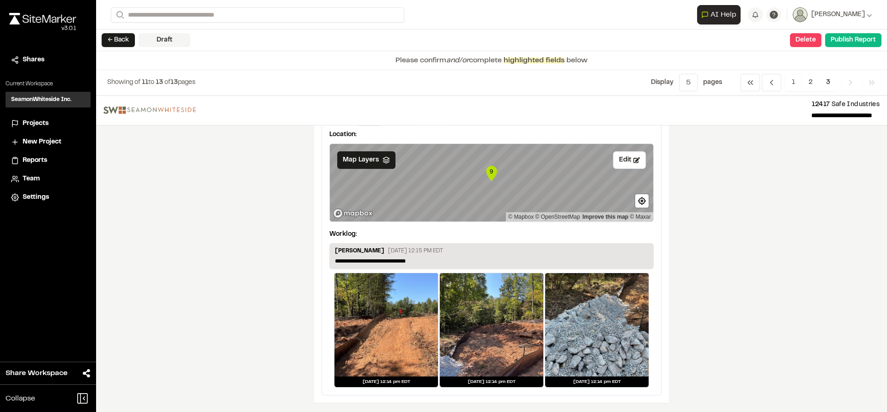
click at [829, 83] on span "3" at bounding box center [828, 83] width 18 height 18
click at [786, 84] on span "1" at bounding box center [793, 83] width 17 height 18
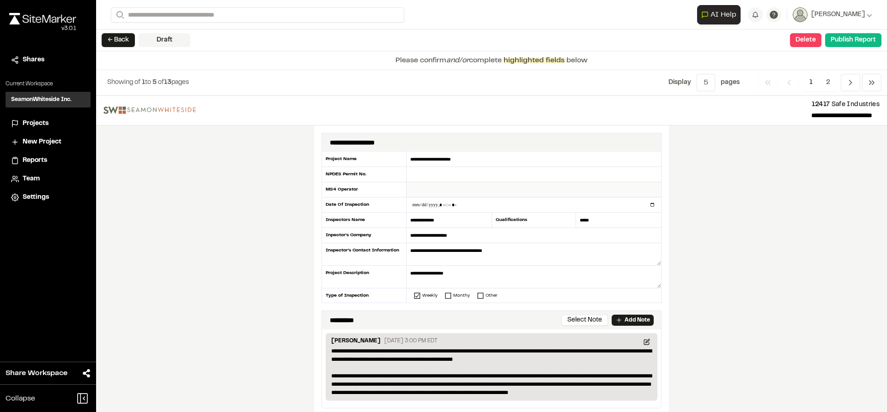
click at [462, 187] on input "text" at bounding box center [533, 189] width 254 height 15
type input "**********"
click at [464, 172] on input "text" at bounding box center [533, 174] width 254 height 15
click at [528, 175] on input "text" at bounding box center [533, 174] width 254 height 15
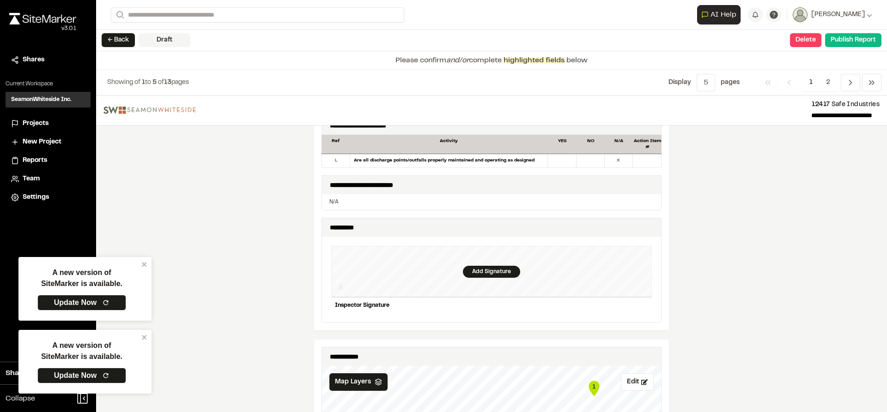
scroll to position [877, 0]
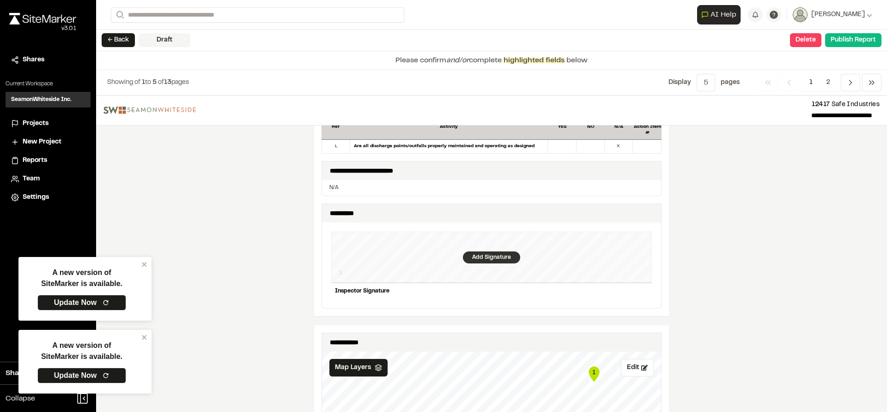
type input "*********"
click at [469, 252] on div "Add Signature" at bounding box center [491, 258] width 57 height 12
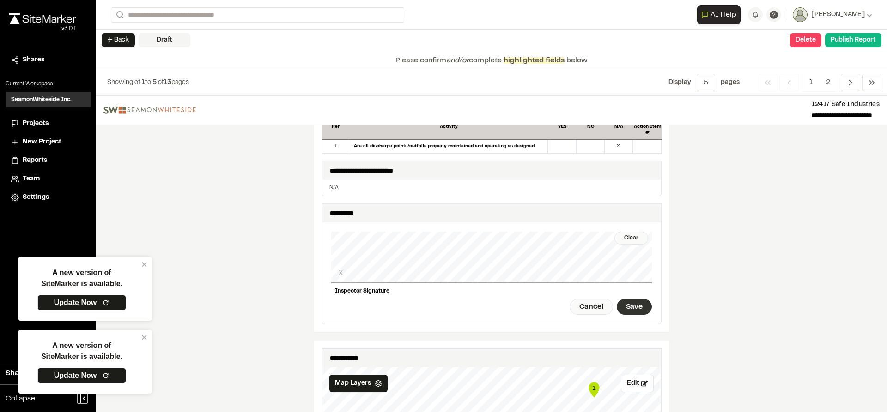
click at [642, 302] on div "Save" at bounding box center [634, 307] width 35 height 16
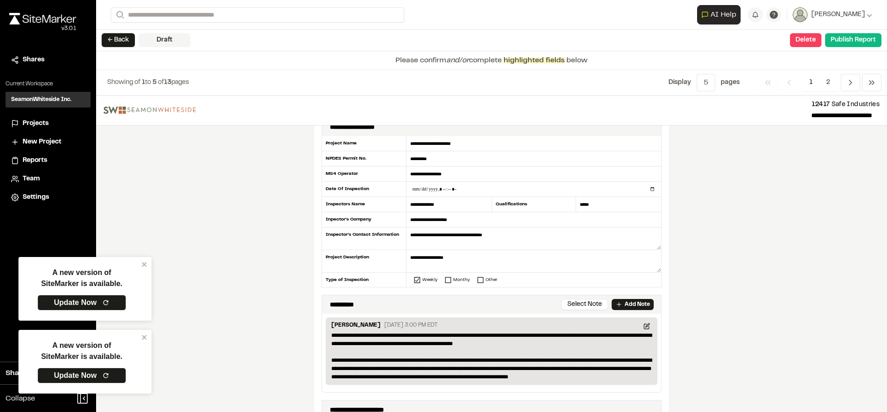
scroll to position [0, 0]
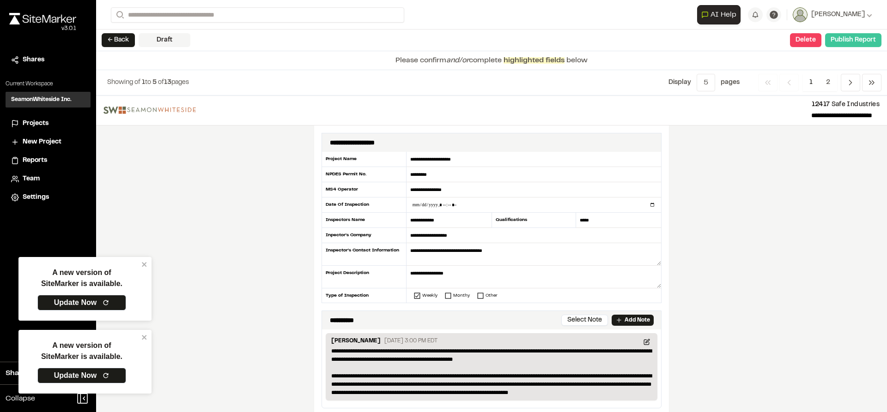
click at [854, 39] on button "Publish Report" at bounding box center [853, 40] width 56 height 14
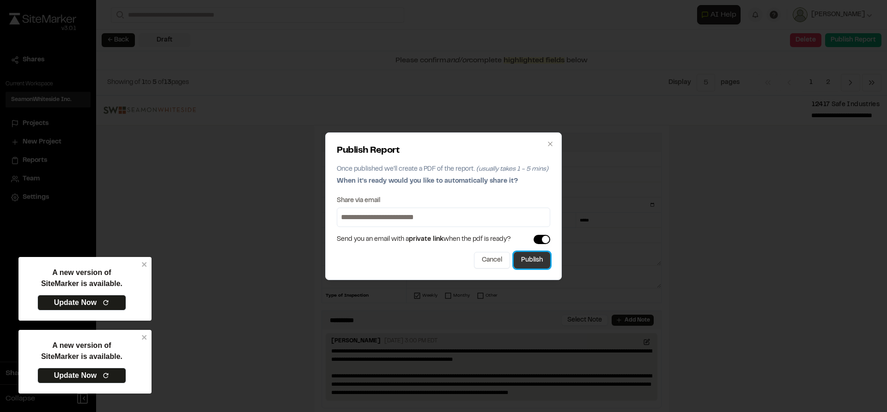
click at [538, 260] on button "Publish" at bounding box center [532, 260] width 36 height 17
